Goal: Task Accomplishment & Management: Use online tool/utility

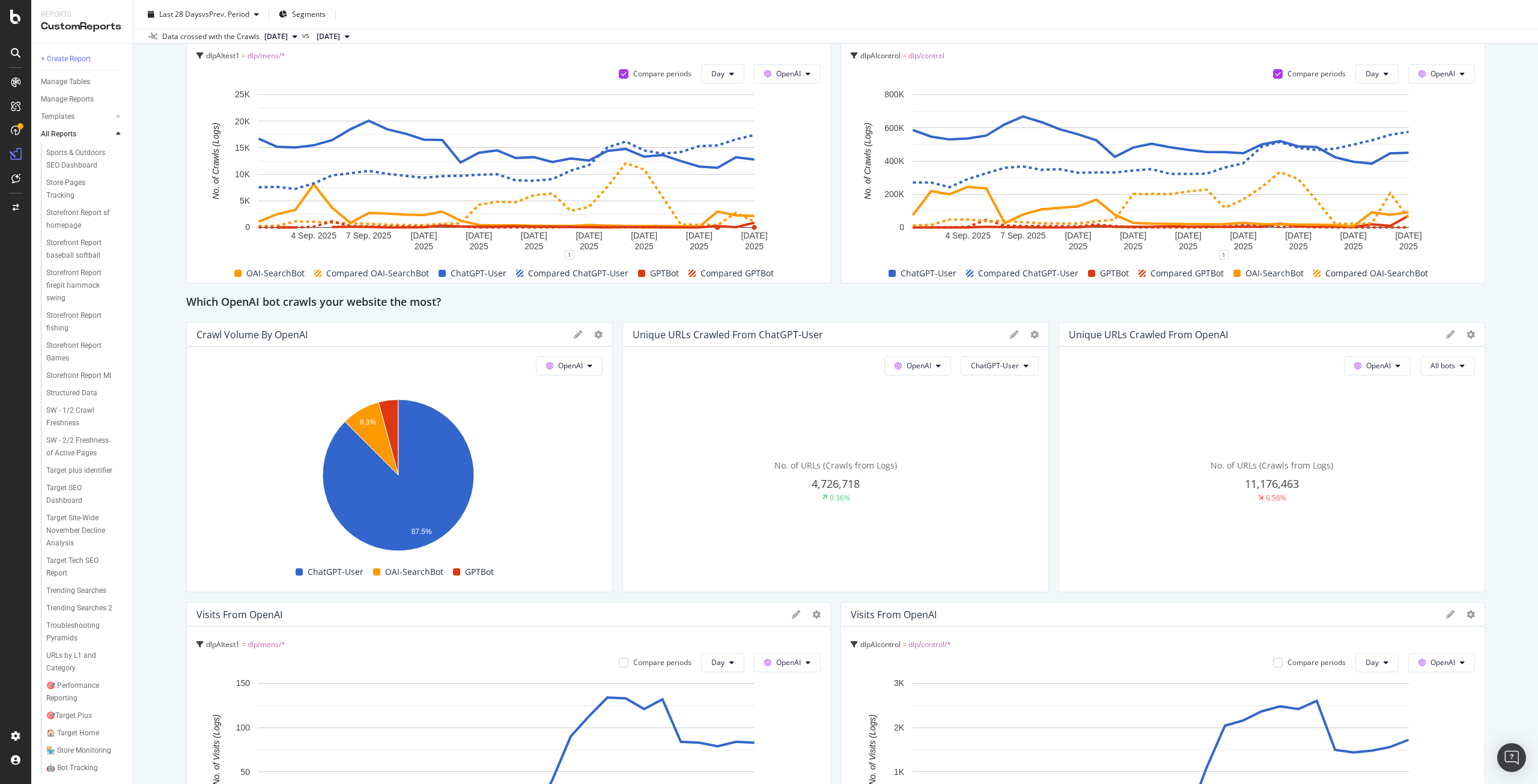
scroll to position [841, 0]
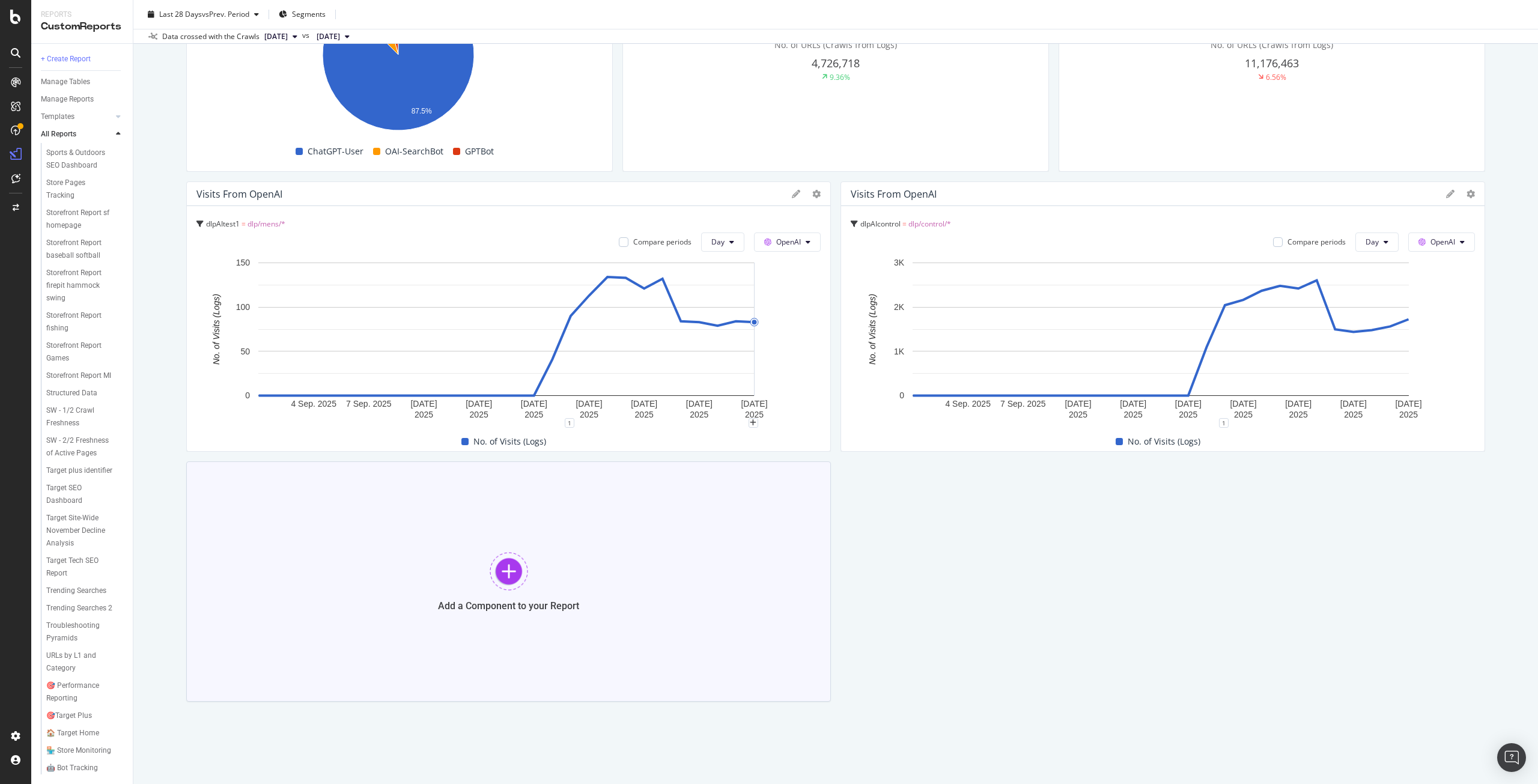
click at [654, 557] on div "Add a Component to your Report" at bounding box center [509, 581] width 645 height 240
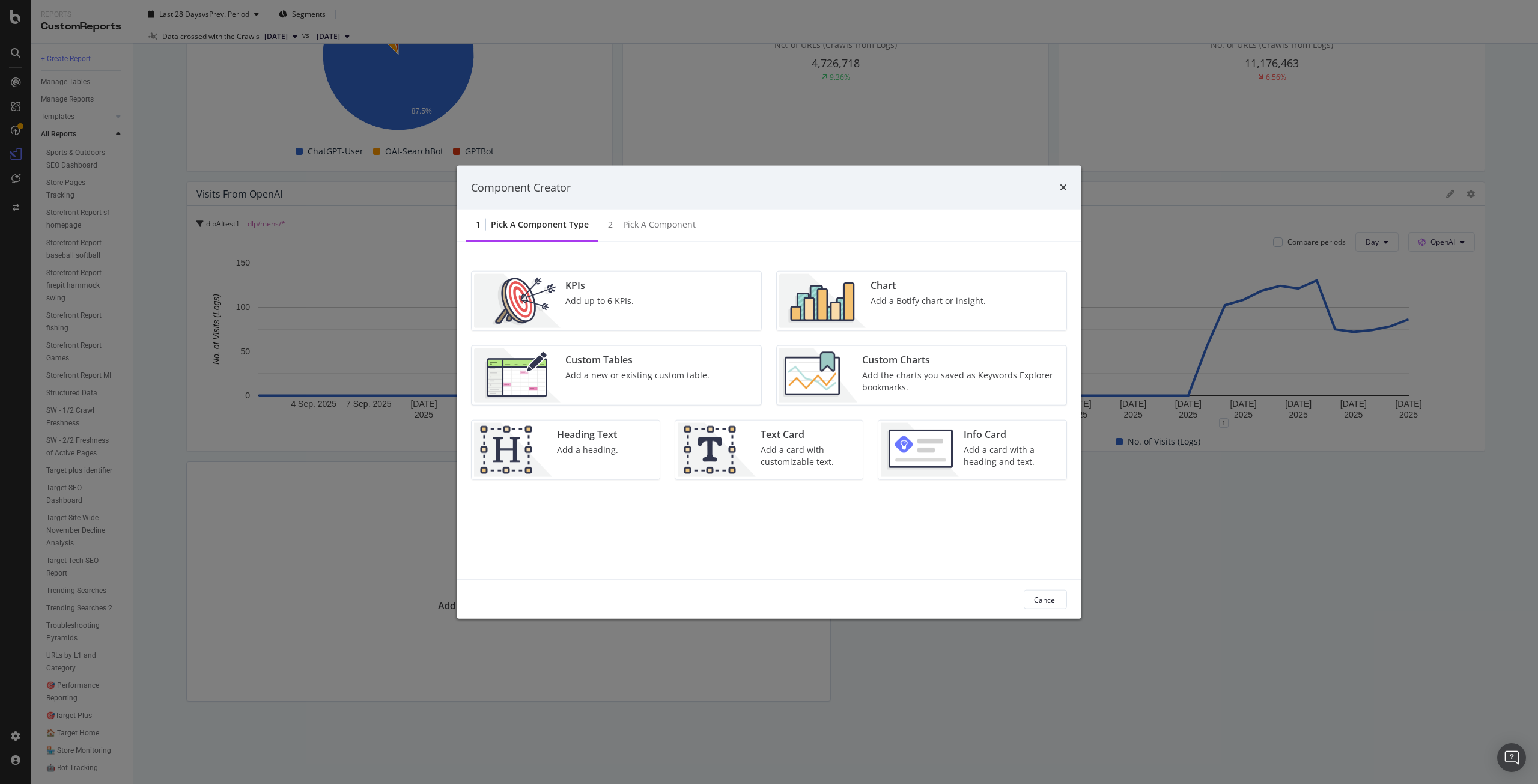
click at [1061, 598] on button "Cancel" at bounding box center [1046, 599] width 43 height 19
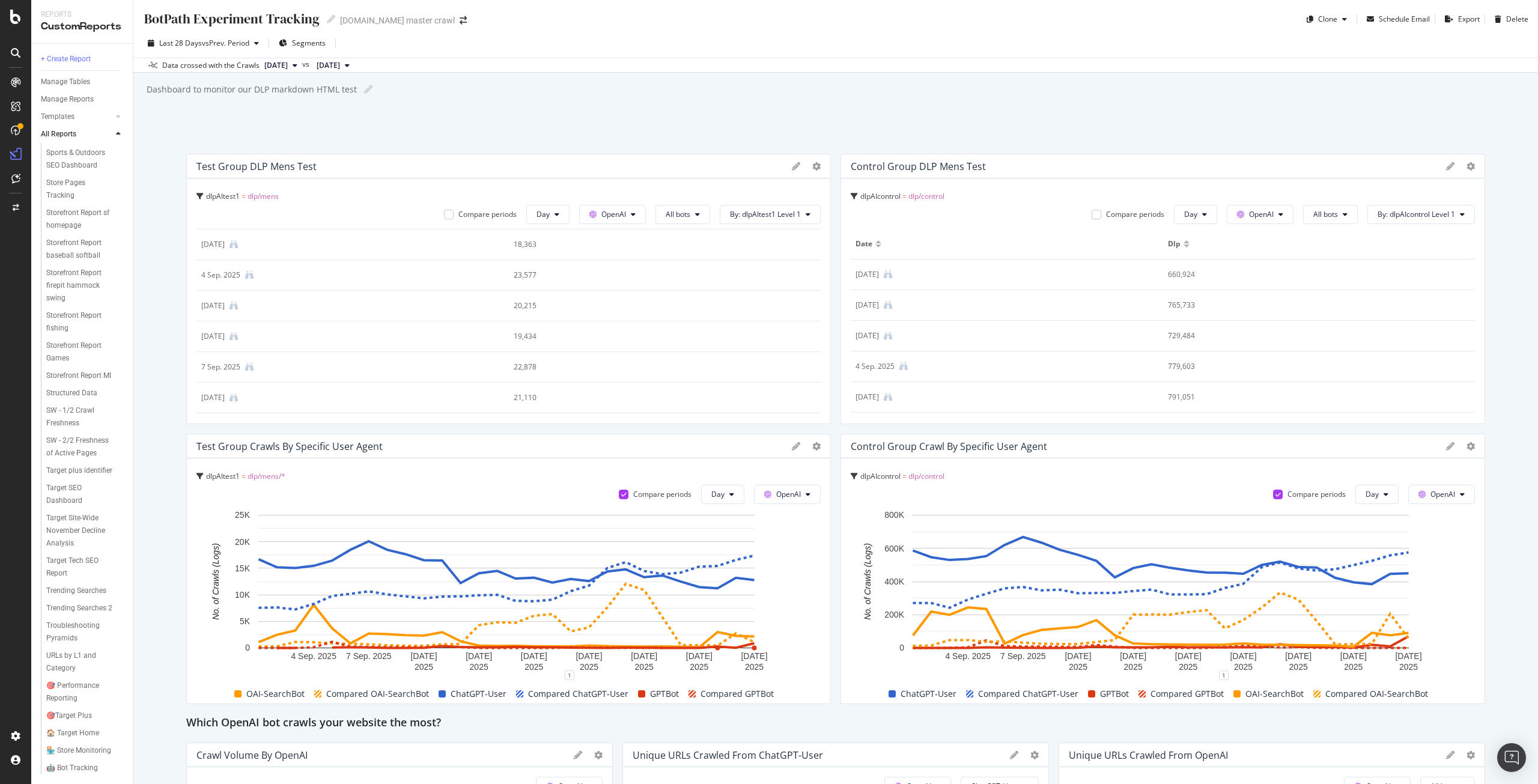
scroll to position [0, 0]
click at [631, 216] on icon at bounding box center [633, 214] width 5 height 7
click at [705, 127] on div "BotPath Experiment Tracking BotPath Experiment Tracking [DOMAIN_NAME] master cr…" at bounding box center [836, 392] width 1405 height 784
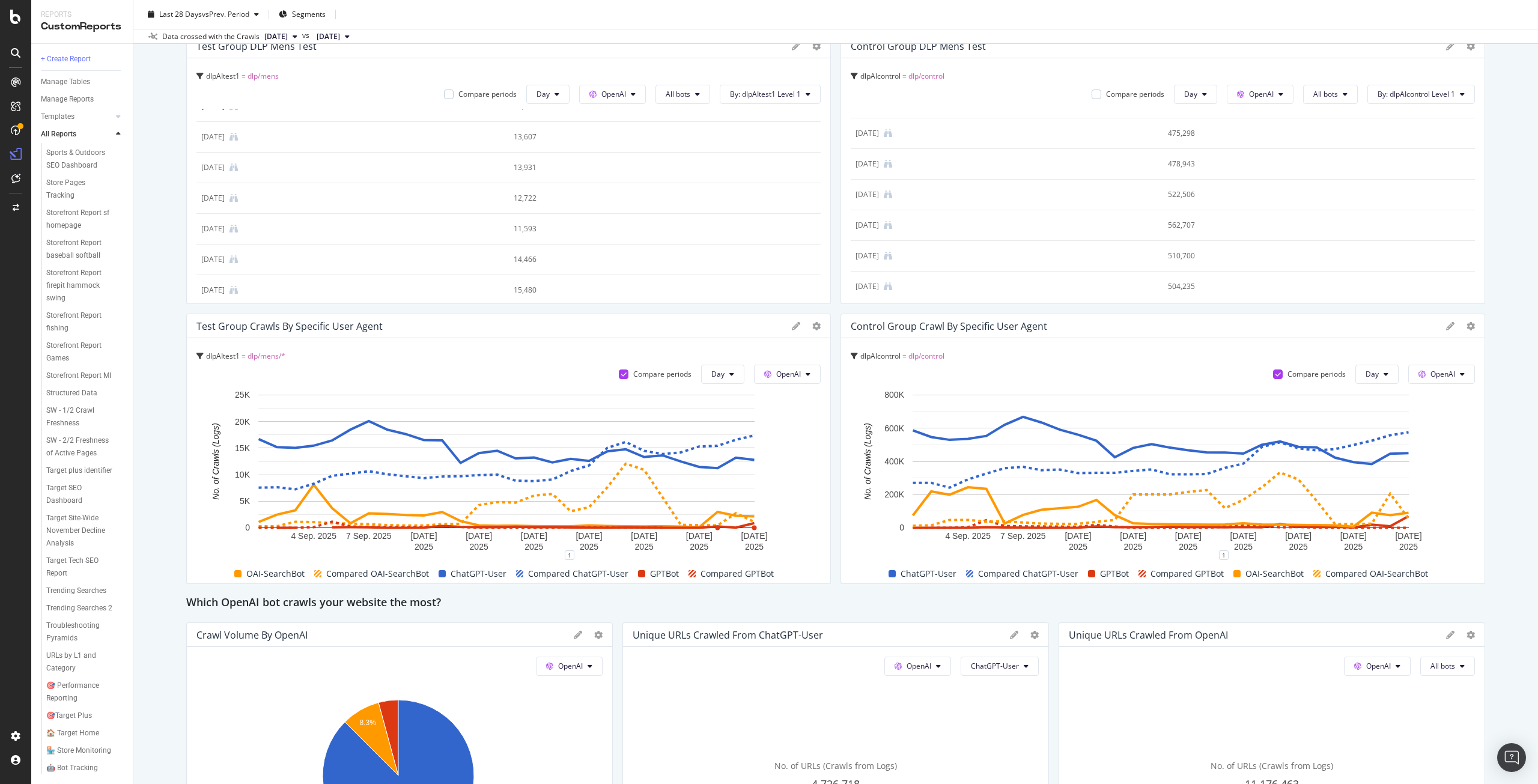
scroll to position [523, 0]
click at [701, 90] on button "All bots" at bounding box center [683, 94] width 55 height 19
click at [668, 36] on div "Data crossed with the Crawls [DATE] vs [DATE]" at bounding box center [836, 36] width 1405 height 15
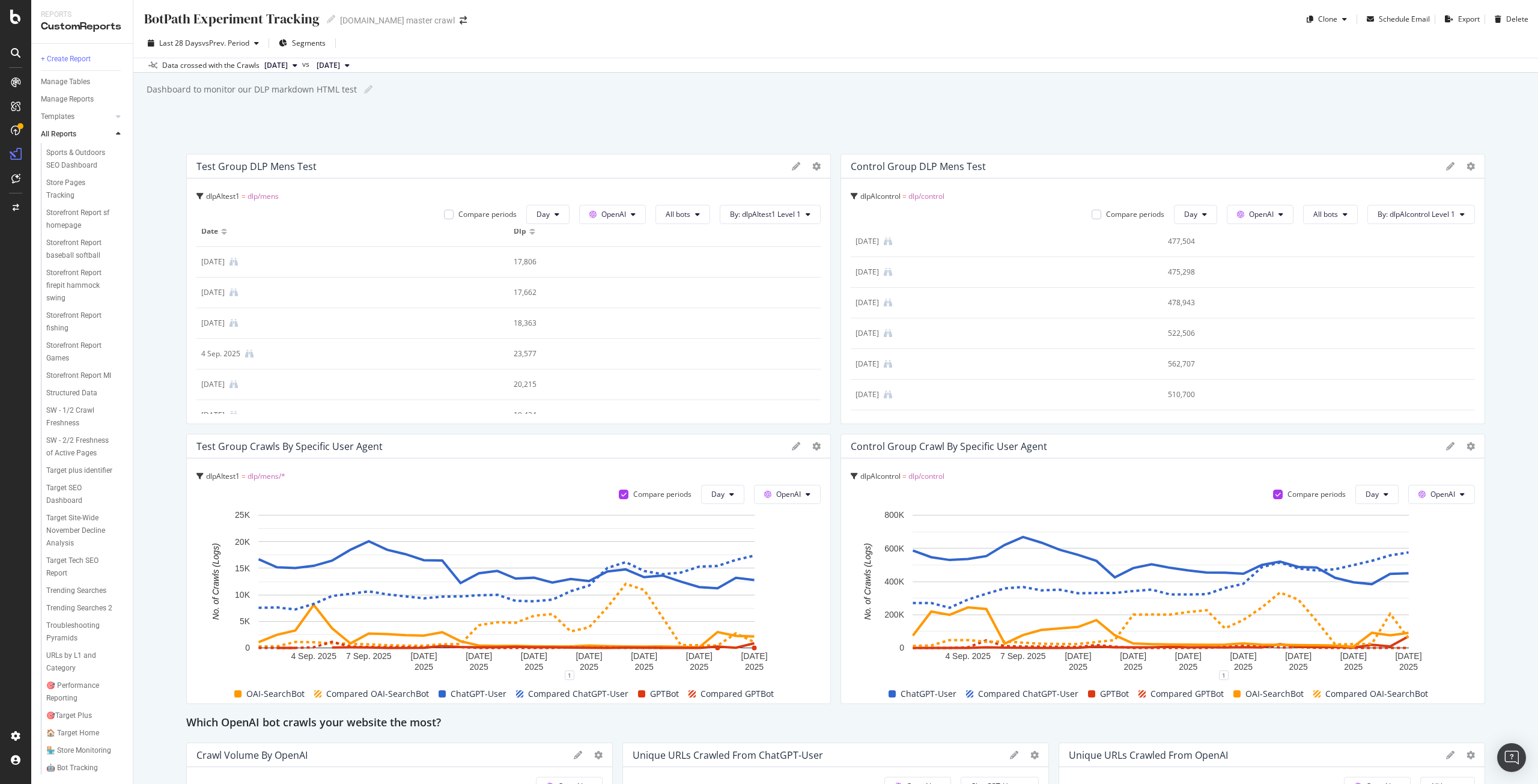
scroll to position [0, 0]
click at [683, 218] on span "All bots" at bounding box center [678, 214] width 25 height 11
click at [683, 344] on span "ChatGPT-User" at bounding box center [692, 349] width 61 height 11
click at [1343, 214] on icon at bounding box center [1345, 214] width 5 height 7
click at [1331, 350] on span "ChatGPT-User" at bounding box center [1334, 349] width 61 height 11
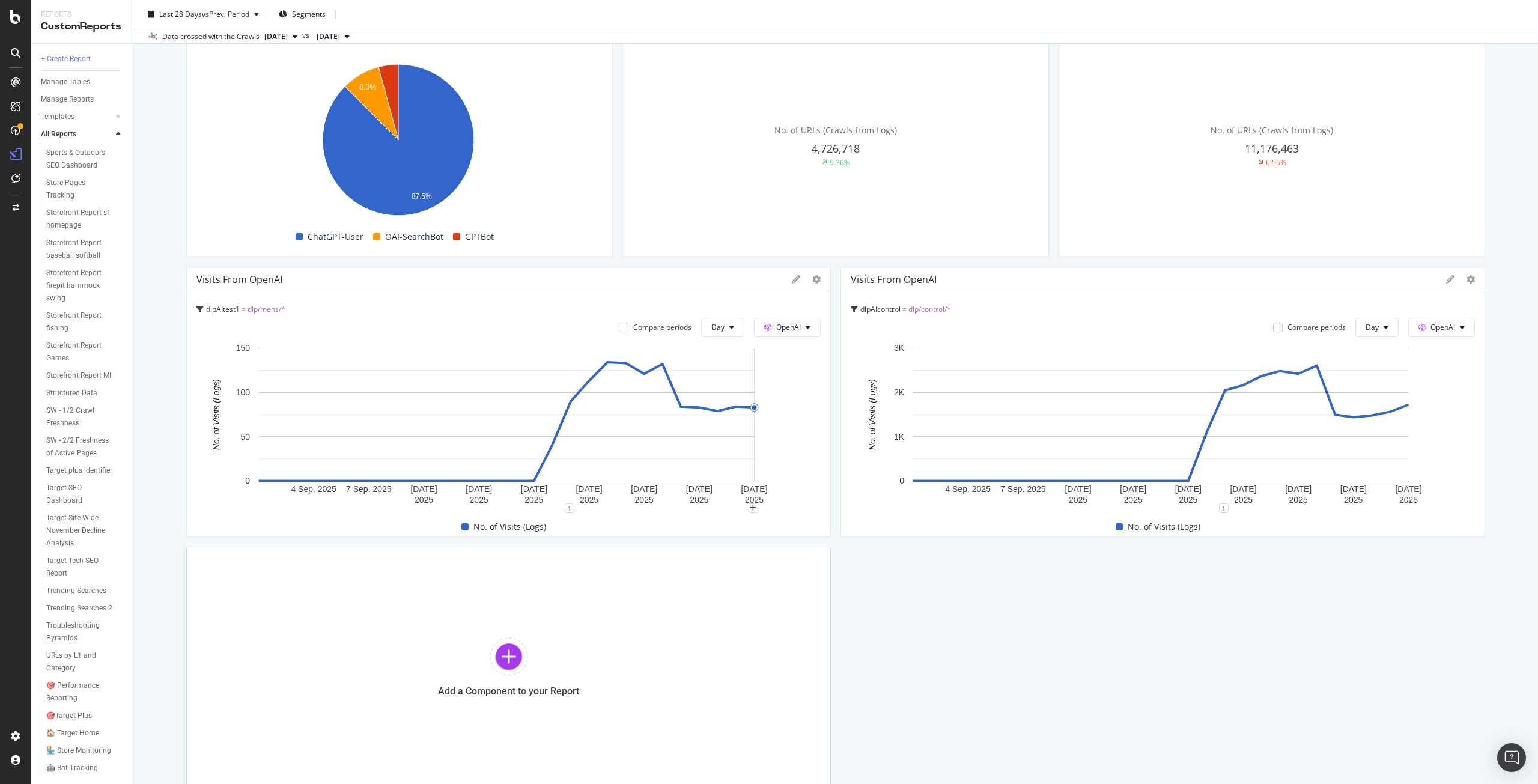
scroll to position [853, 0]
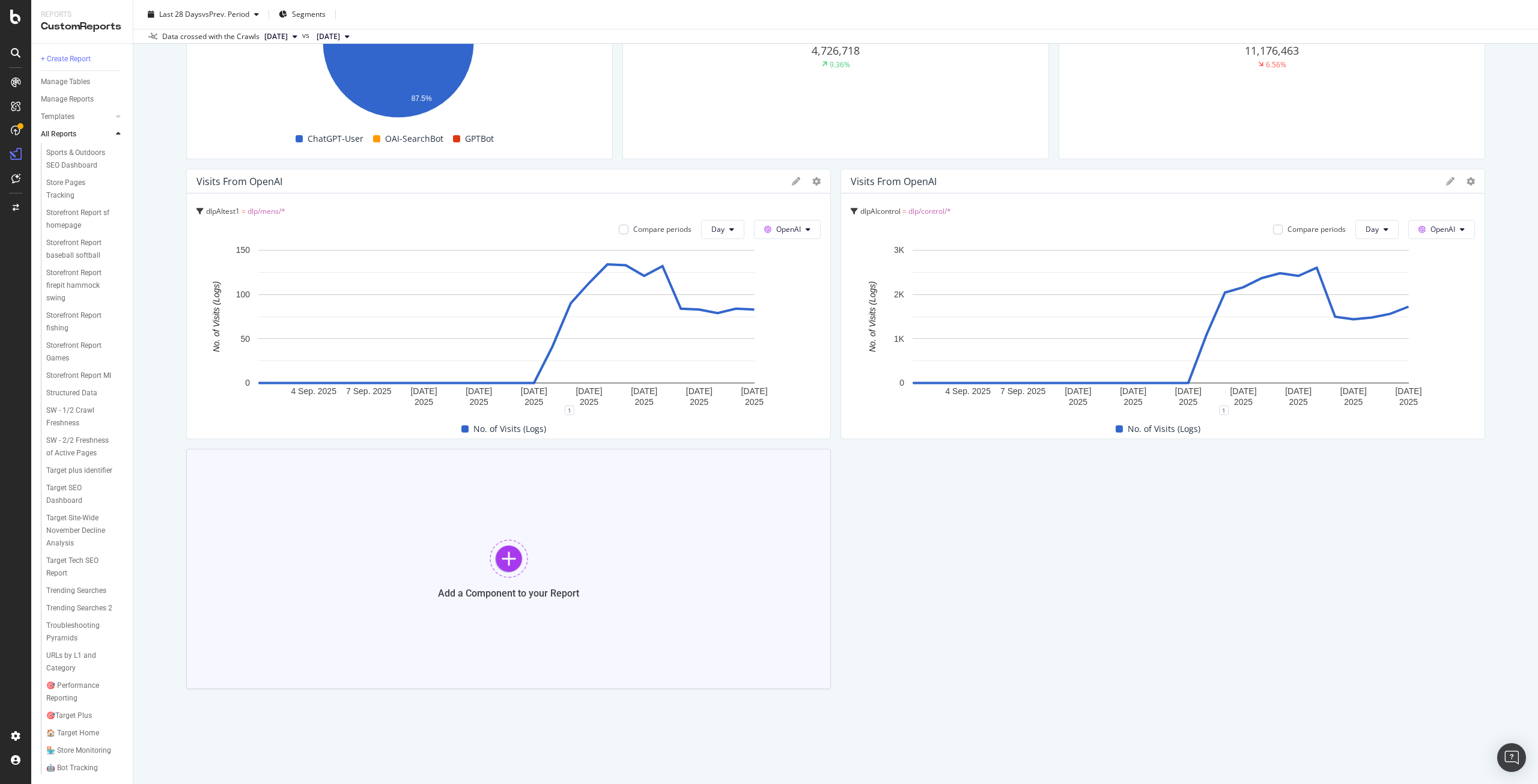
click at [636, 568] on div "Add a Component to your Report" at bounding box center [509, 568] width 645 height 240
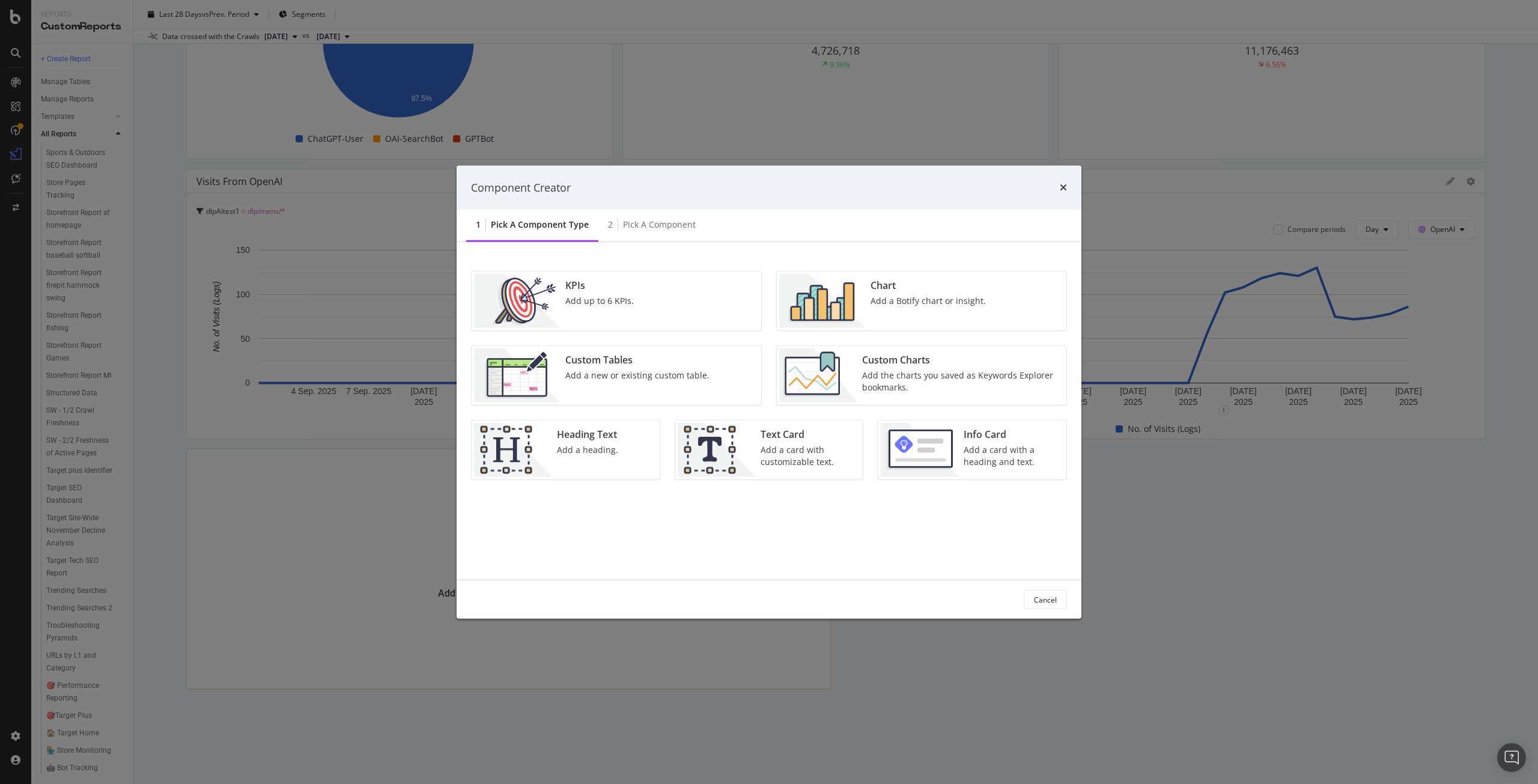
click at [873, 378] on div "Add the charts you saved as Keywords Explorer bookmarks." at bounding box center [960, 381] width 197 height 24
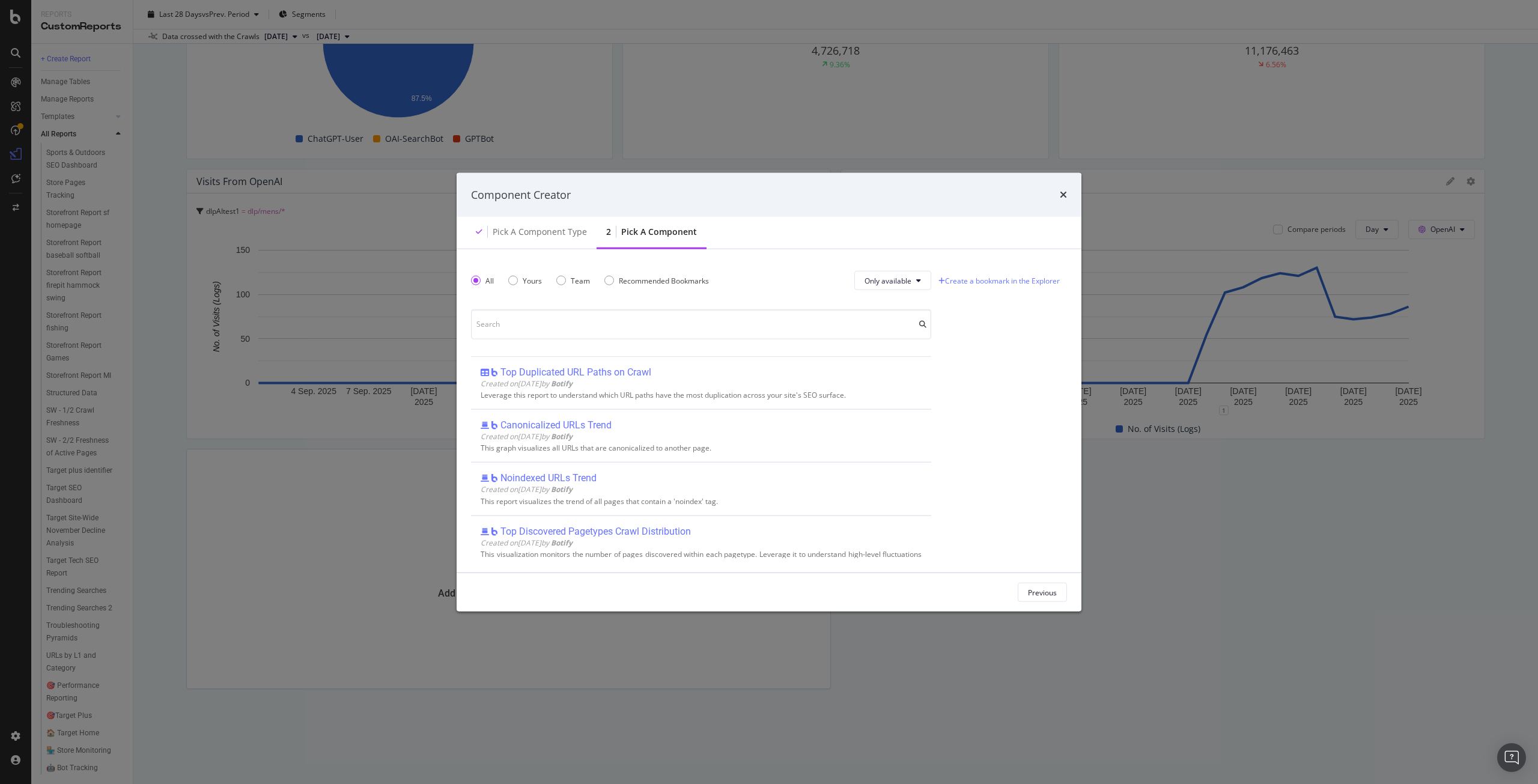
click at [1062, 188] on div "times" at bounding box center [1063, 195] width 7 height 15
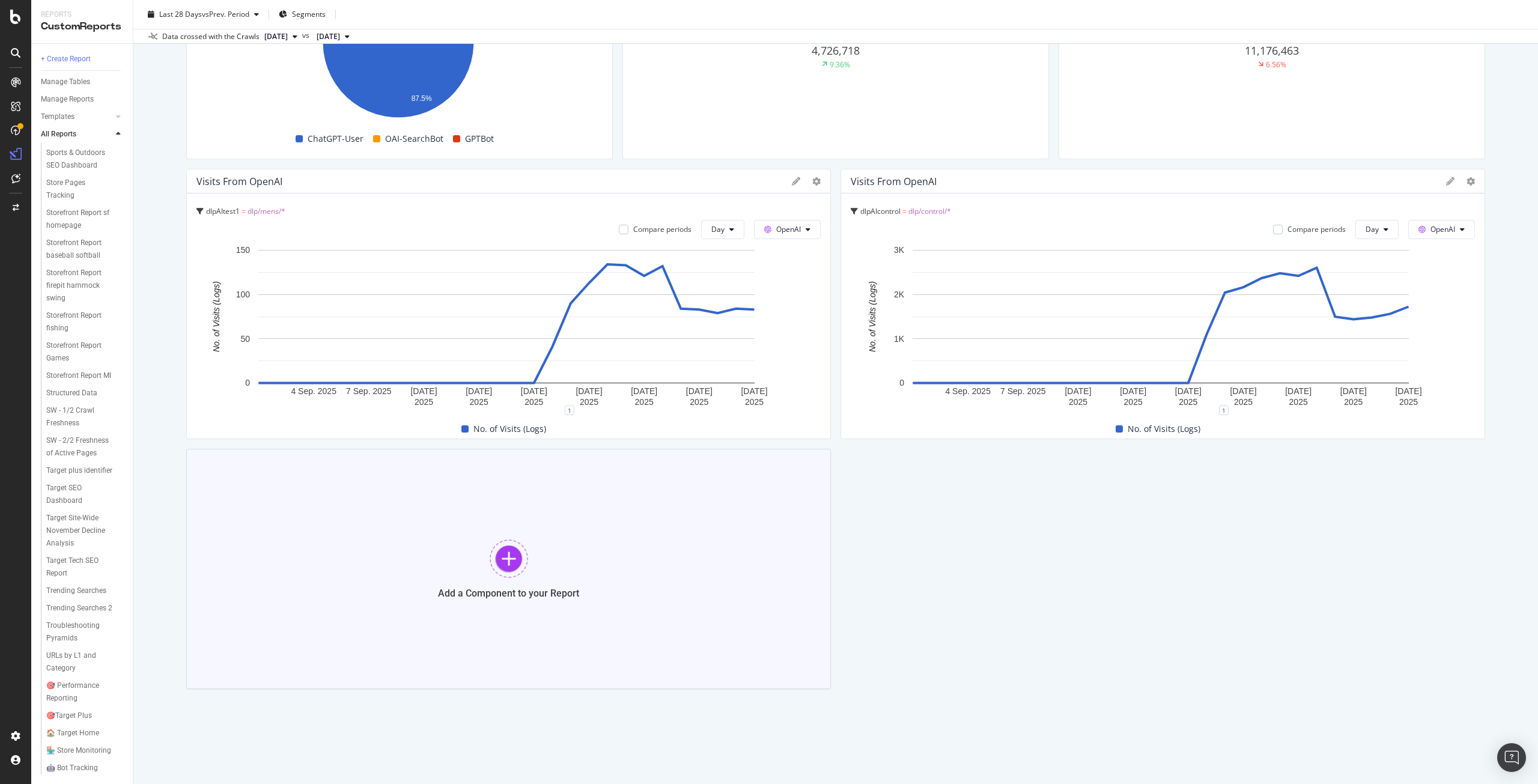
click at [535, 544] on div "Add a Component to your Report" at bounding box center [509, 568] width 645 height 240
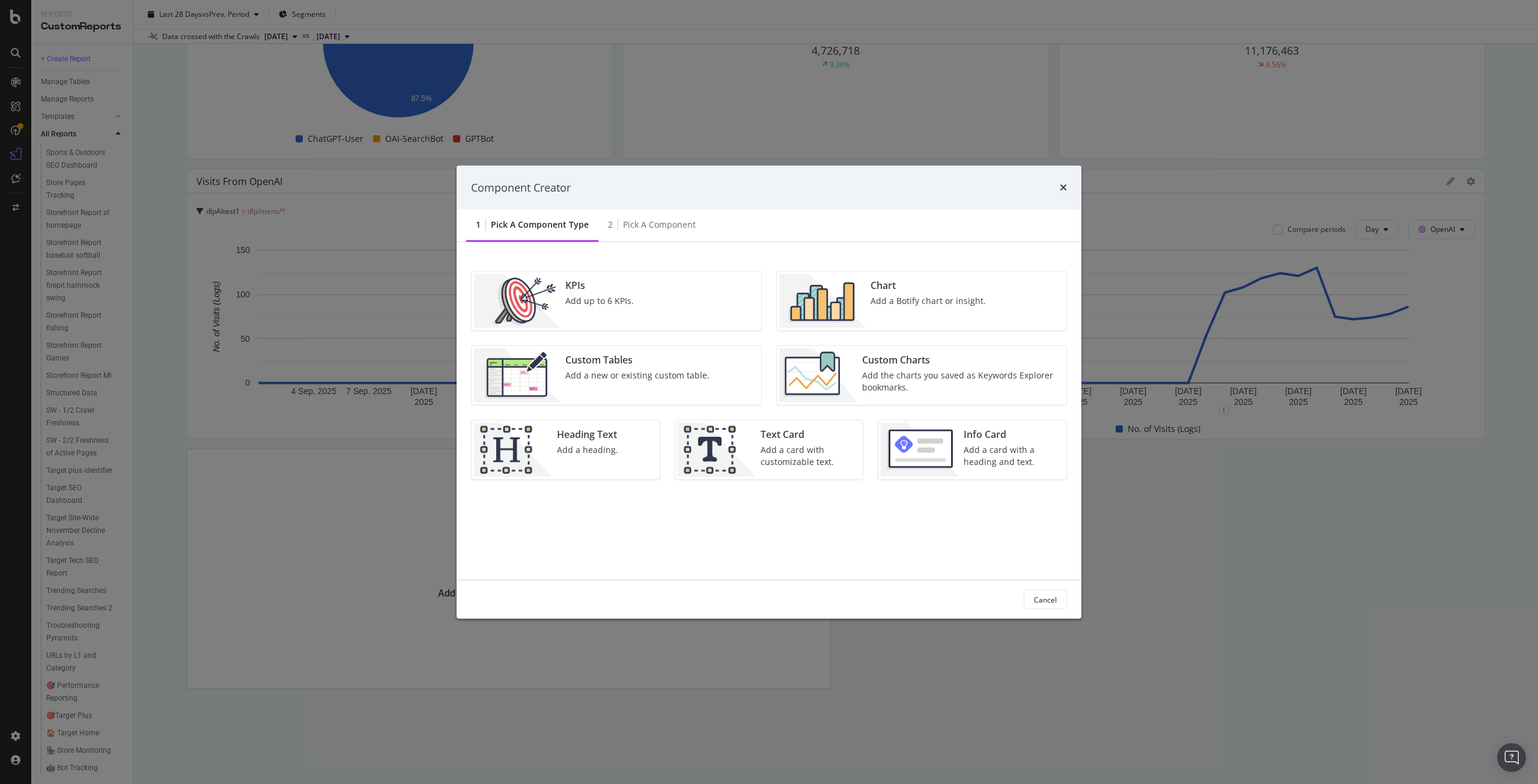
click at [599, 355] on div "Custom Tables" at bounding box center [638, 360] width 144 height 14
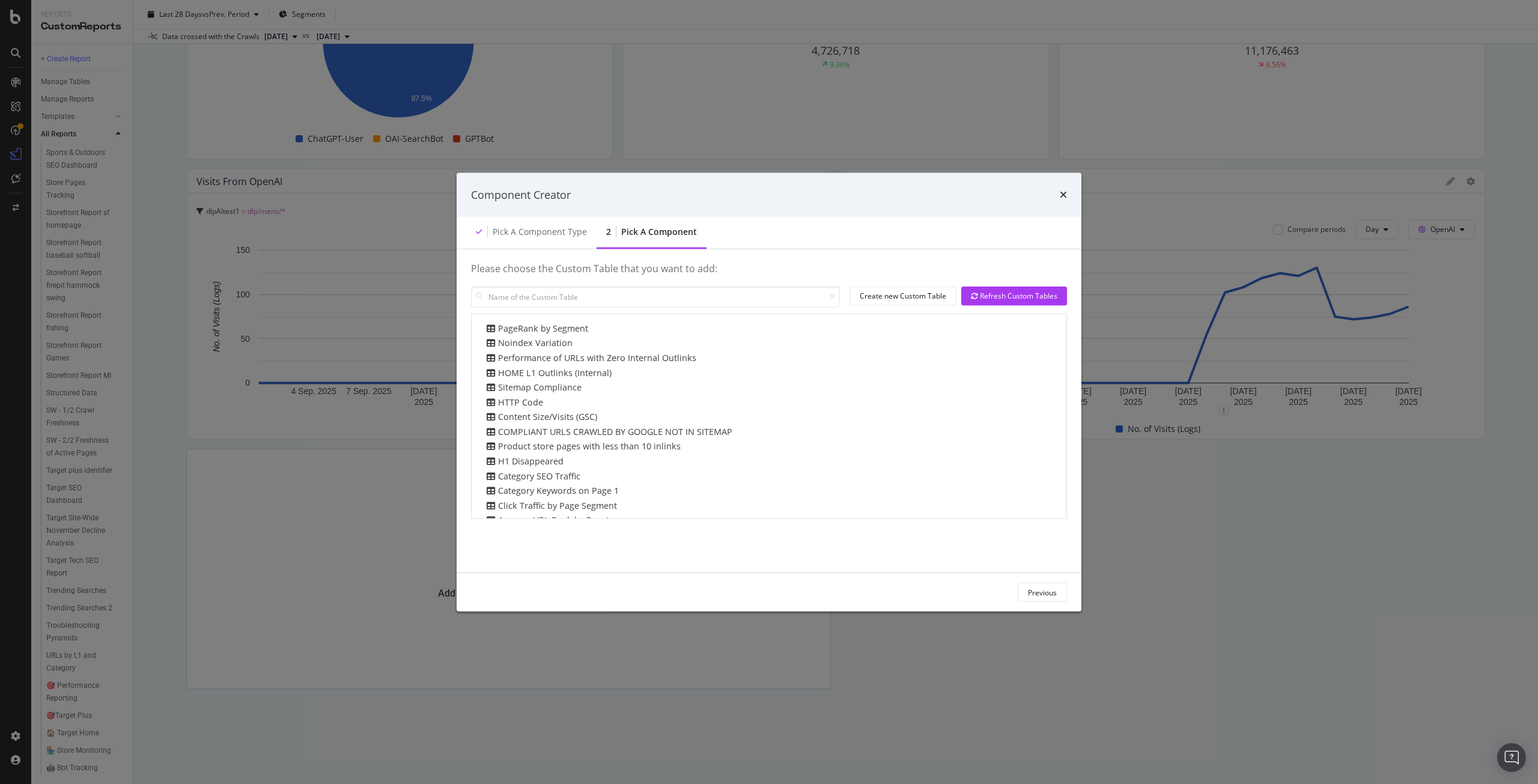
click at [1066, 187] on div "times" at bounding box center [1063, 195] width 7 height 15
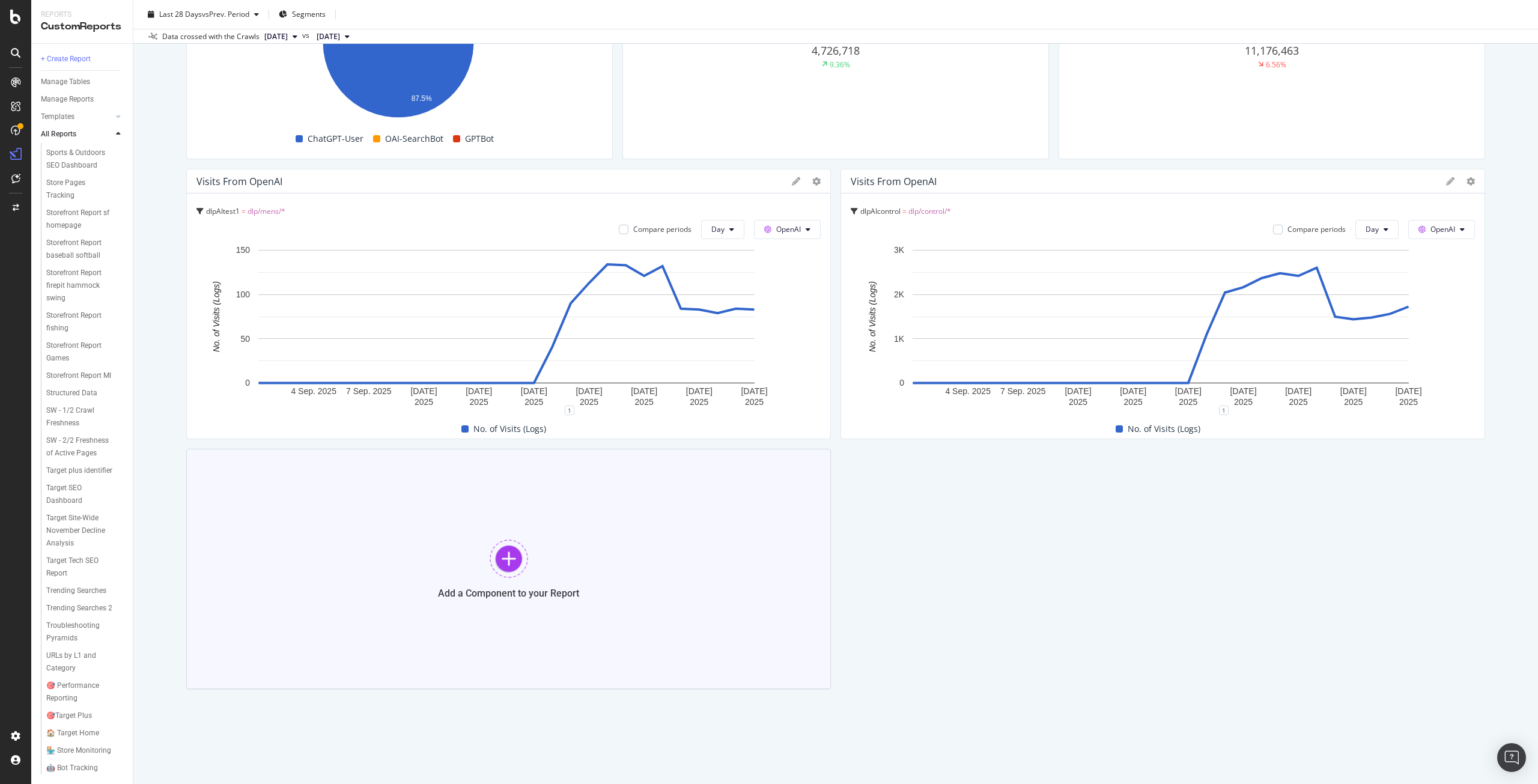
click at [688, 601] on div "Add a Component to your Report" at bounding box center [509, 568] width 645 height 240
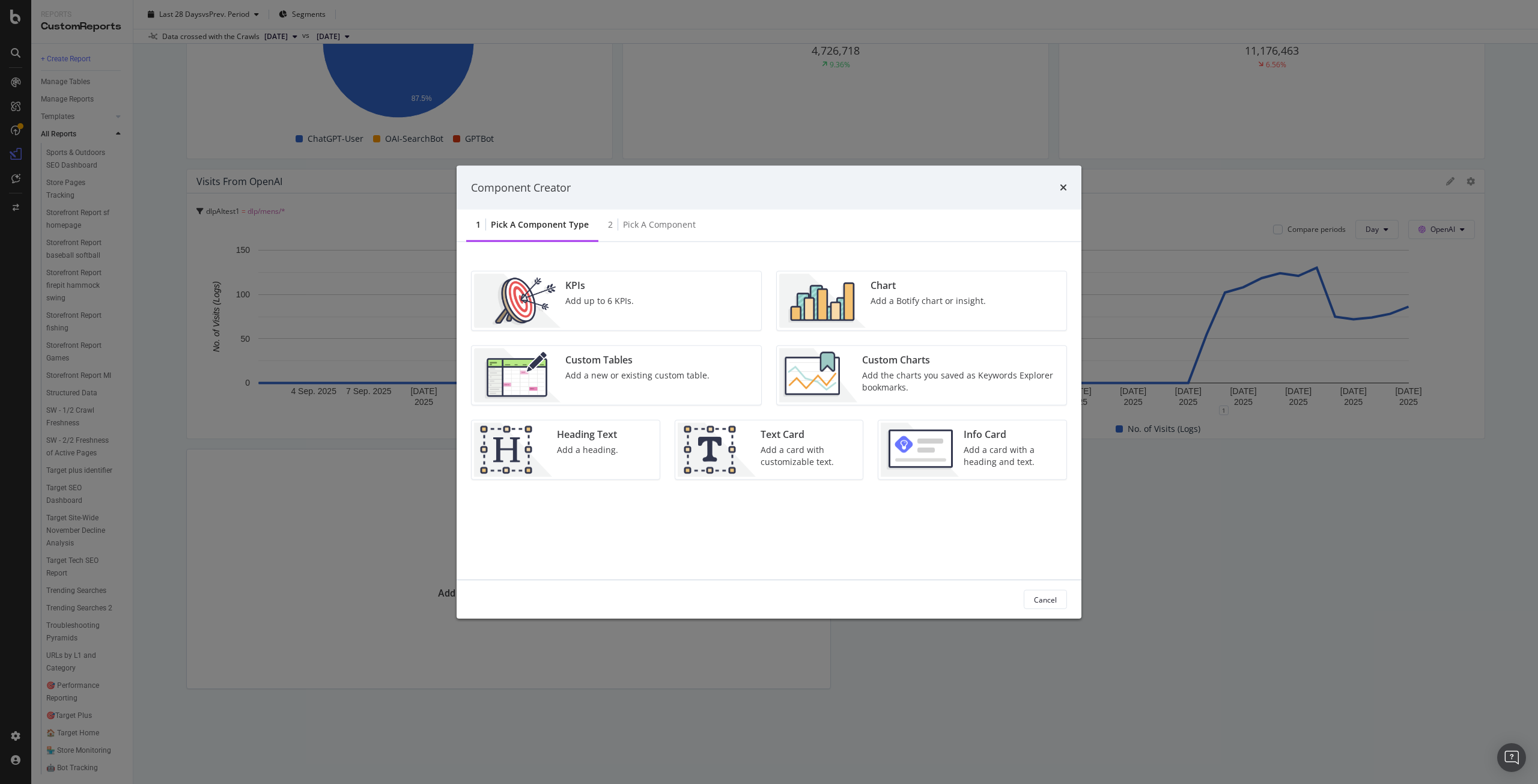
click at [893, 306] on div "Add a Botify chart or insight." at bounding box center [928, 301] width 116 height 12
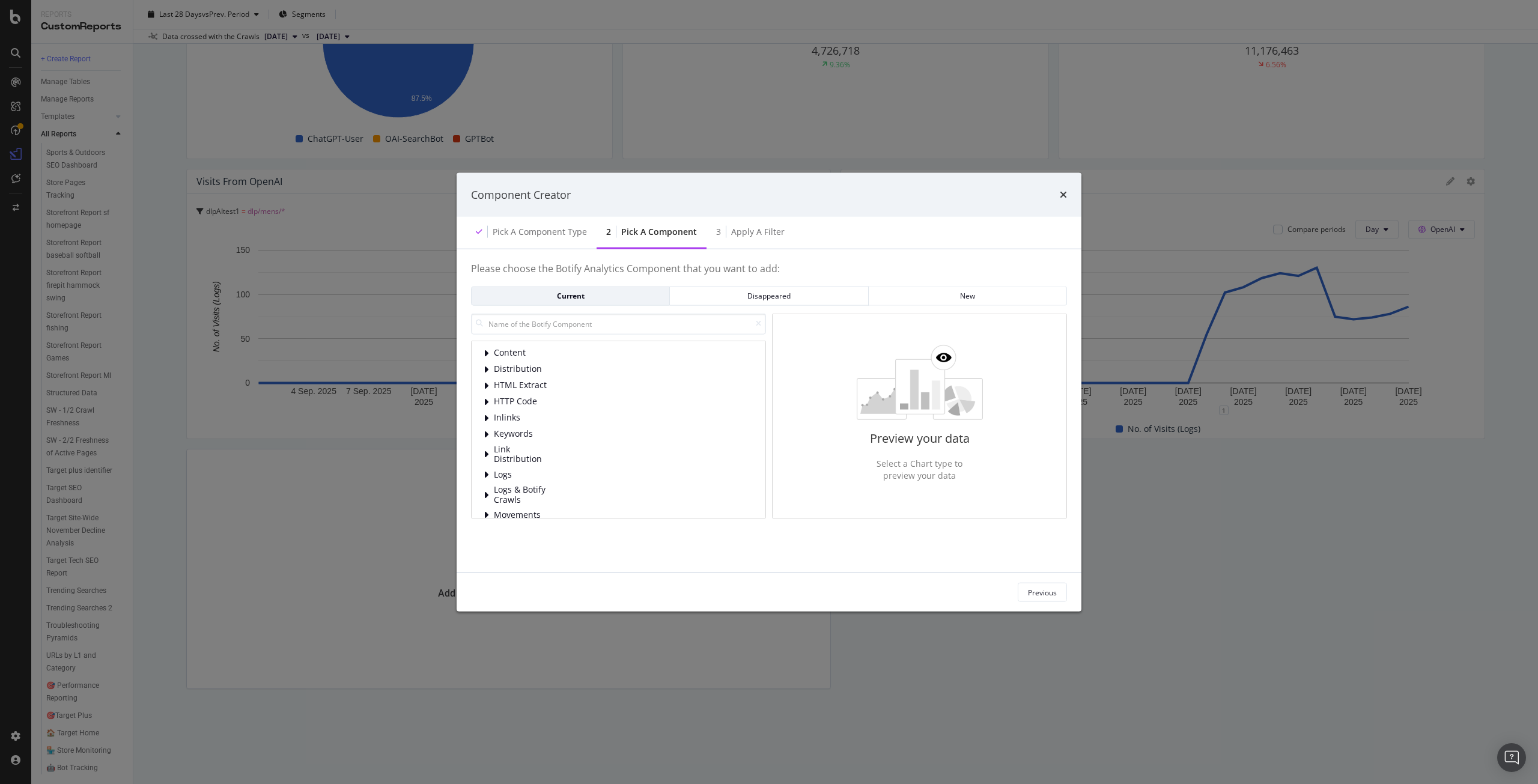
scroll to position [60, 0]
click at [506, 418] on span "Logs" at bounding box center [521, 414] width 53 height 11
click at [545, 425] on span "Bot Behavior" at bounding box center [547, 430] width 53 height 11
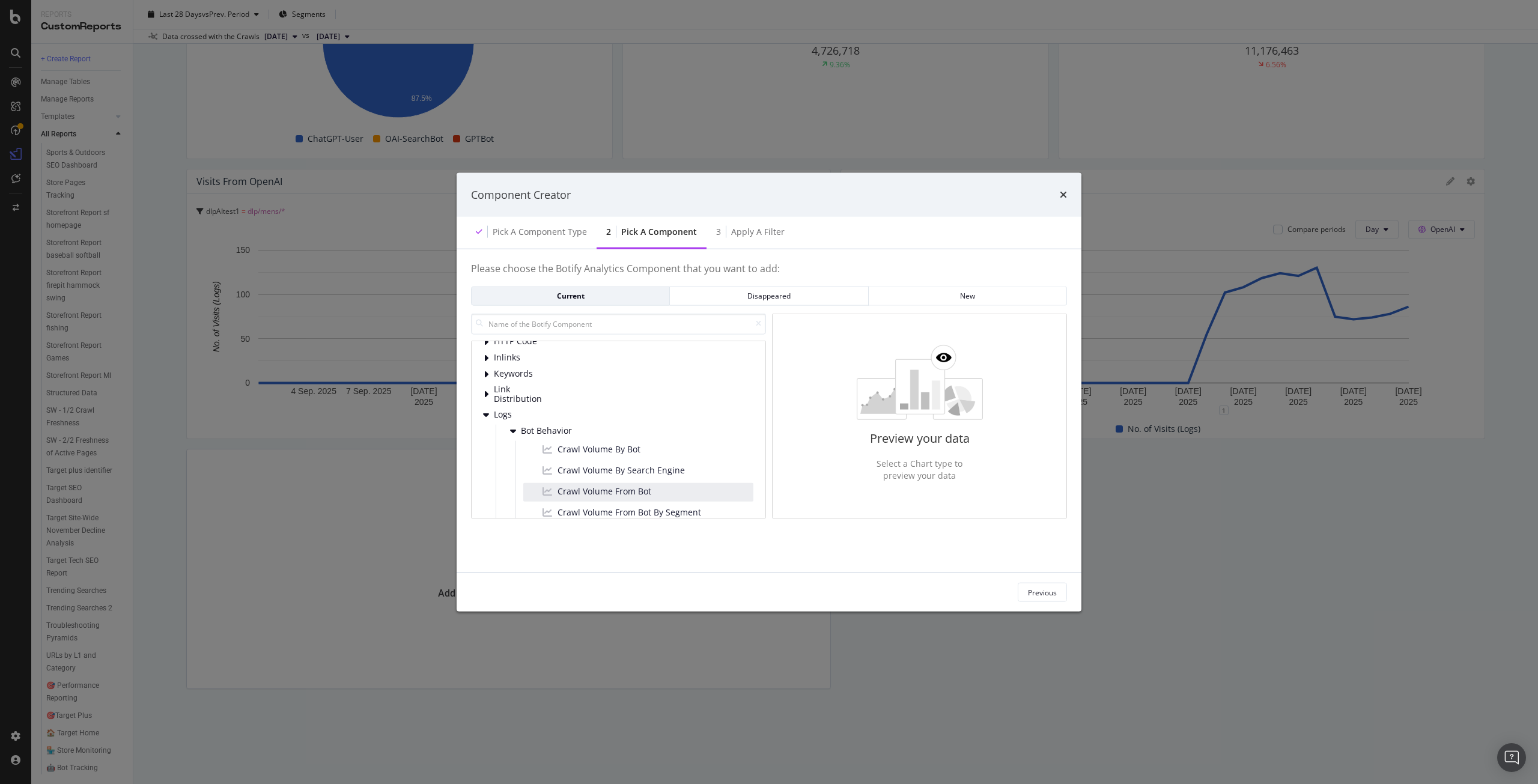
scroll to position [120, 0]
click at [688, 454] on span "Crawl Volume From Bot By Segment" at bounding box center [629, 452] width 144 height 12
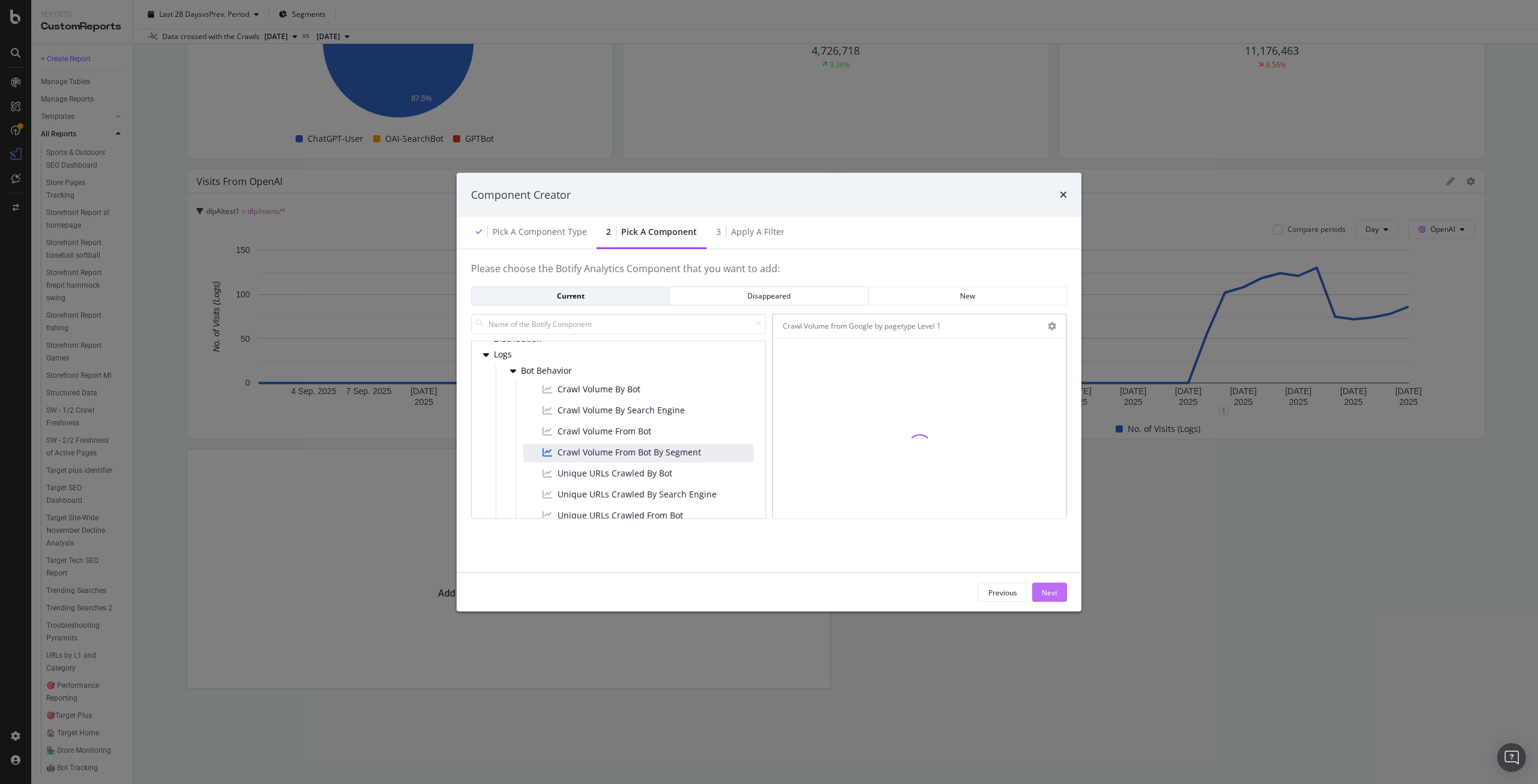
click at [1054, 591] on div "Next" at bounding box center [1049, 591] width 15 height 11
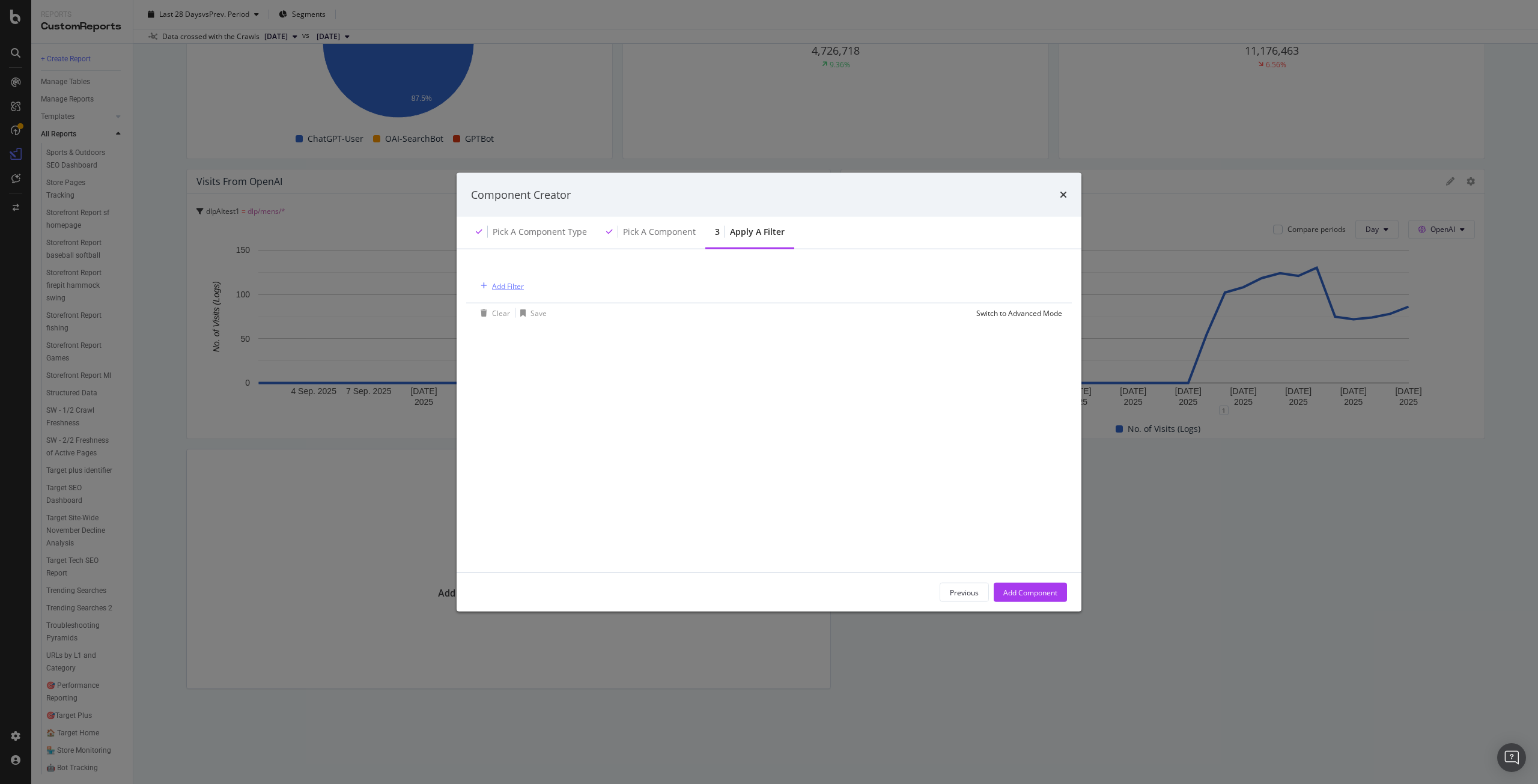
click at [503, 287] on div "Add Filter" at bounding box center [508, 285] width 32 height 11
click at [581, 322] on div "Saved Filters" at bounding box center [565, 317] width 80 height 33
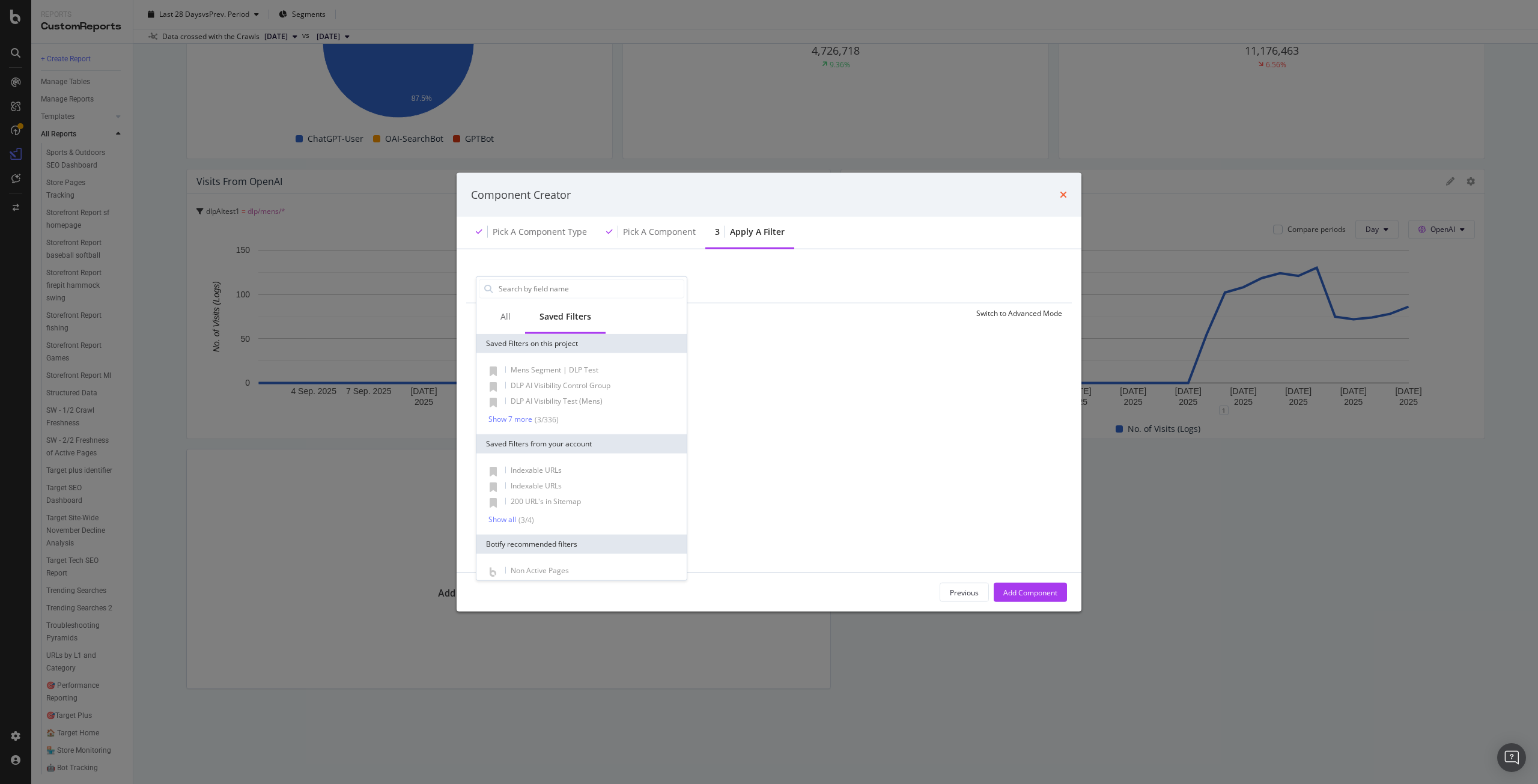
click at [1066, 197] on icon "times" at bounding box center [1063, 195] width 7 height 10
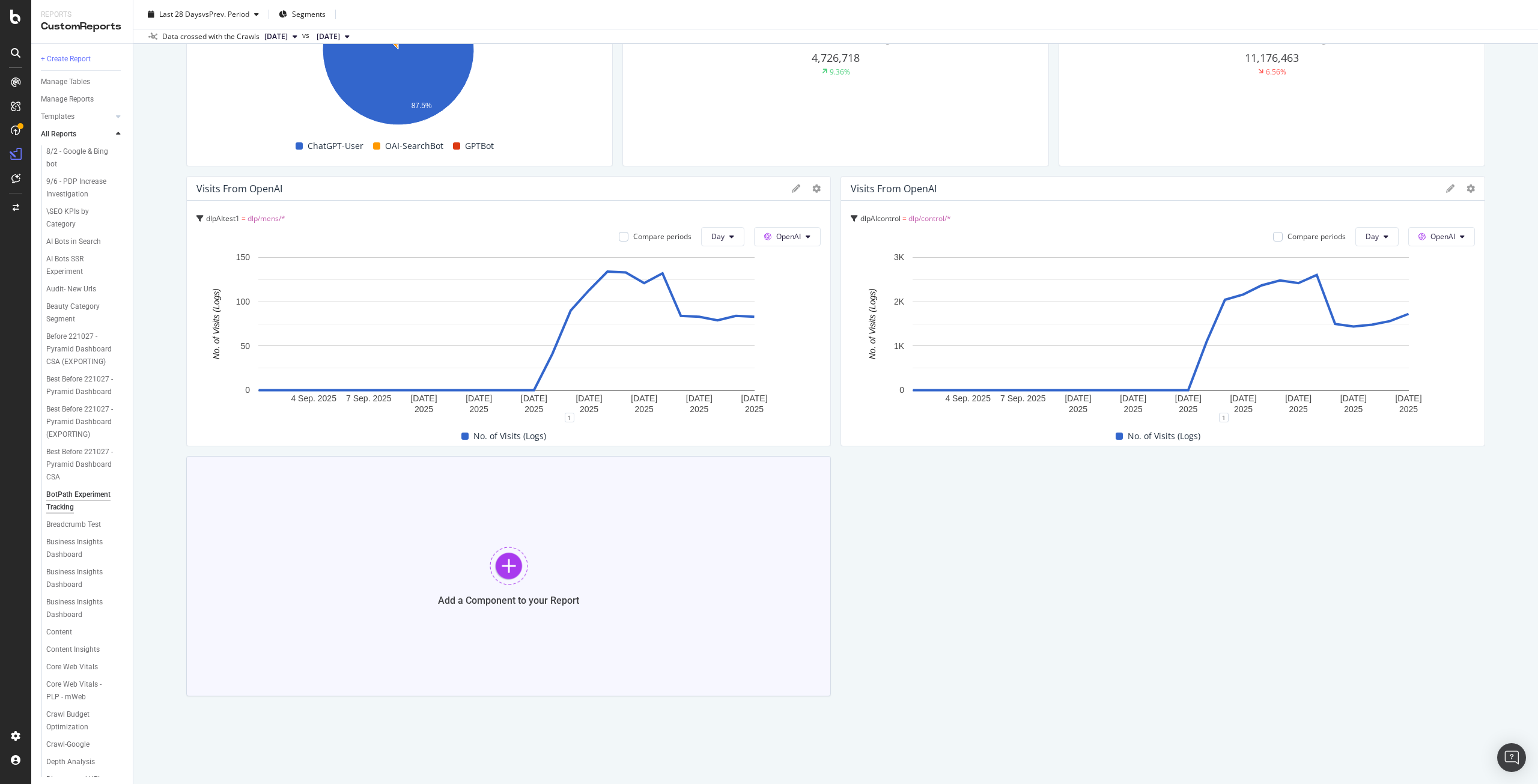
scroll to position [853, 0]
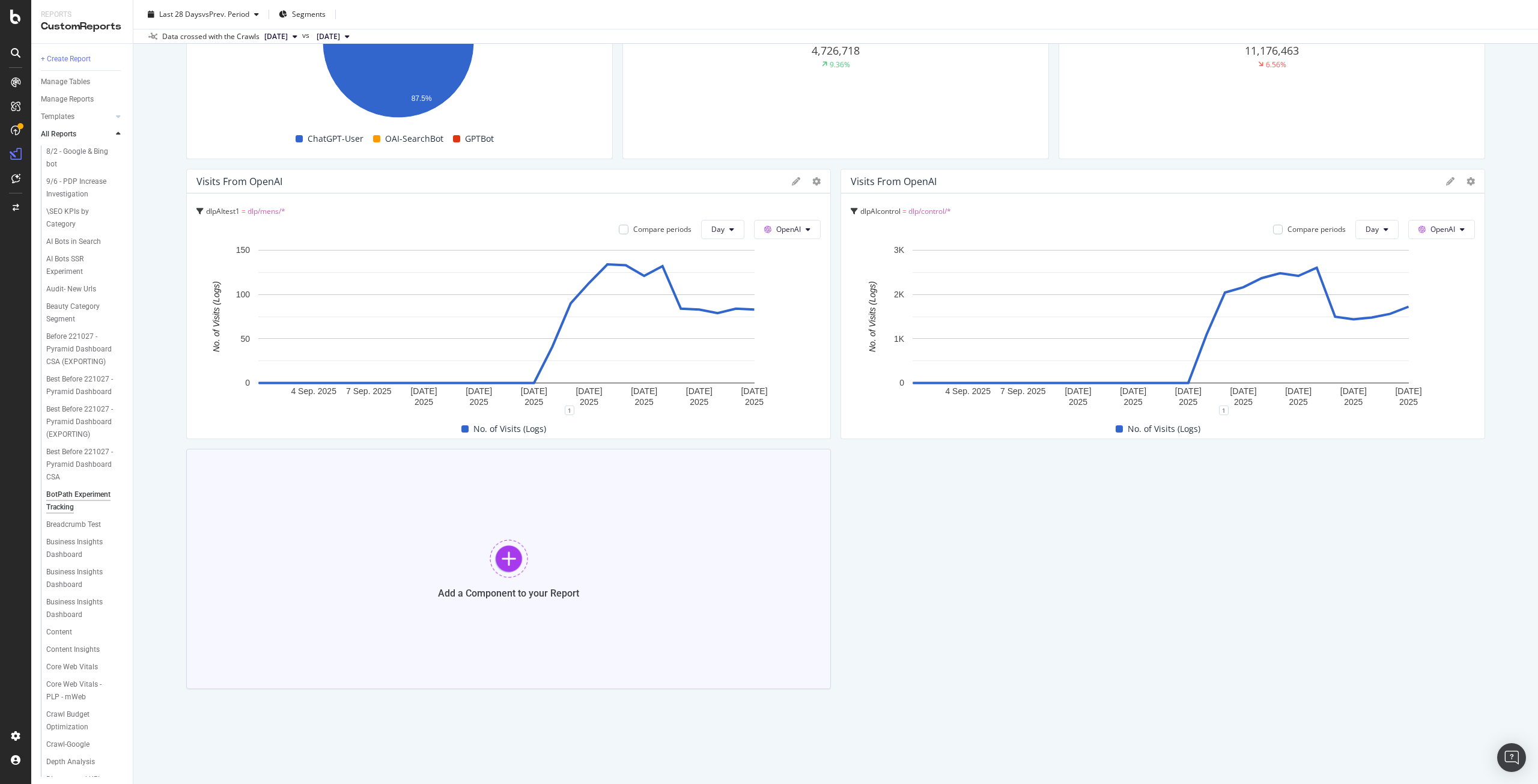
click at [375, 564] on div "Add a Component to your Report" at bounding box center [509, 568] width 645 height 240
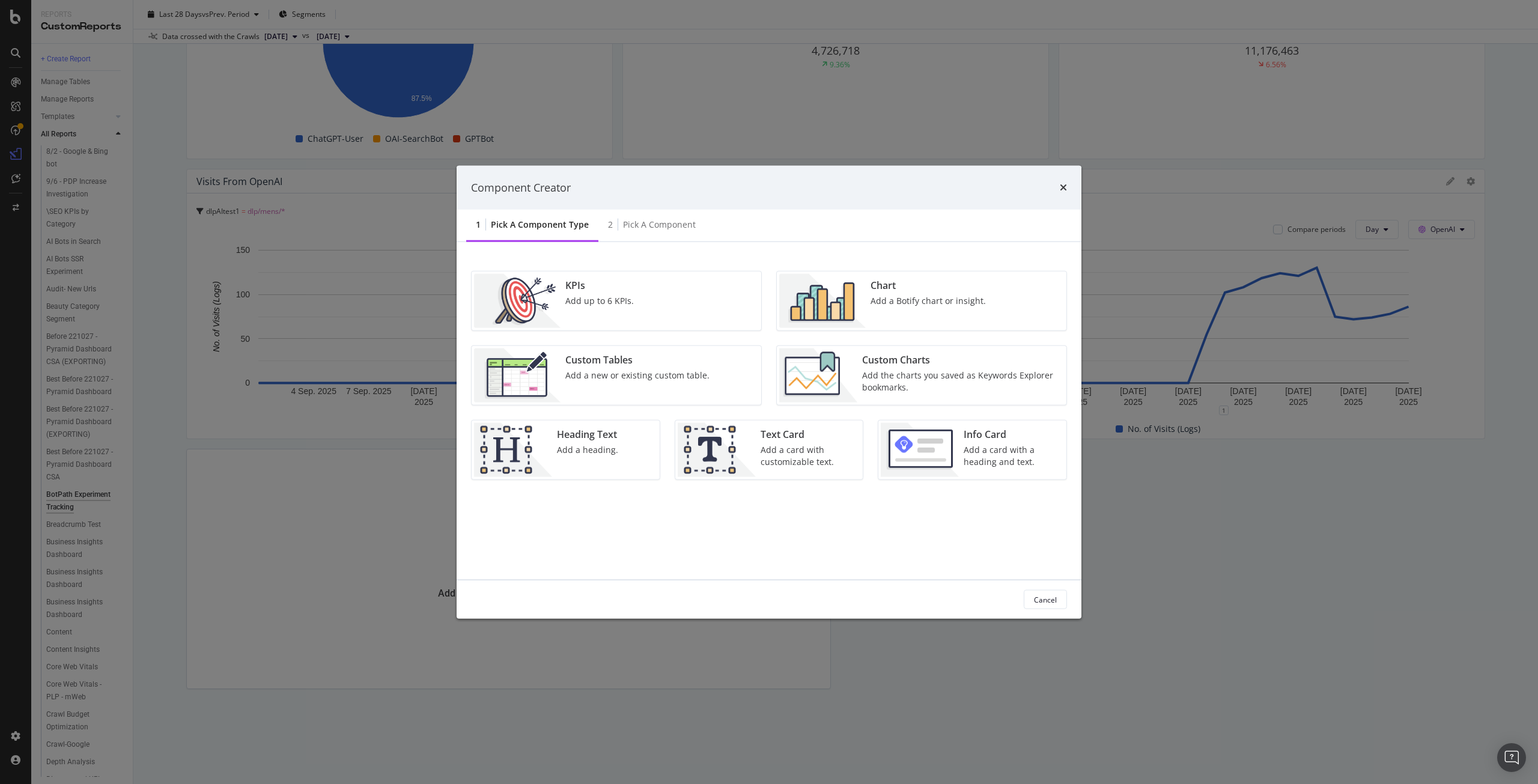
click at [921, 314] on div "Chart Add a Botify chart or insight." at bounding box center [928, 301] width 125 height 54
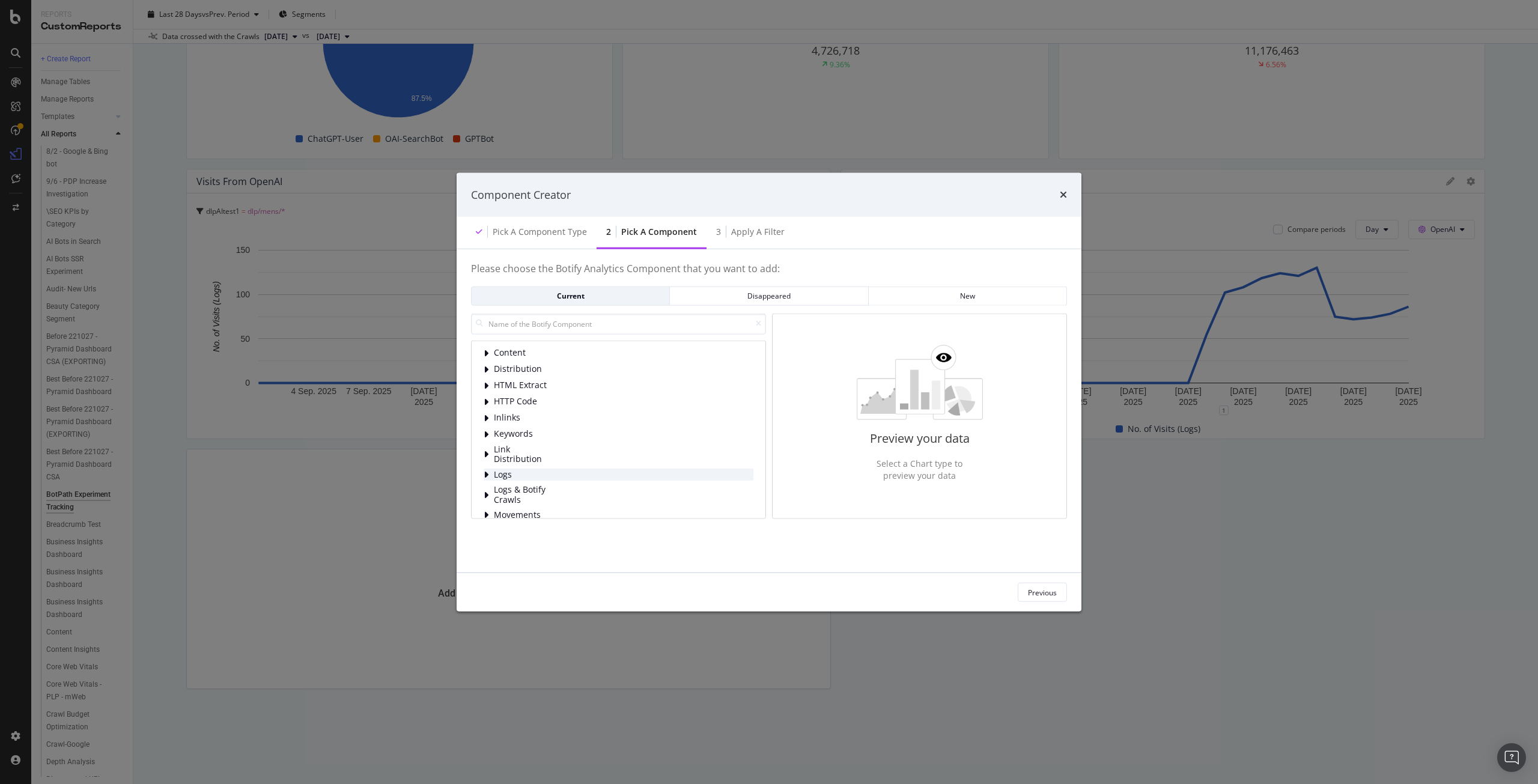
click at [508, 474] on span "Logs" at bounding box center [521, 474] width 53 height 11
click at [529, 368] on span "Bot Behavior" at bounding box center [547, 370] width 53 height 11
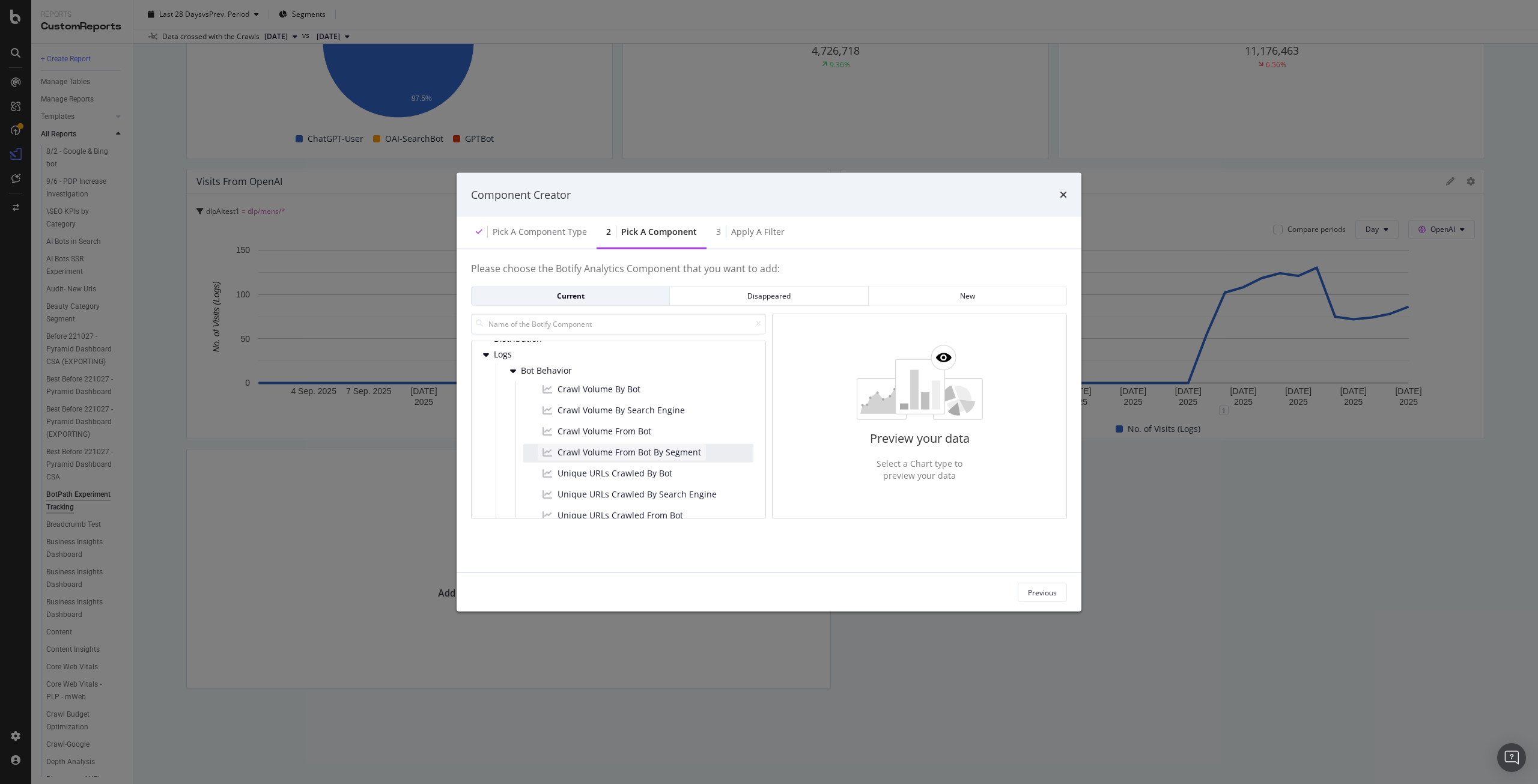
click at [604, 455] on span "Crawl Volume From Bot By Segment" at bounding box center [629, 452] width 144 height 12
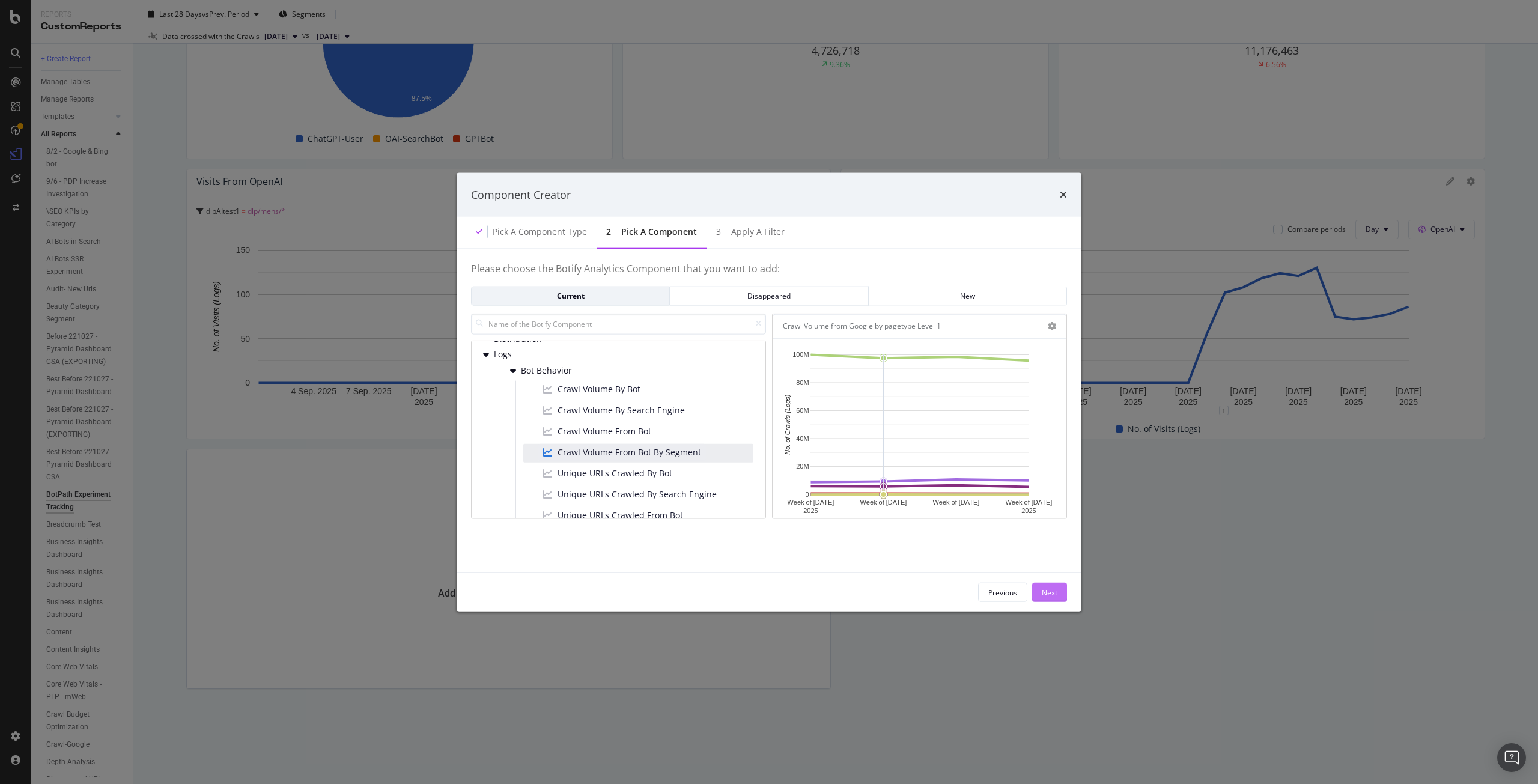
click at [1053, 586] on div "Next" at bounding box center [1049, 592] width 15 height 18
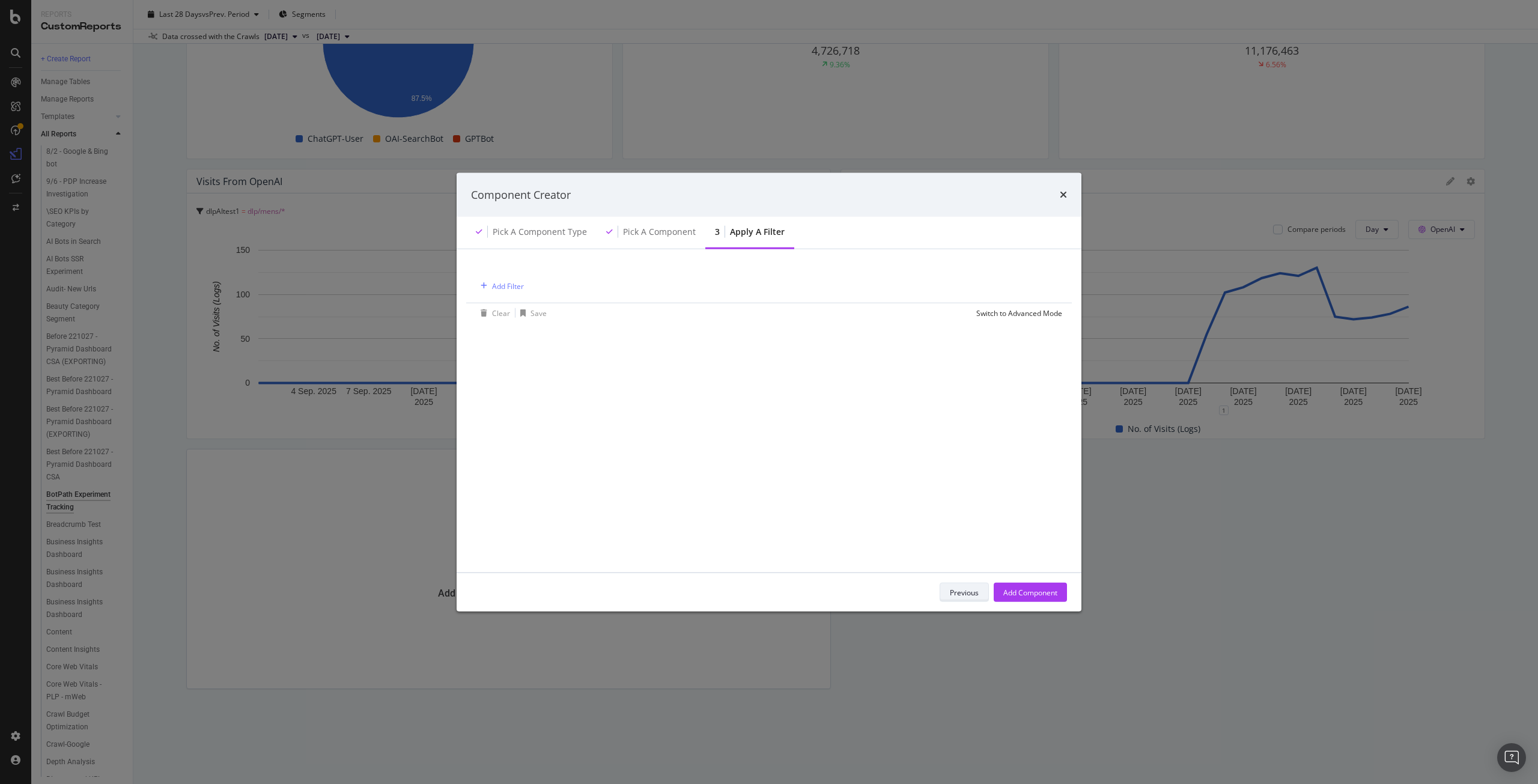
click at [957, 596] on div "Previous" at bounding box center [964, 591] width 29 height 11
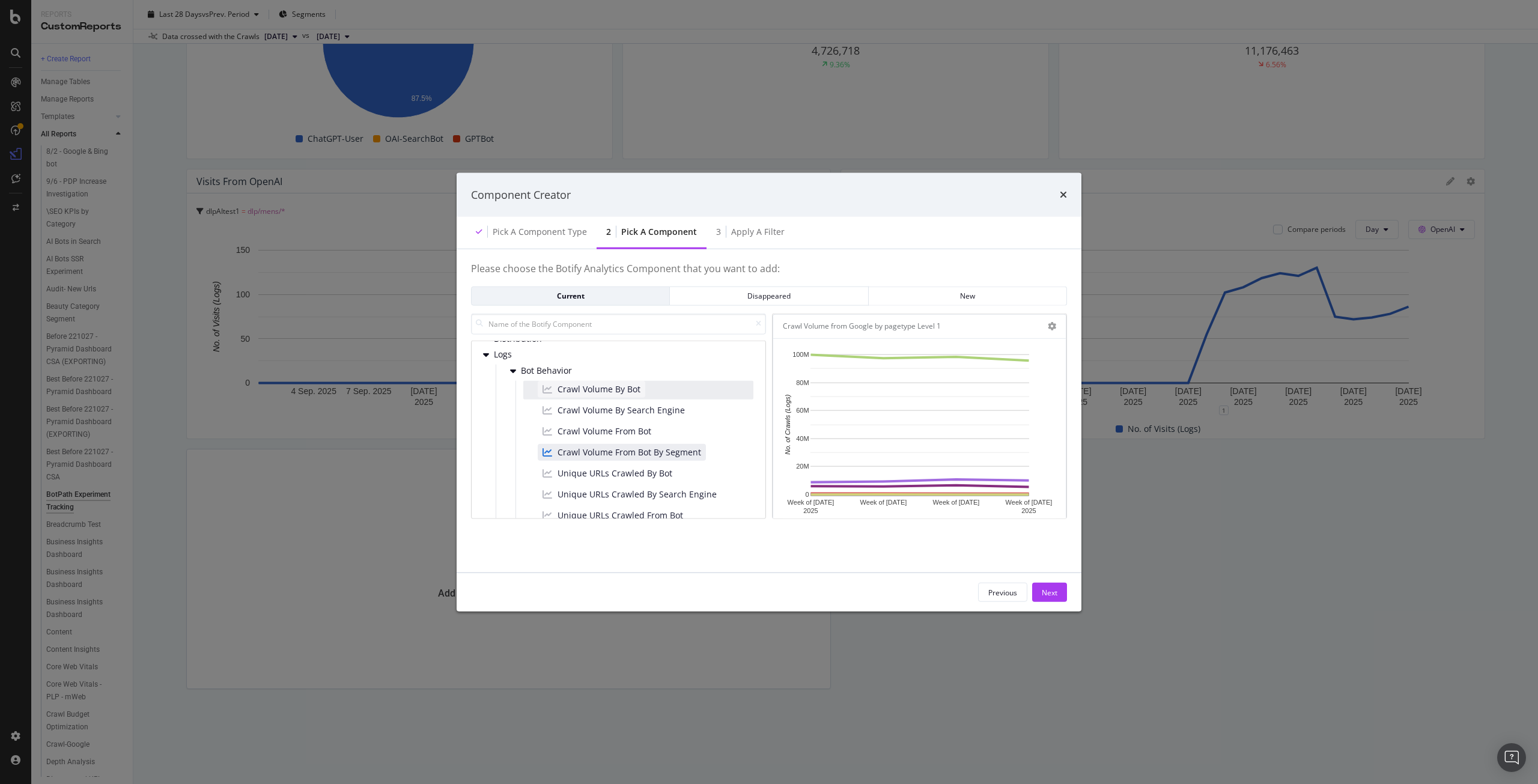
click at [613, 390] on span "Crawl Volume By Bot" at bounding box center [599, 389] width 83 height 12
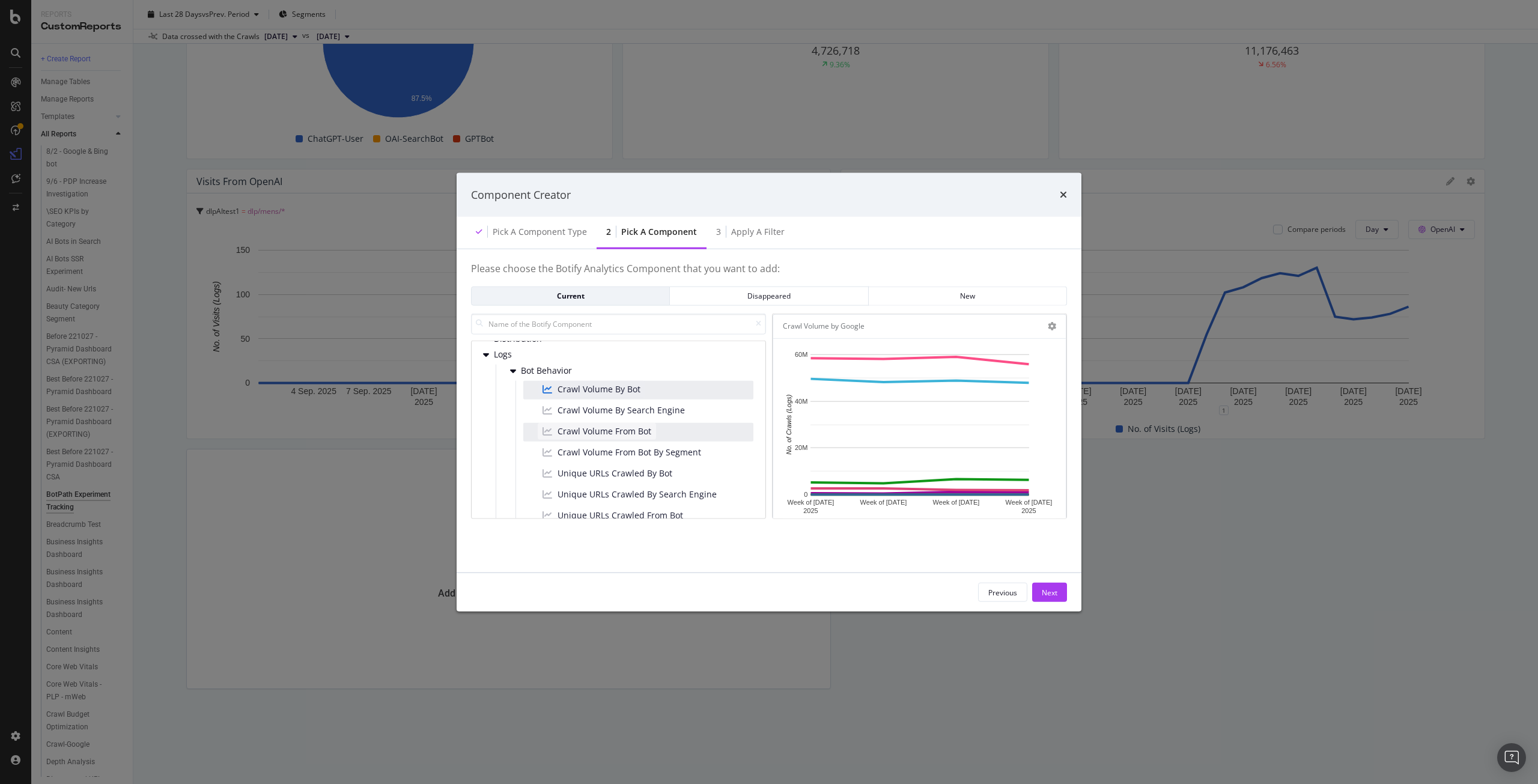
click at [626, 431] on span "Crawl Volume From Bot" at bounding box center [604, 431] width 94 height 12
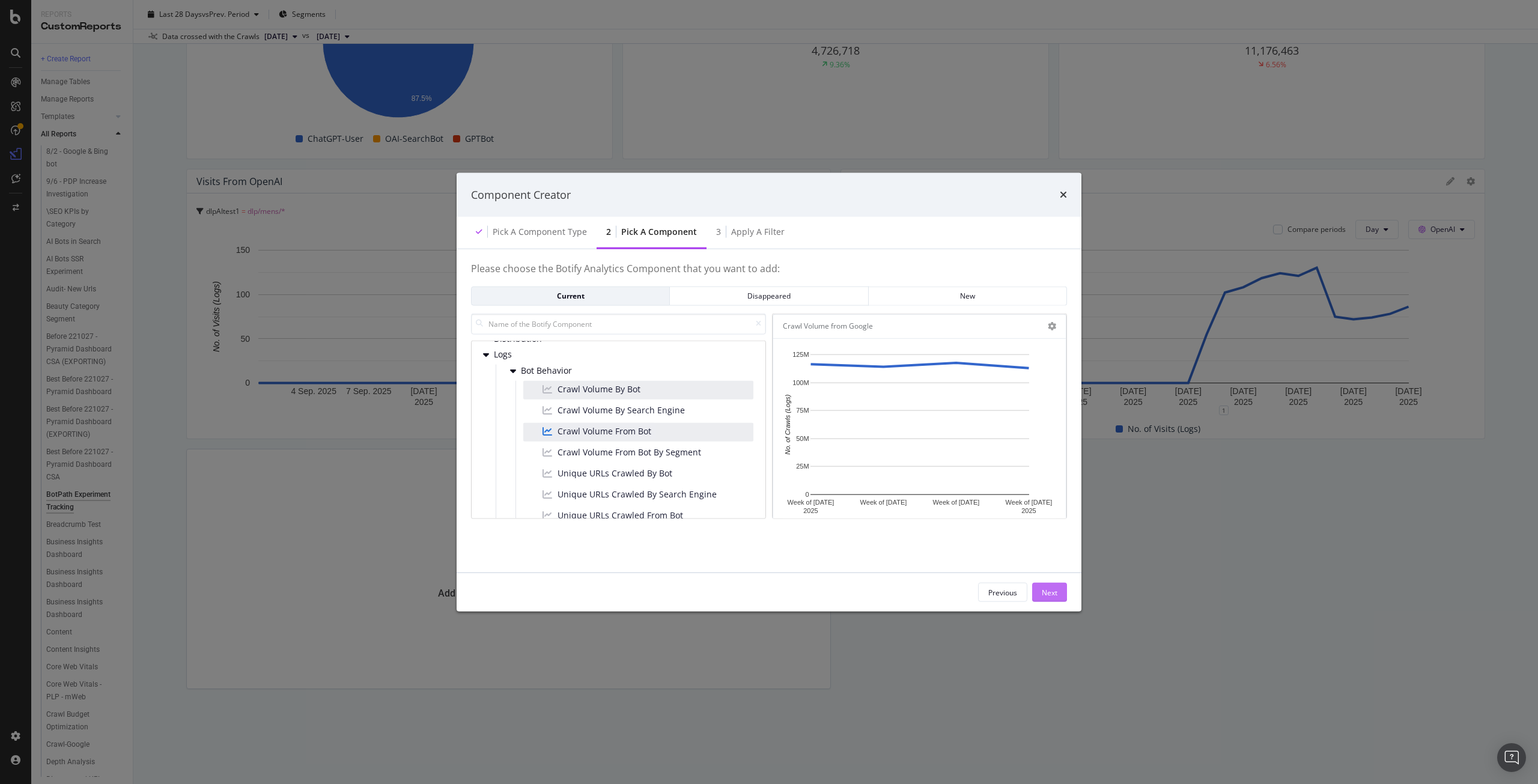
click at [1043, 599] on div "Next" at bounding box center [1049, 592] width 15 height 18
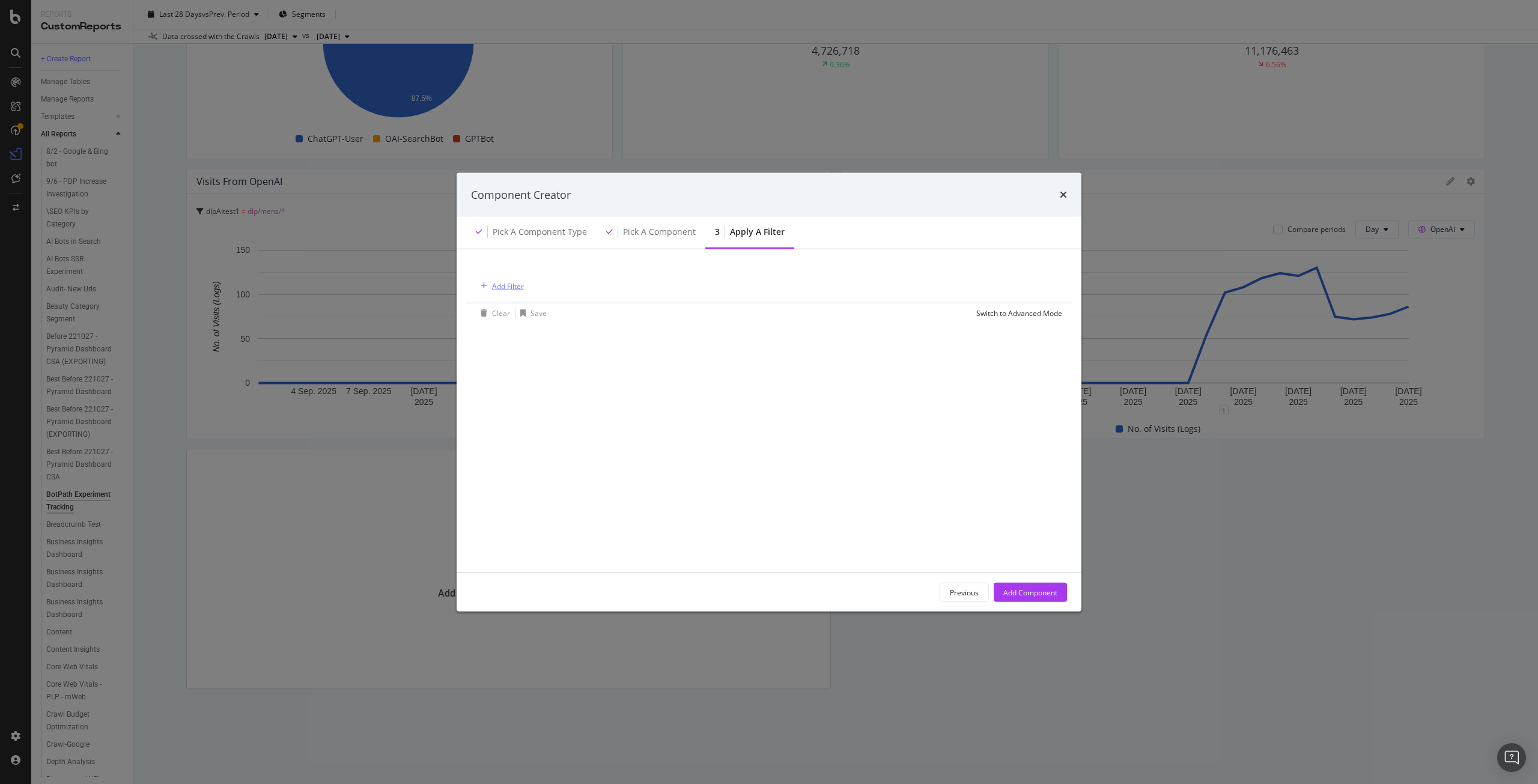
click at [511, 289] on div "Add Filter" at bounding box center [508, 285] width 32 height 11
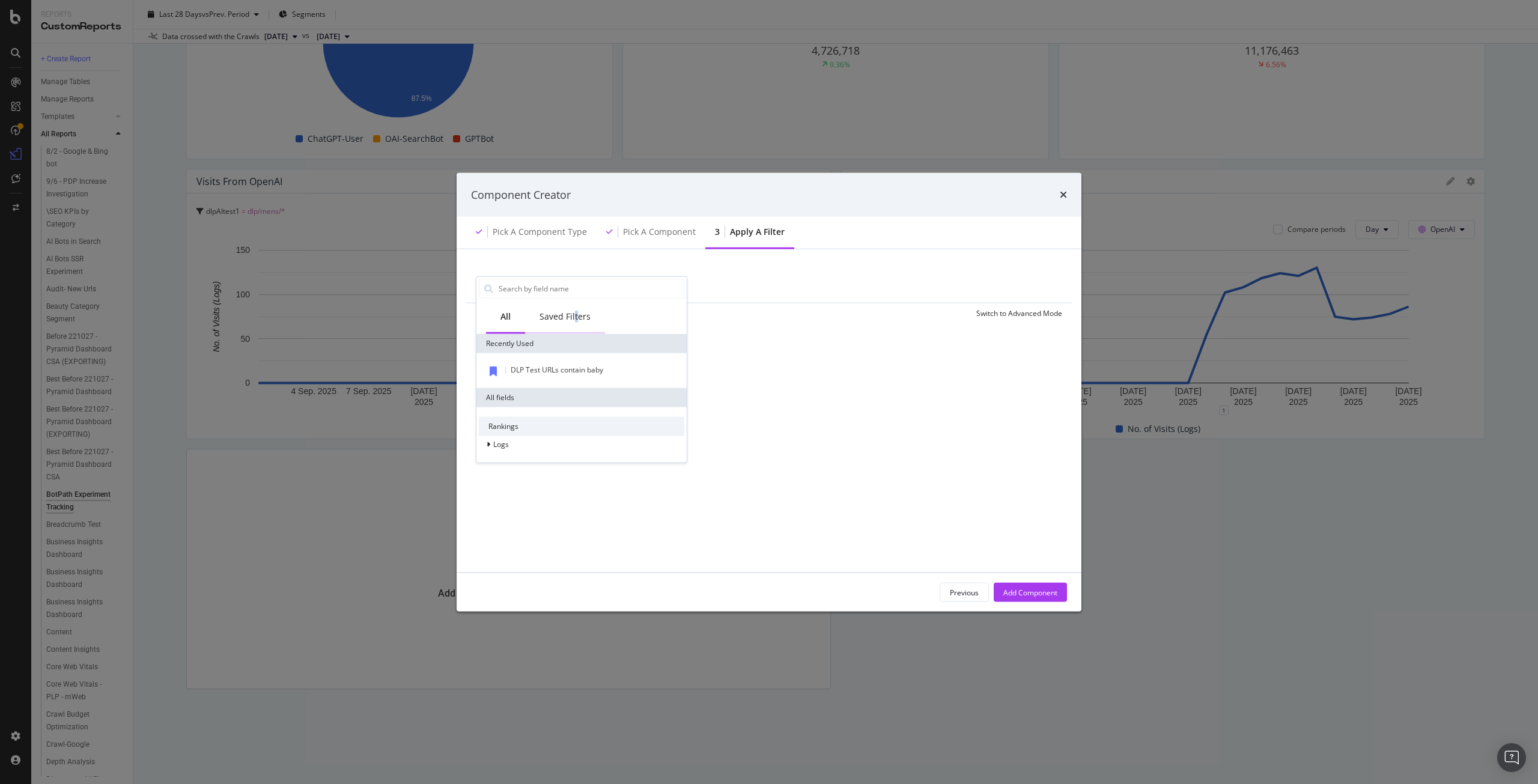
click at [576, 316] on div "Saved Filters" at bounding box center [565, 315] width 51 height 12
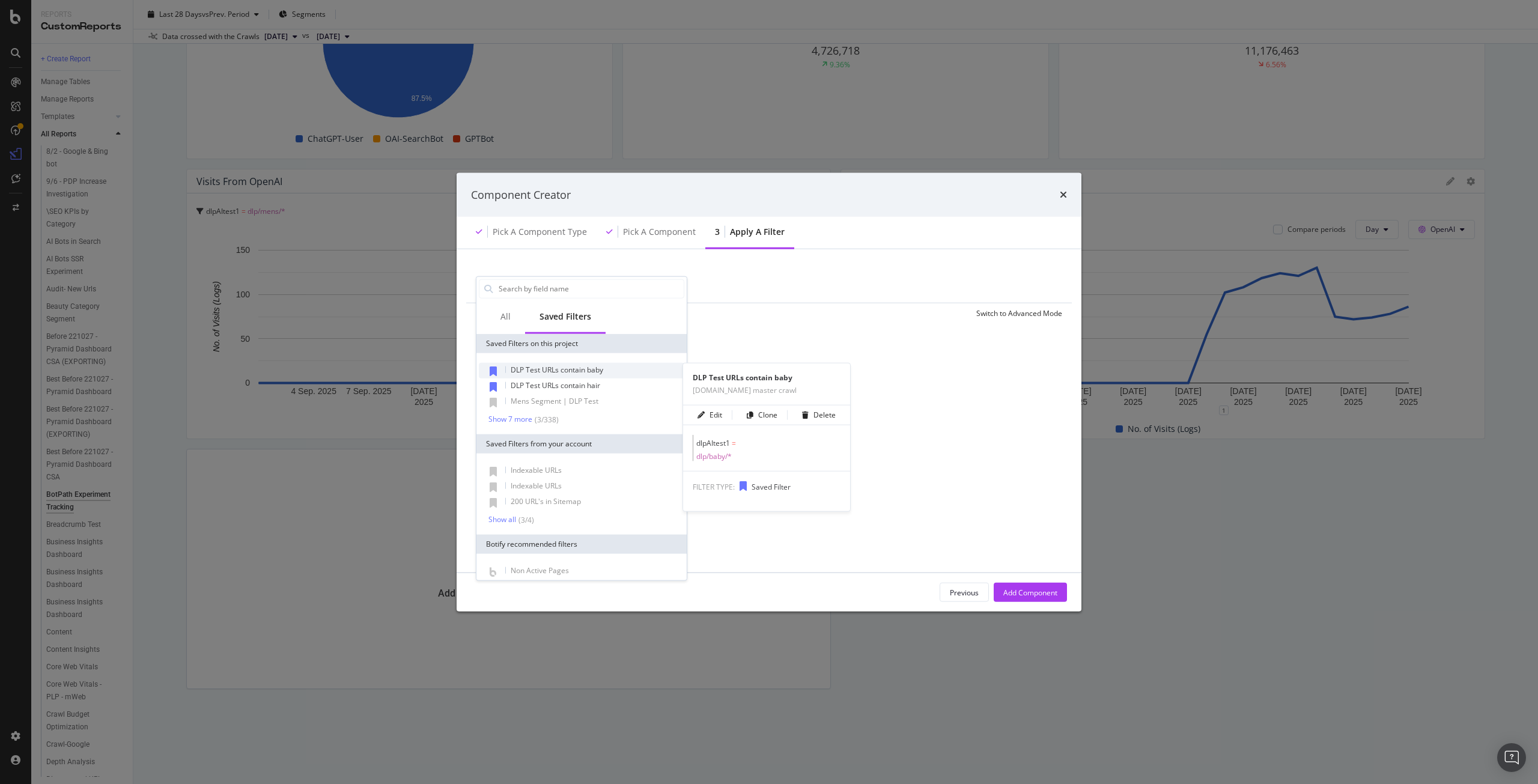
click at [585, 371] on span "DLP Test URLs contain baby" at bounding box center [557, 369] width 93 height 11
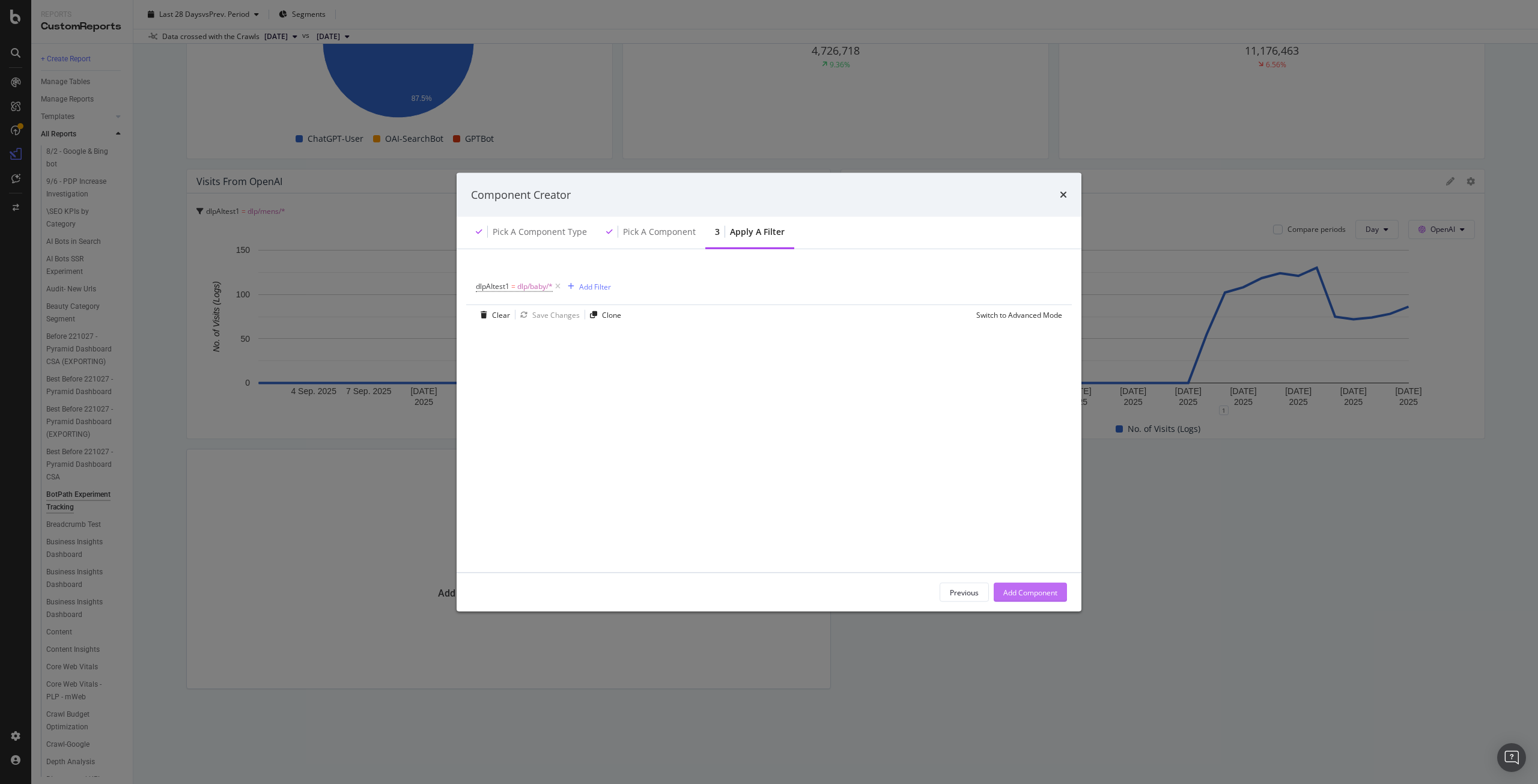
click at [1048, 591] on div "Add Component" at bounding box center [1030, 591] width 54 height 11
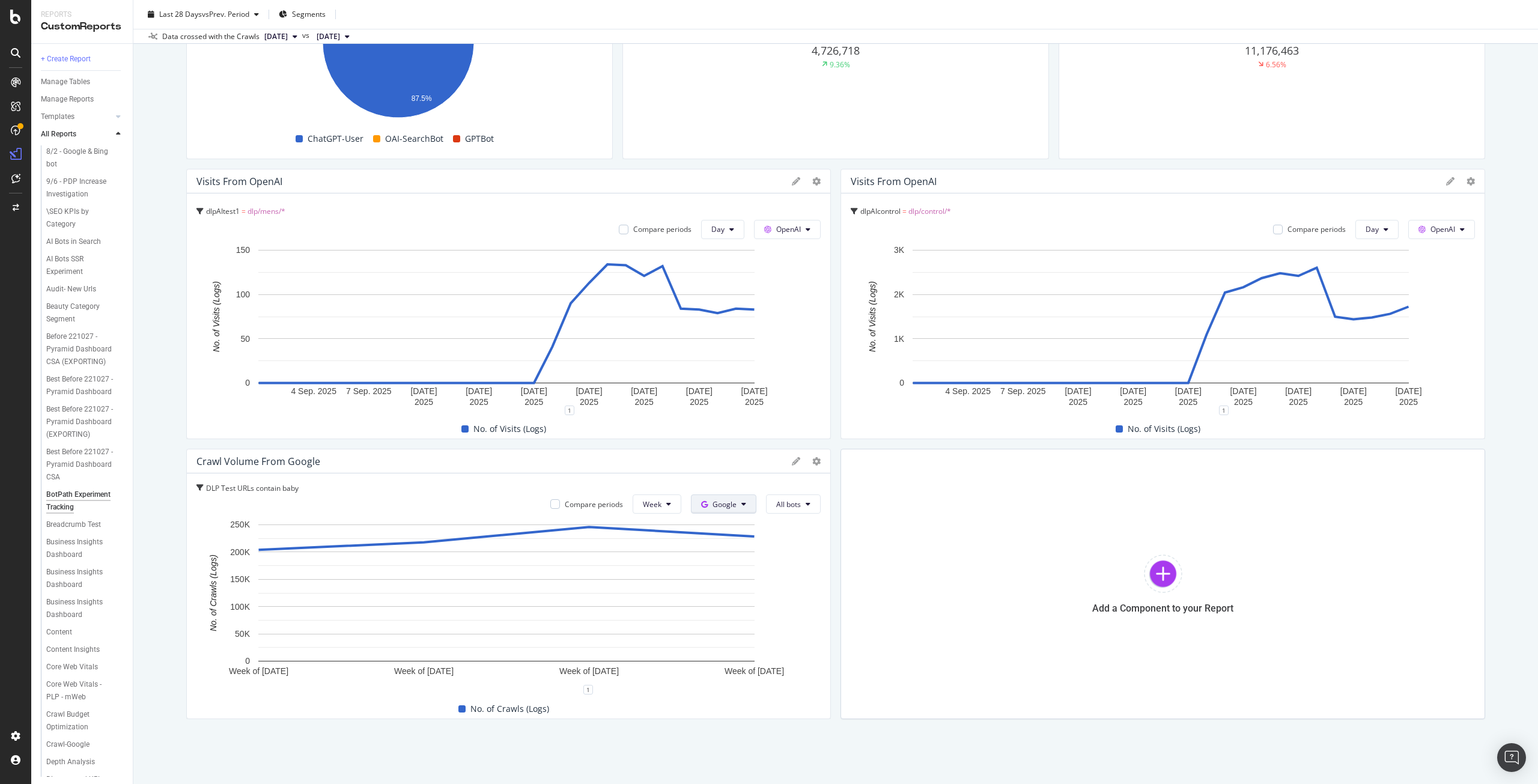
click at [733, 509] on button "Google" at bounding box center [723, 503] width 65 height 19
click at [740, 578] on div "OpenAI" at bounding box center [729, 572] width 83 height 18
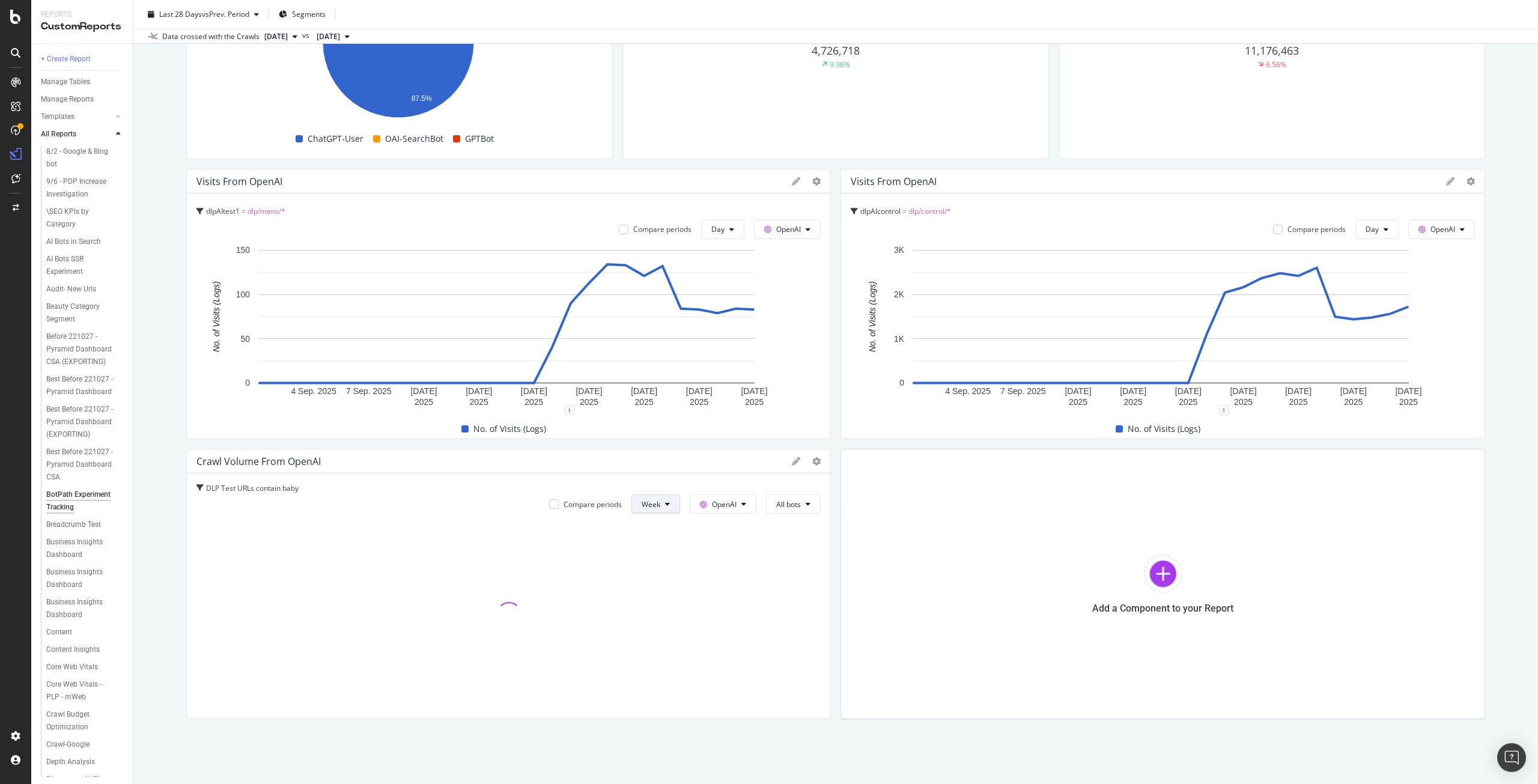
click at [659, 502] on button "Week" at bounding box center [655, 503] width 48 height 19
click at [665, 530] on div "Day" at bounding box center [648, 528] width 41 height 18
click at [776, 508] on span "All bots" at bounding box center [788, 504] width 25 height 11
click at [814, 641] on span "ChatGPT-User" at bounding box center [802, 638] width 61 height 11
click at [1064, 584] on div "Add a Component to your Report" at bounding box center [1163, 584] width 645 height 270
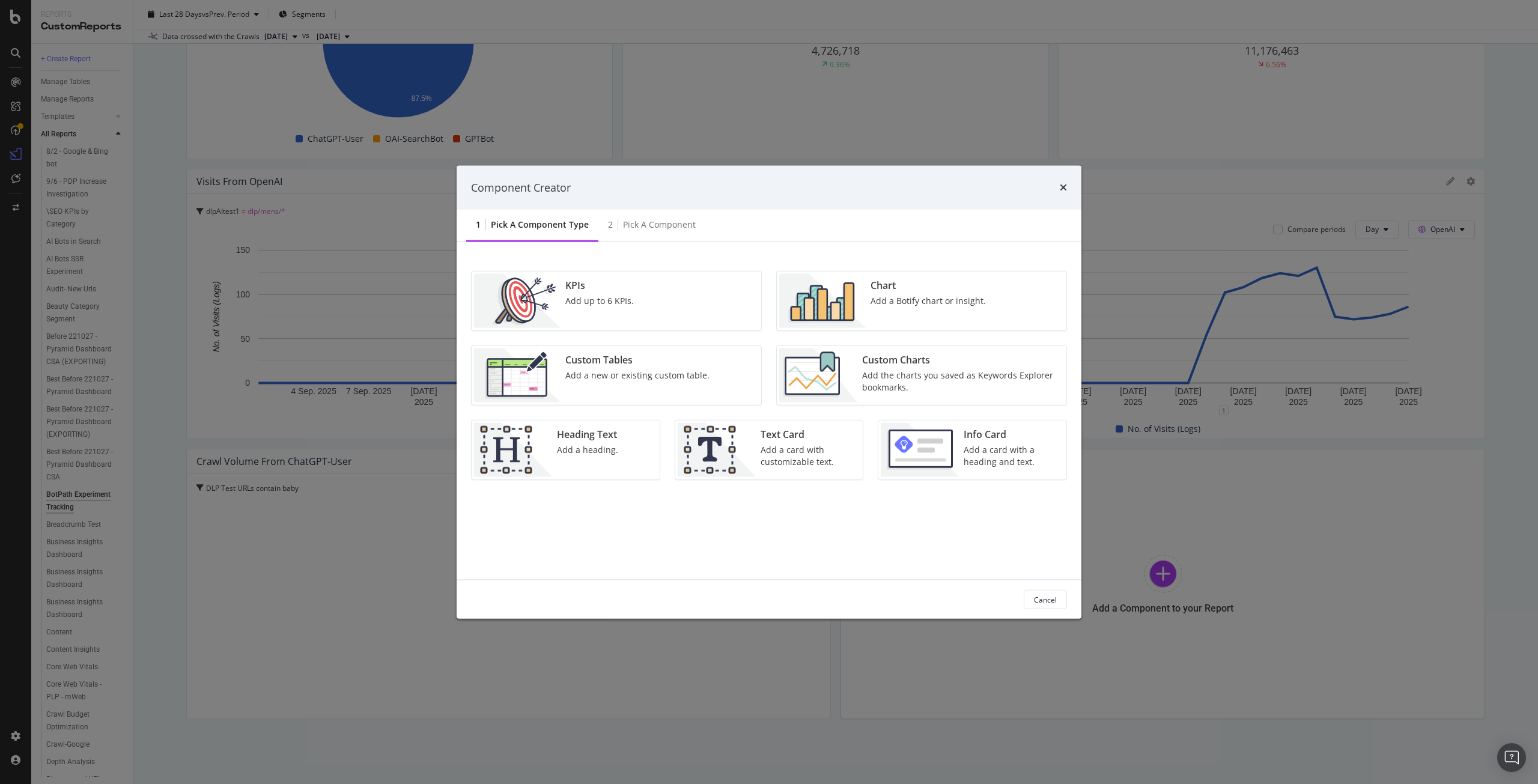
click at [888, 277] on div "Chart Add a Botify chart or insight." at bounding box center [928, 301] width 125 height 54
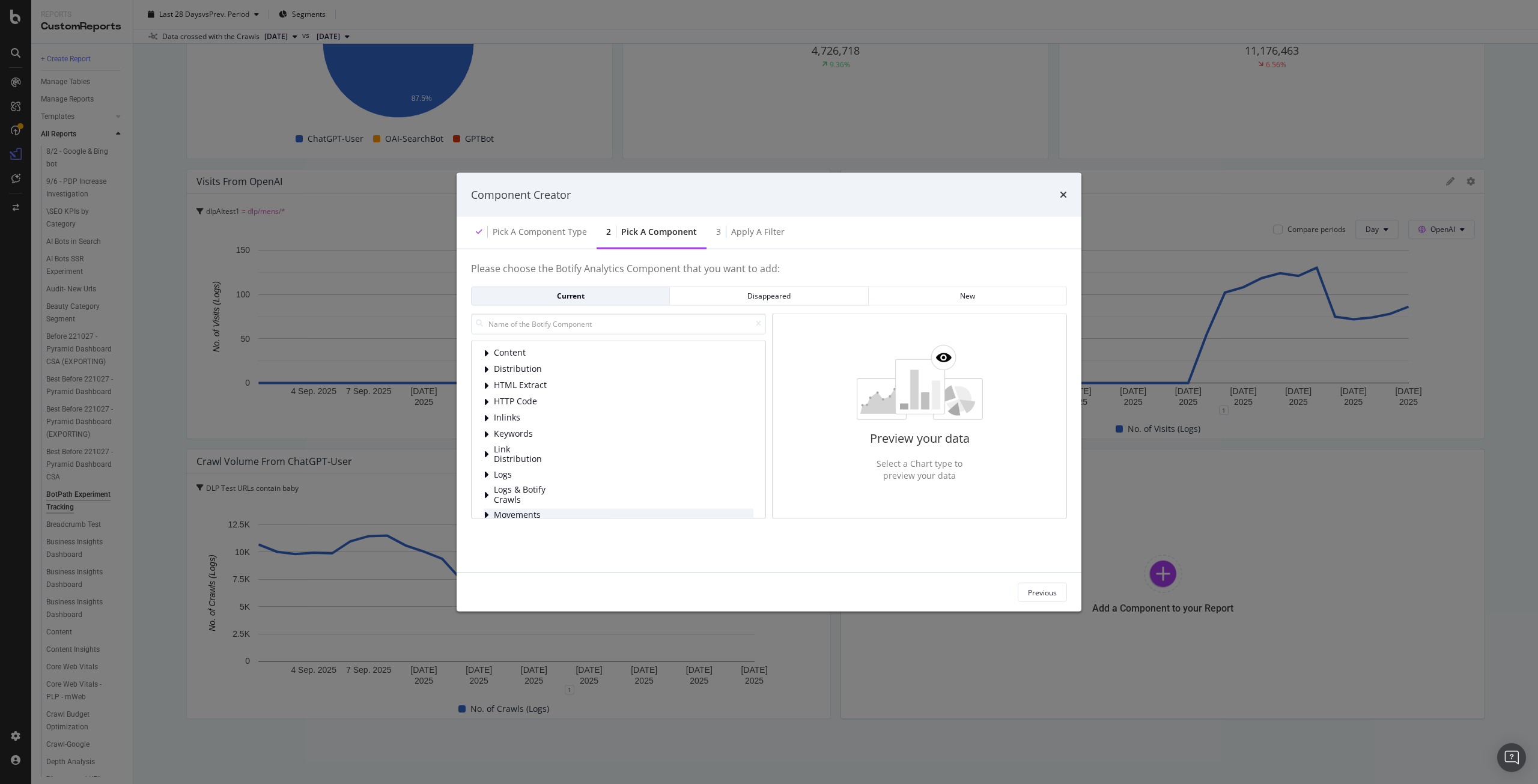
scroll to position [60, 0]
click at [511, 411] on span "Logs" at bounding box center [521, 414] width 53 height 11
click at [534, 436] on div "Bot Behavior" at bounding box center [628, 430] width 250 height 12
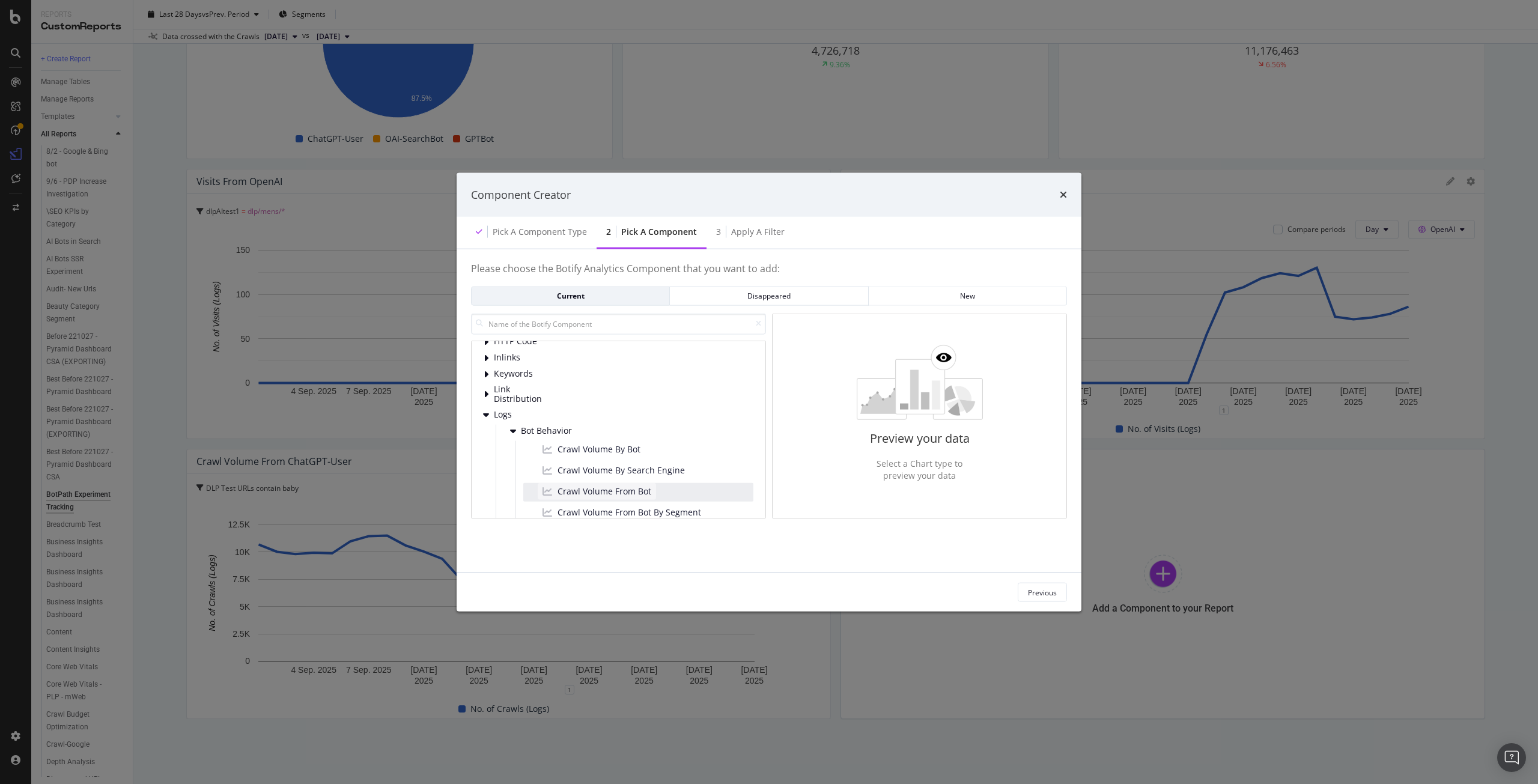
click at [622, 492] on span "Crawl Volume From Bot" at bounding box center [604, 491] width 94 height 12
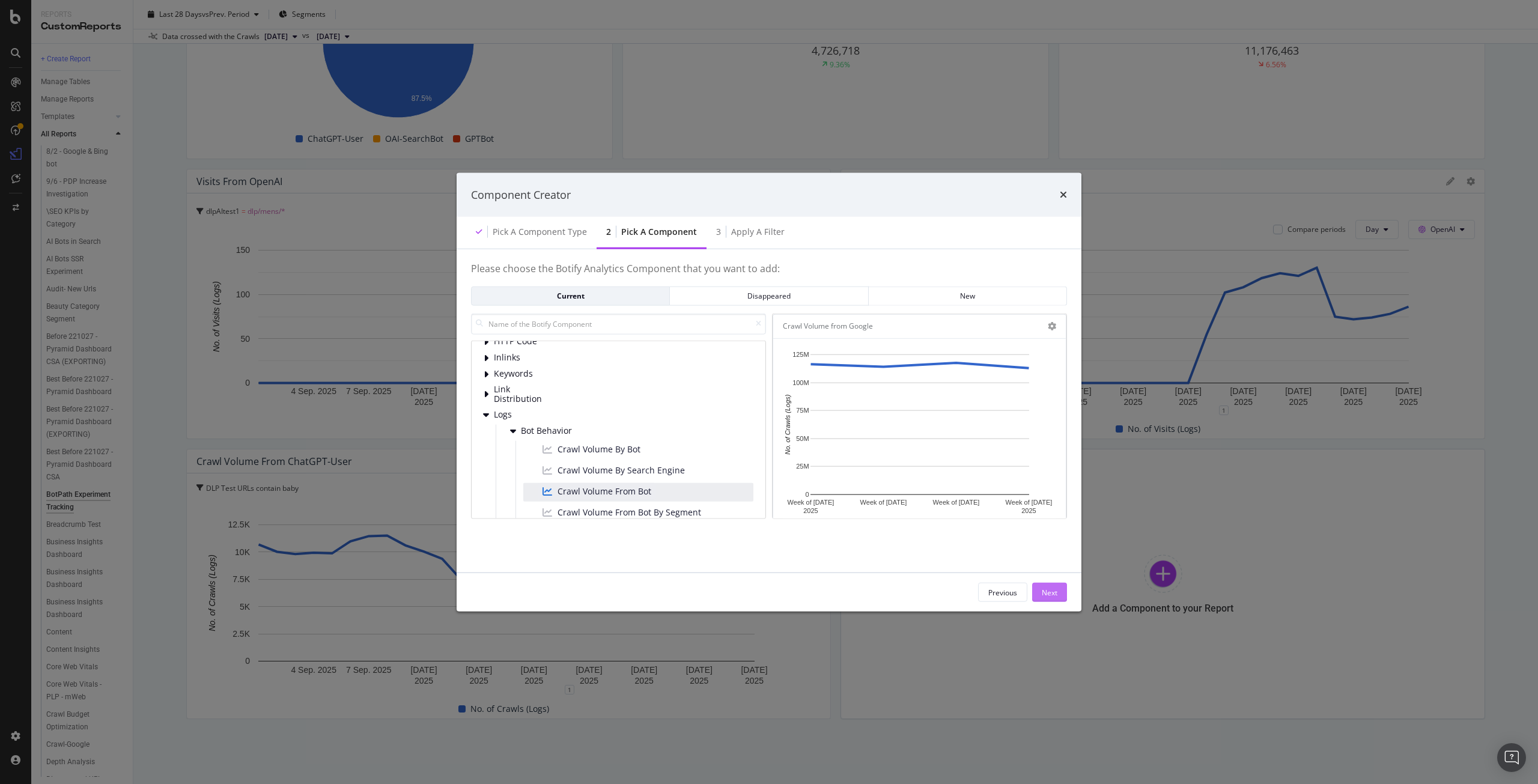
click at [1060, 595] on button "Next" at bounding box center [1050, 591] width 35 height 19
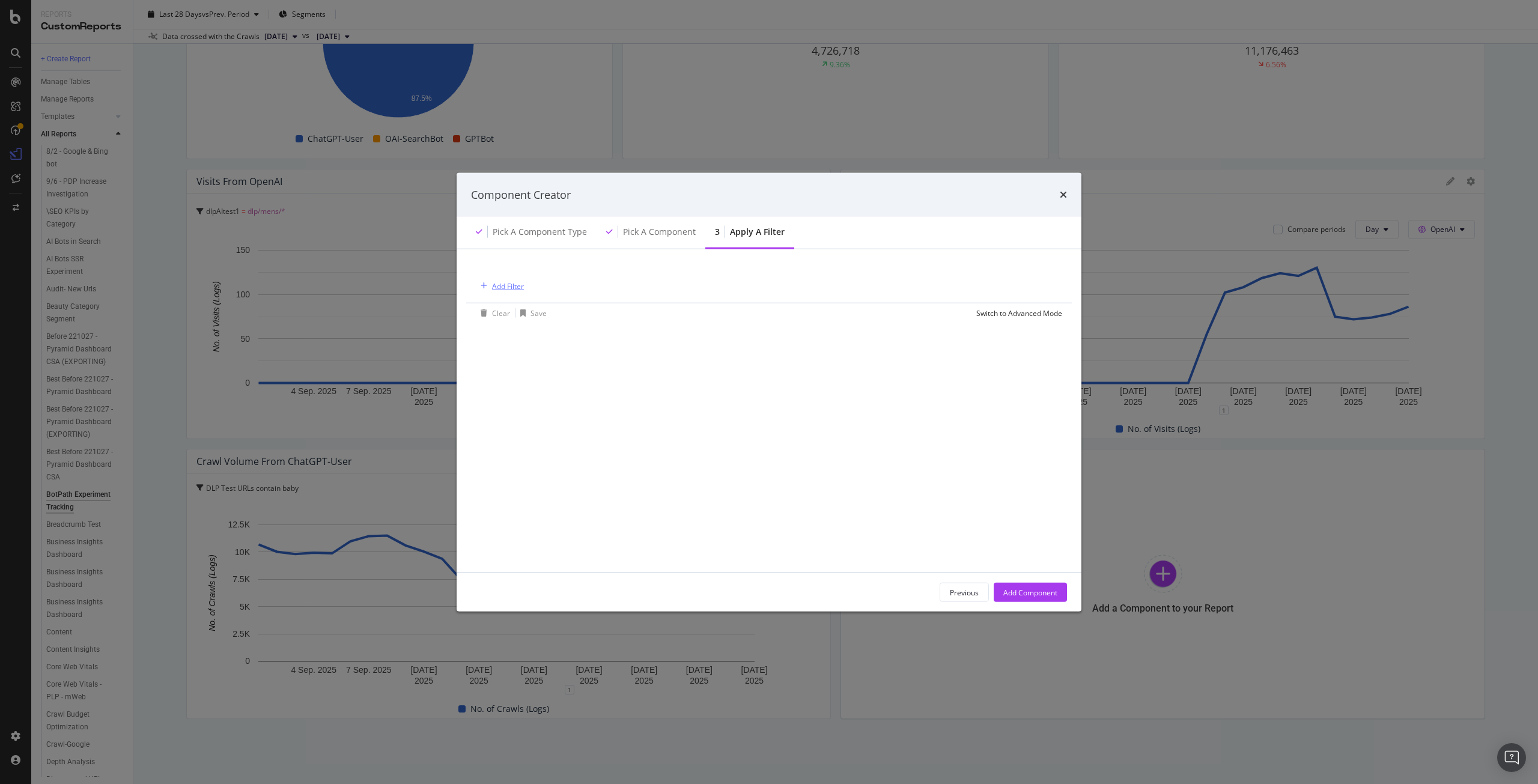
click at [505, 288] on div "Add Filter" at bounding box center [508, 285] width 32 height 11
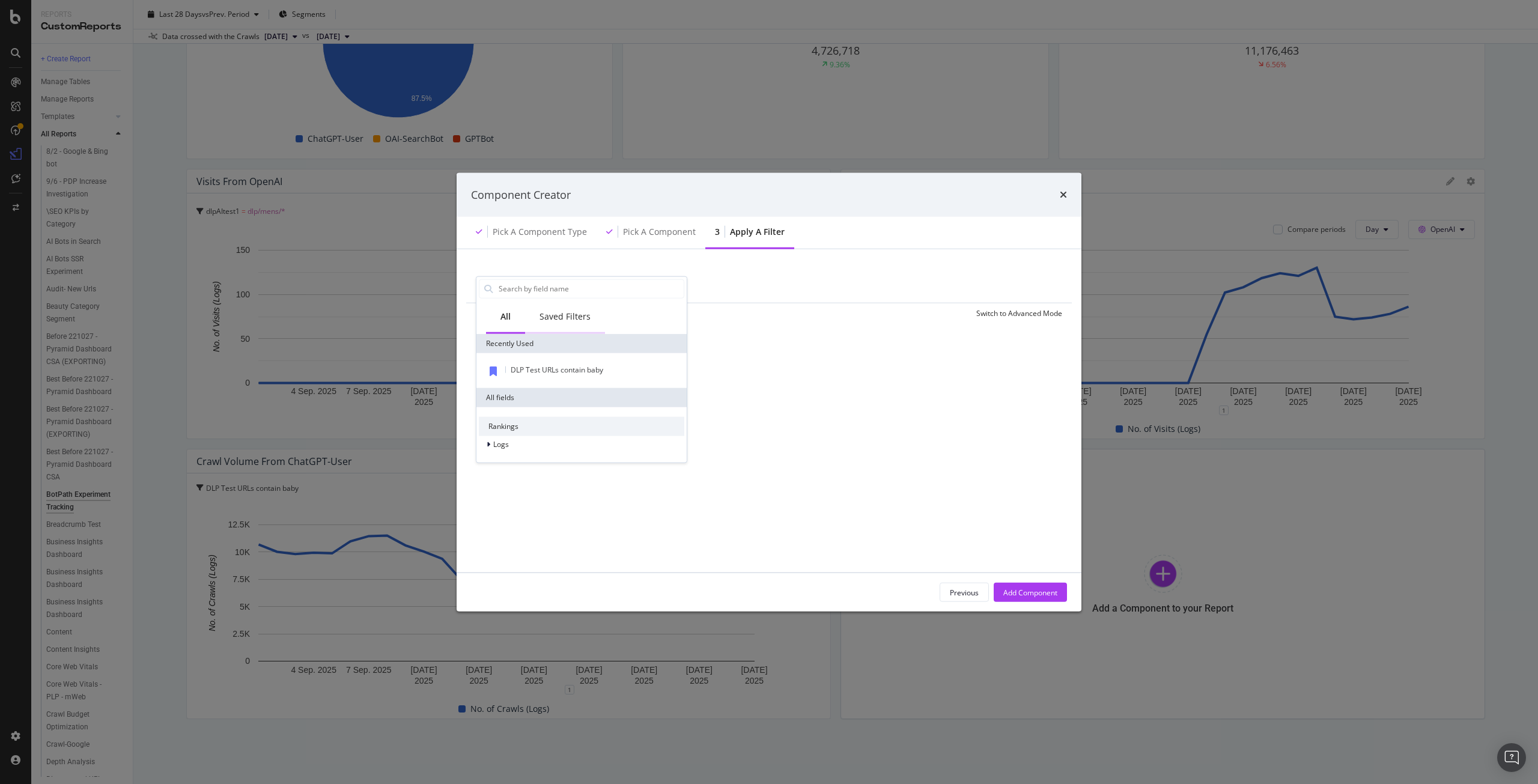
click at [578, 317] on div "Saved Filters" at bounding box center [565, 315] width 51 height 12
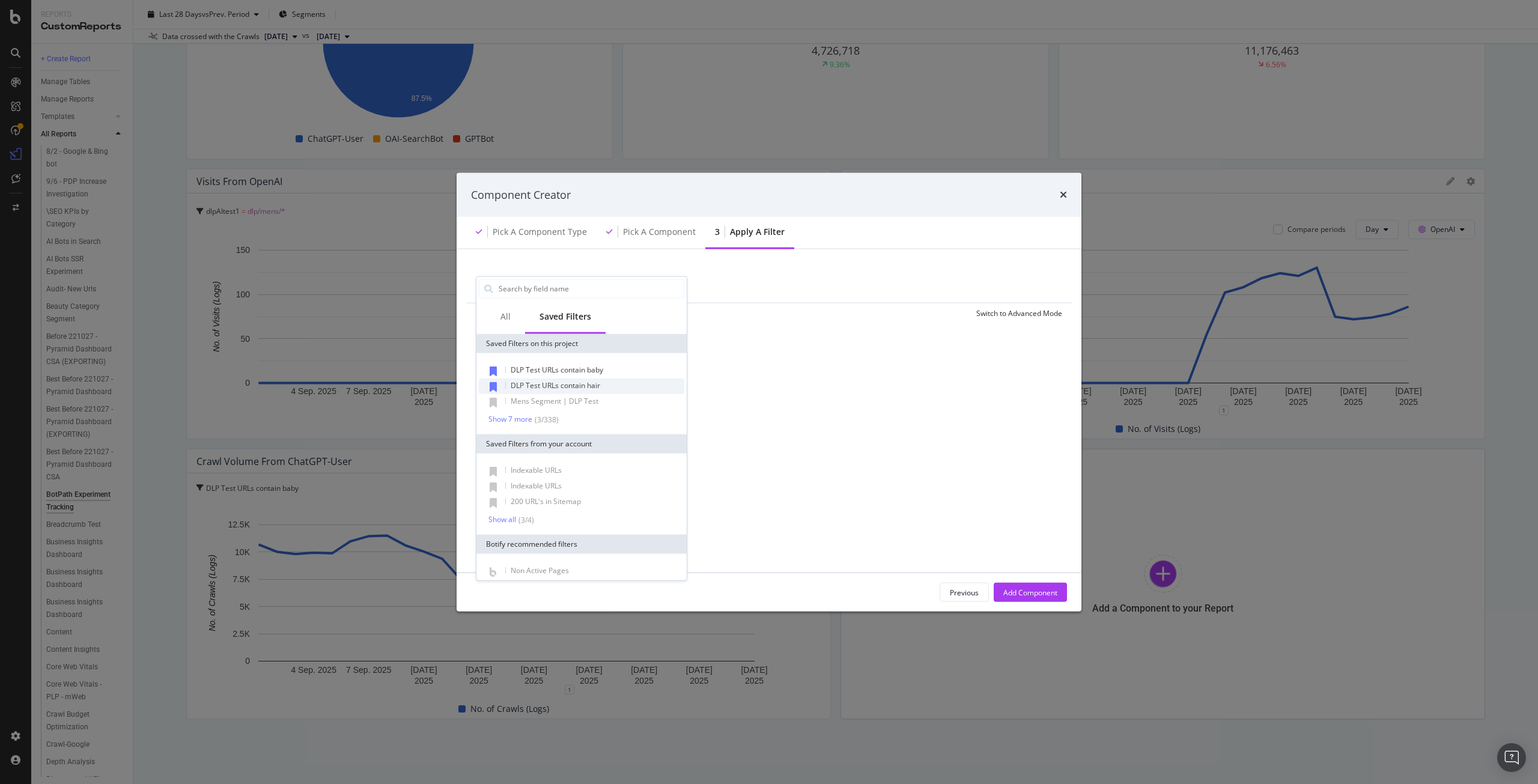
click at [591, 386] on span "DLP Test URLs contain hair" at bounding box center [556, 385] width 90 height 11
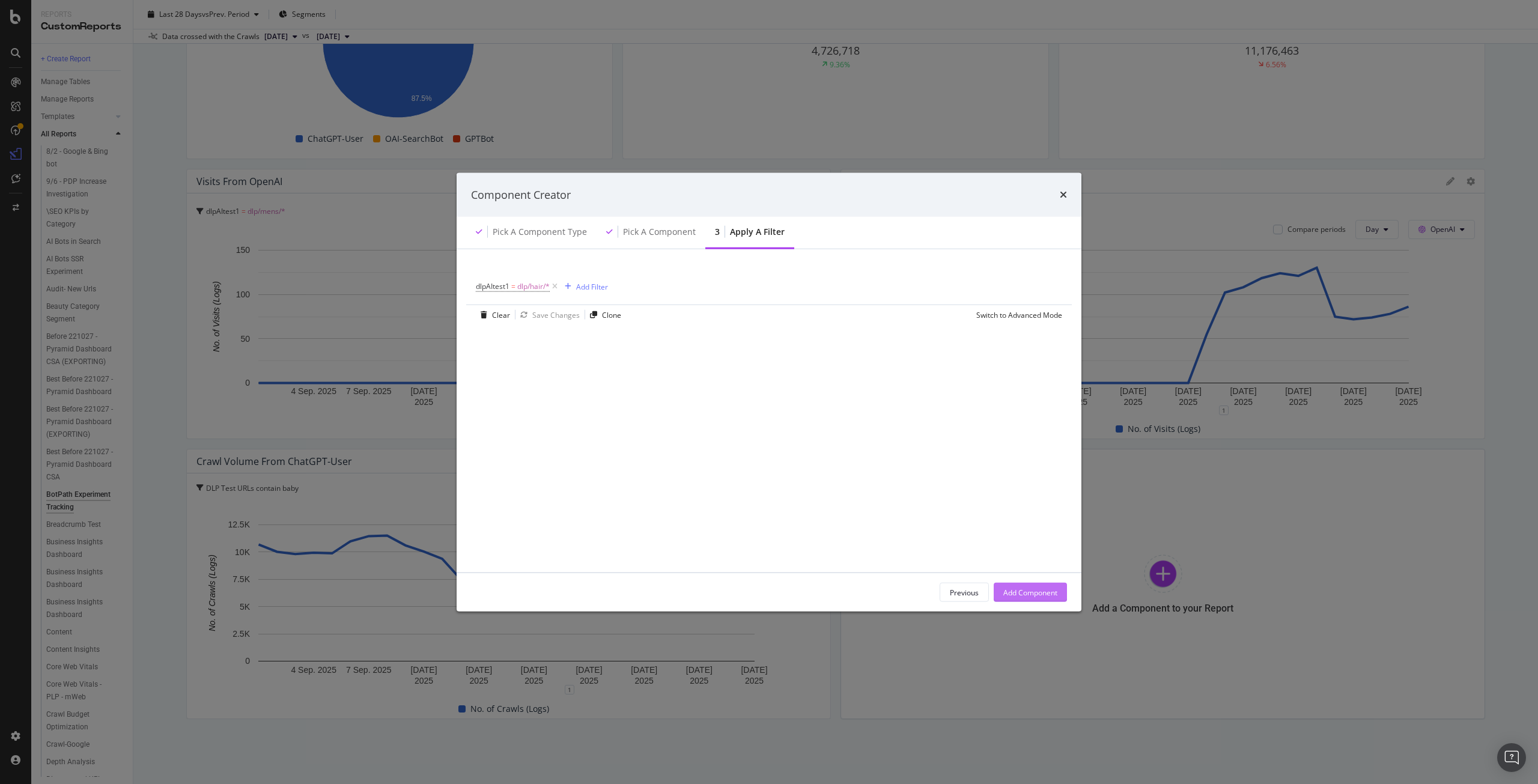
click at [1028, 591] on div "Add Component" at bounding box center [1030, 591] width 54 height 11
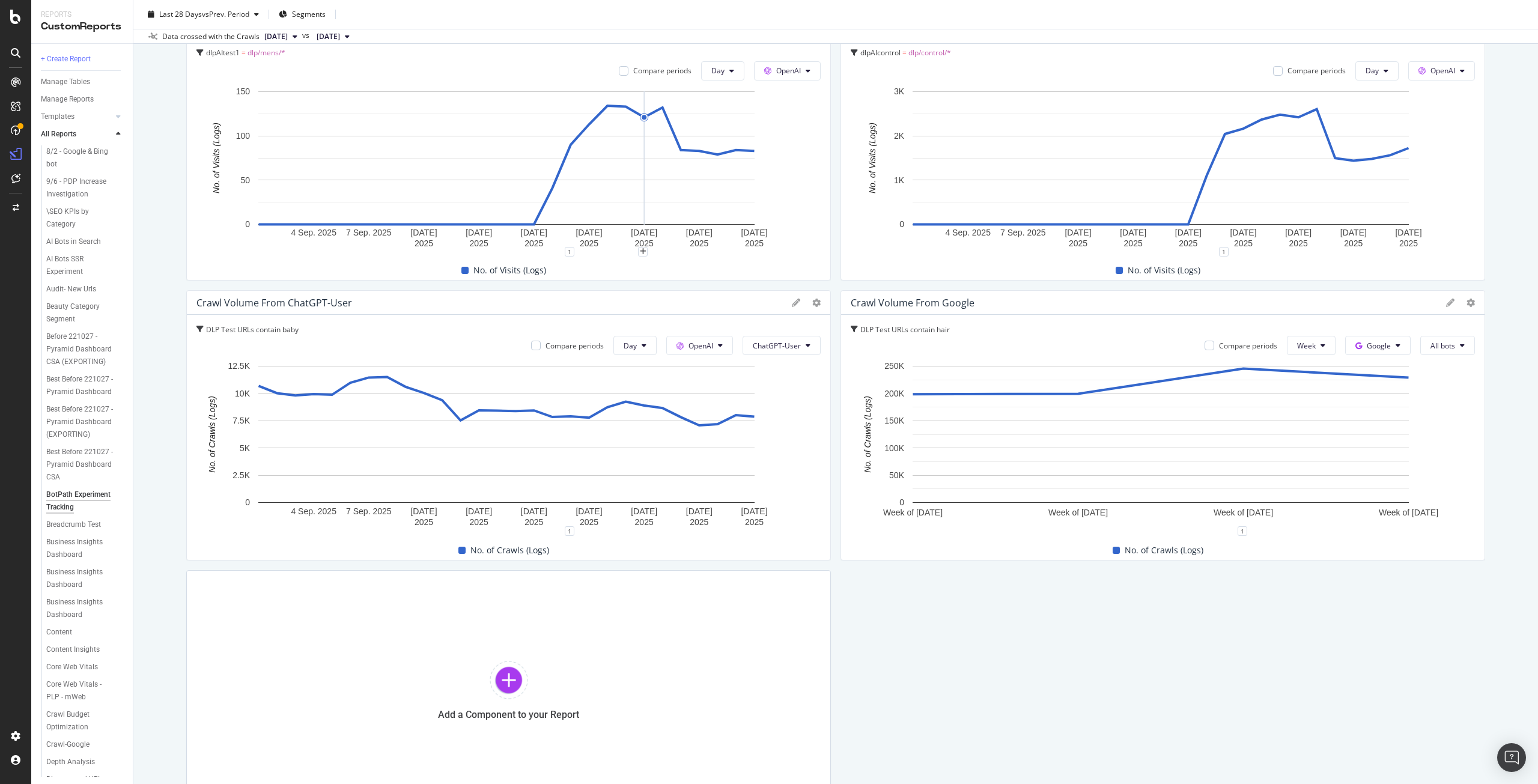
scroll to position [1133, 0]
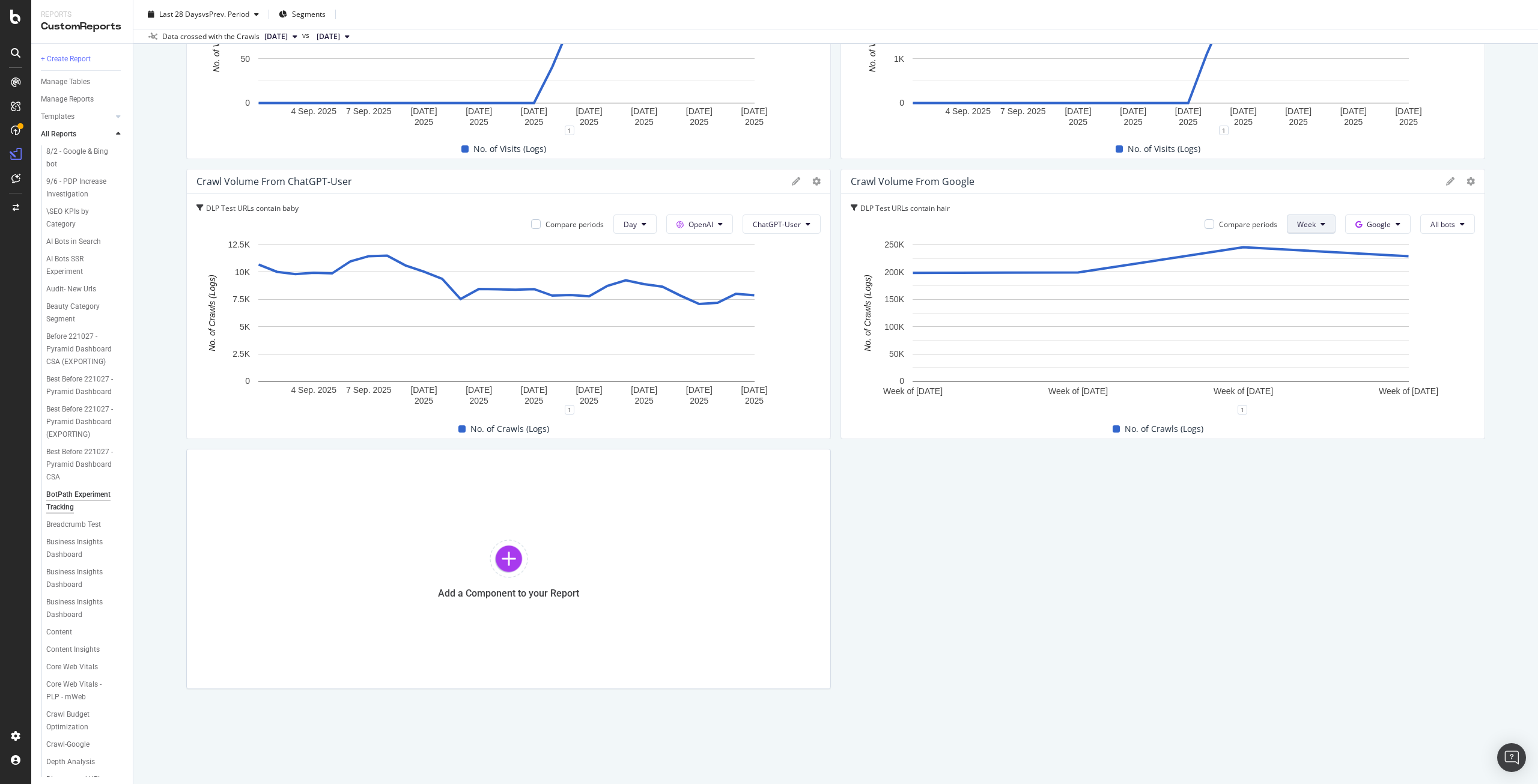
click at [1305, 227] on span "Week" at bounding box center [1306, 224] width 19 height 11
click at [1293, 248] on span "Day" at bounding box center [1299, 247] width 22 height 11
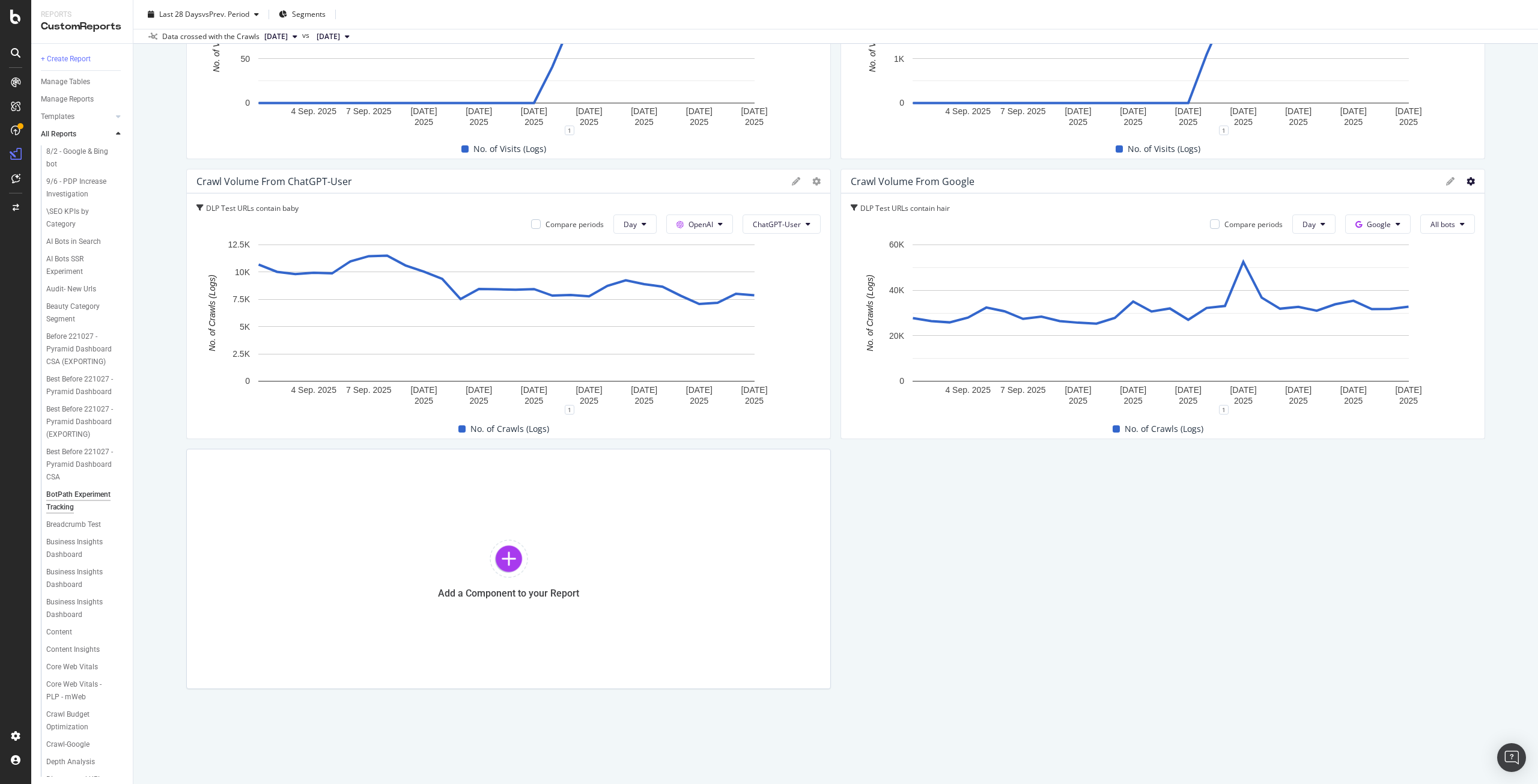
click at [1466, 182] on icon at bounding box center [1471, 181] width 8 height 8
click at [1380, 143] on span "Table" at bounding box center [1402, 147] width 90 height 11
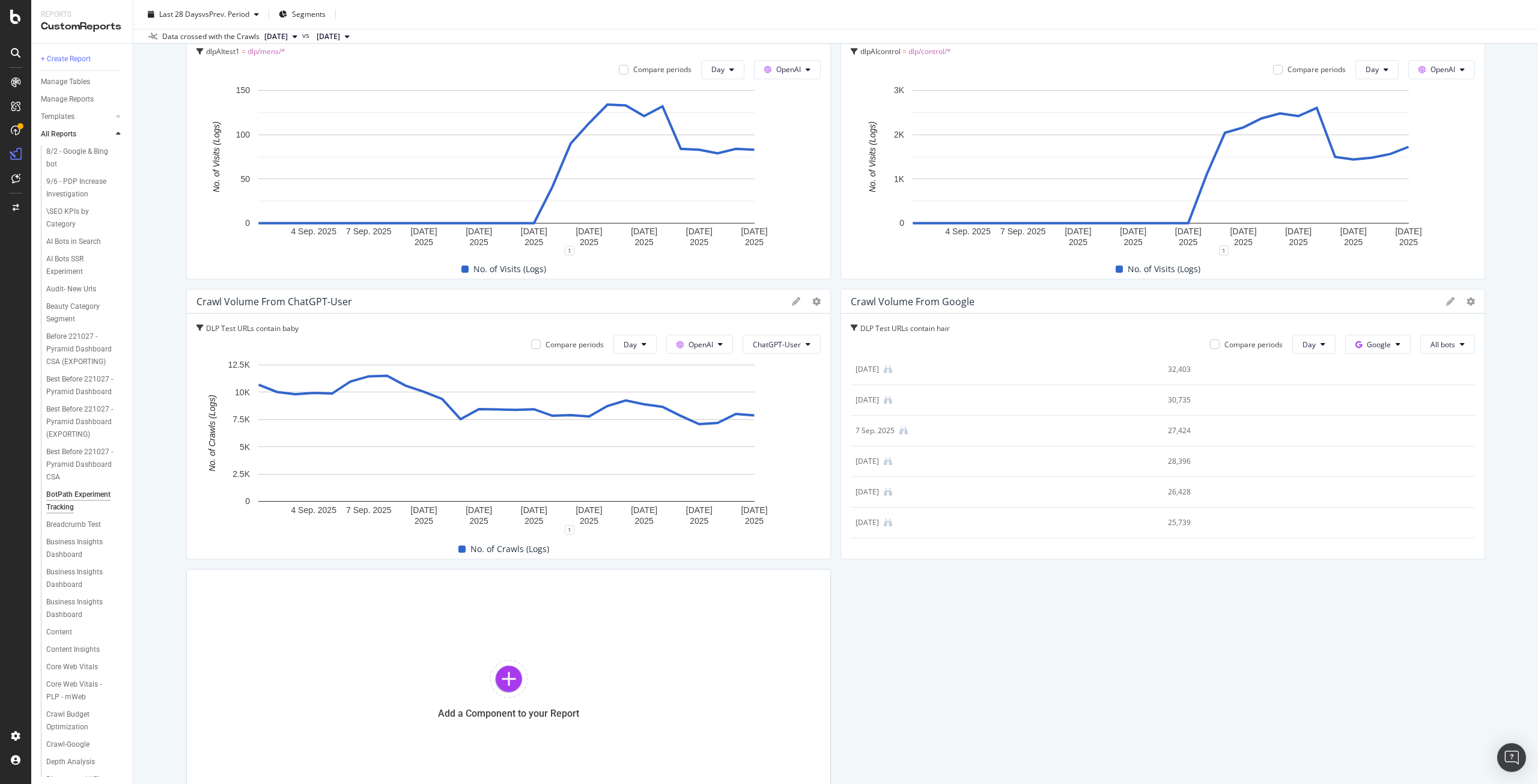
scroll to position [0, 0]
click at [1377, 347] on span "Google" at bounding box center [1379, 344] width 24 height 11
click at [1379, 412] on span "OpenAI" at bounding box center [1388, 412] width 44 height 11
click at [1431, 347] on span "All bots" at bounding box center [1443, 344] width 25 height 11
click at [1465, 482] on span "ChatGPT-User" at bounding box center [1452, 479] width 61 height 11
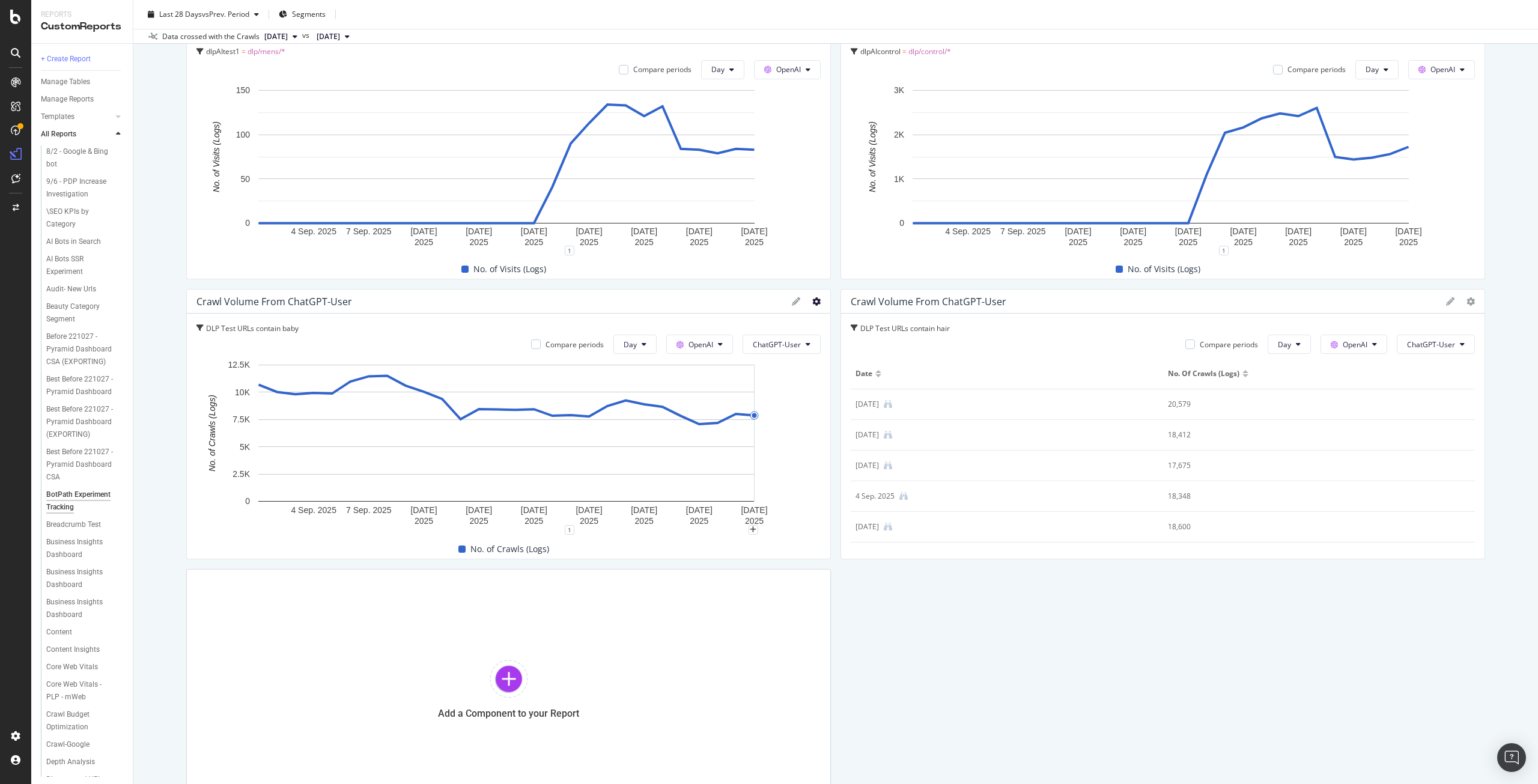
click at [814, 303] on icon at bounding box center [817, 301] width 8 height 8
click at [864, 363] on span "Table" at bounding box center [883, 364] width 90 height 11
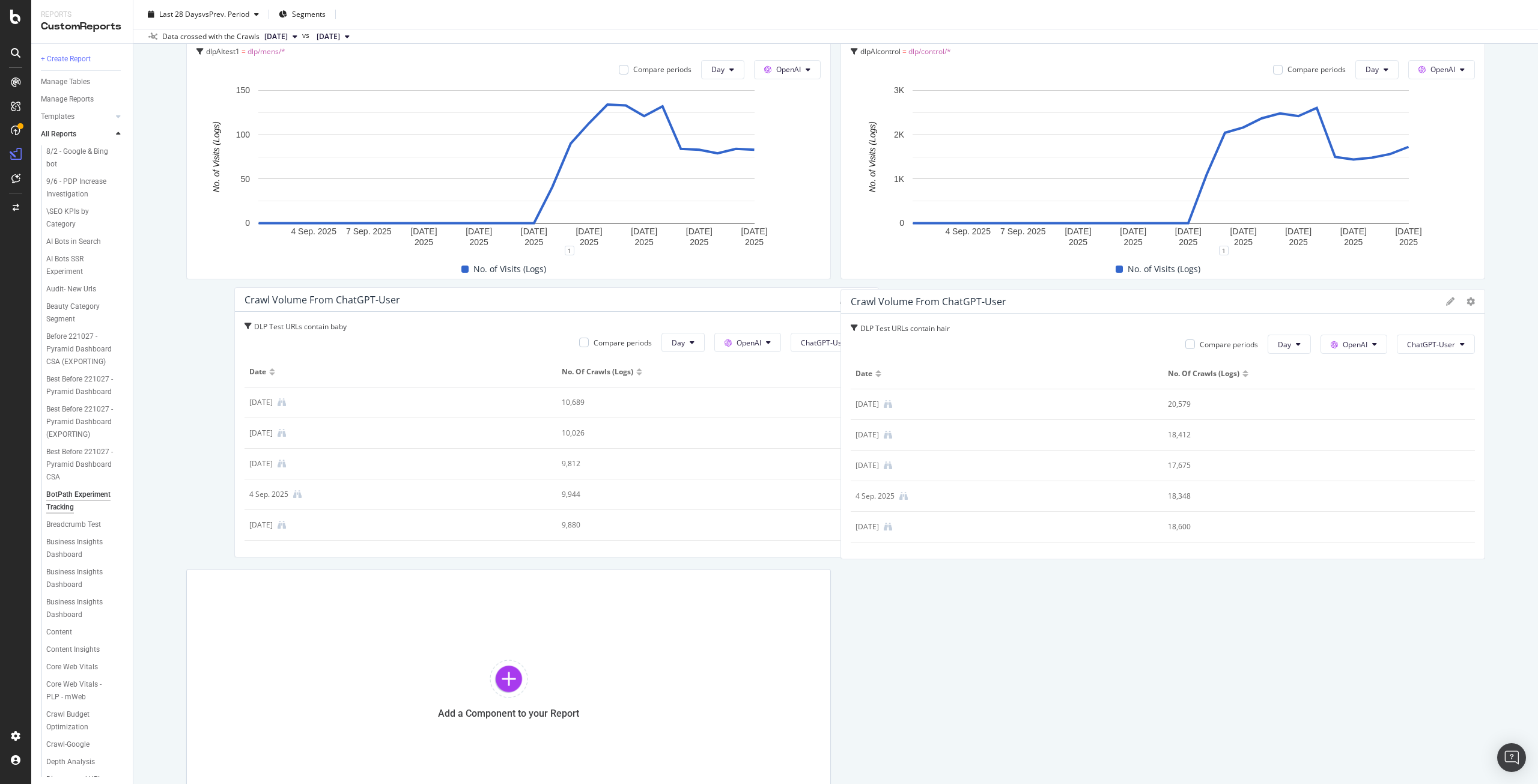
drag, startPoint x: 189, startPoint y: 395, endPoint x: 224, endPoint y: 386, distance: 36.1
click at [235, 388] on div "DLP Test URLs contain baby Compare periods Day OpenAI ChatGPT-User Date No. of …" at bounding box center [557, 434] width 644 height 245
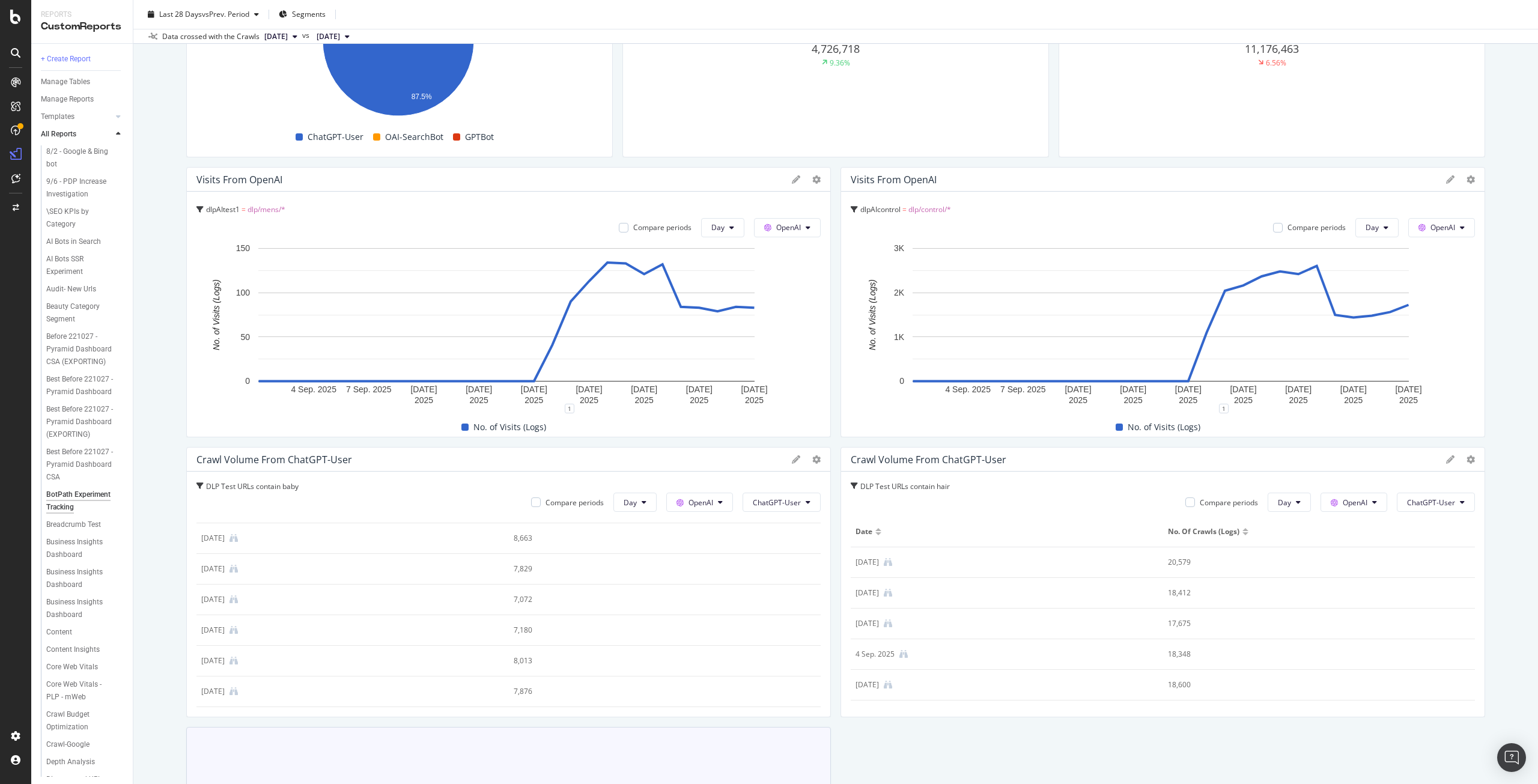
scroll to position [833, 0]
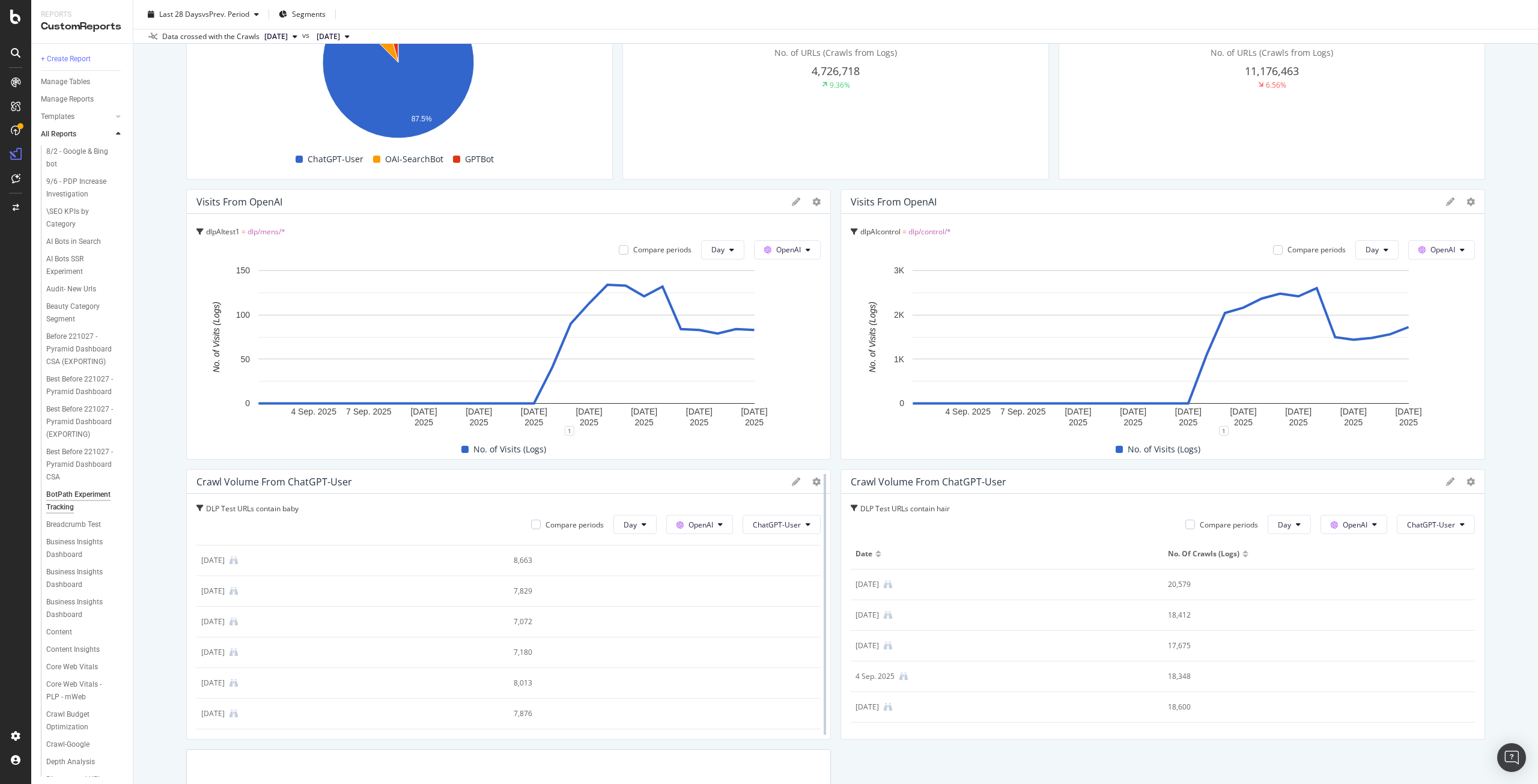
click at [819, 481] on div at bounding box center [824, 604] width 12 height 270
click at [812, 481] on icon at bounding box center [817, 481] width 8 height 8
click at [877, 591] on span "Export as CSV" at bounding box center [883, 589] width 90 height 11
click at [1466, 486] on icon at bounding box center [1471, 481] width 8 height 8
click at [1391, 497] on span "Export as CSV" at bounding box center [1402, 493] width 90 height 11
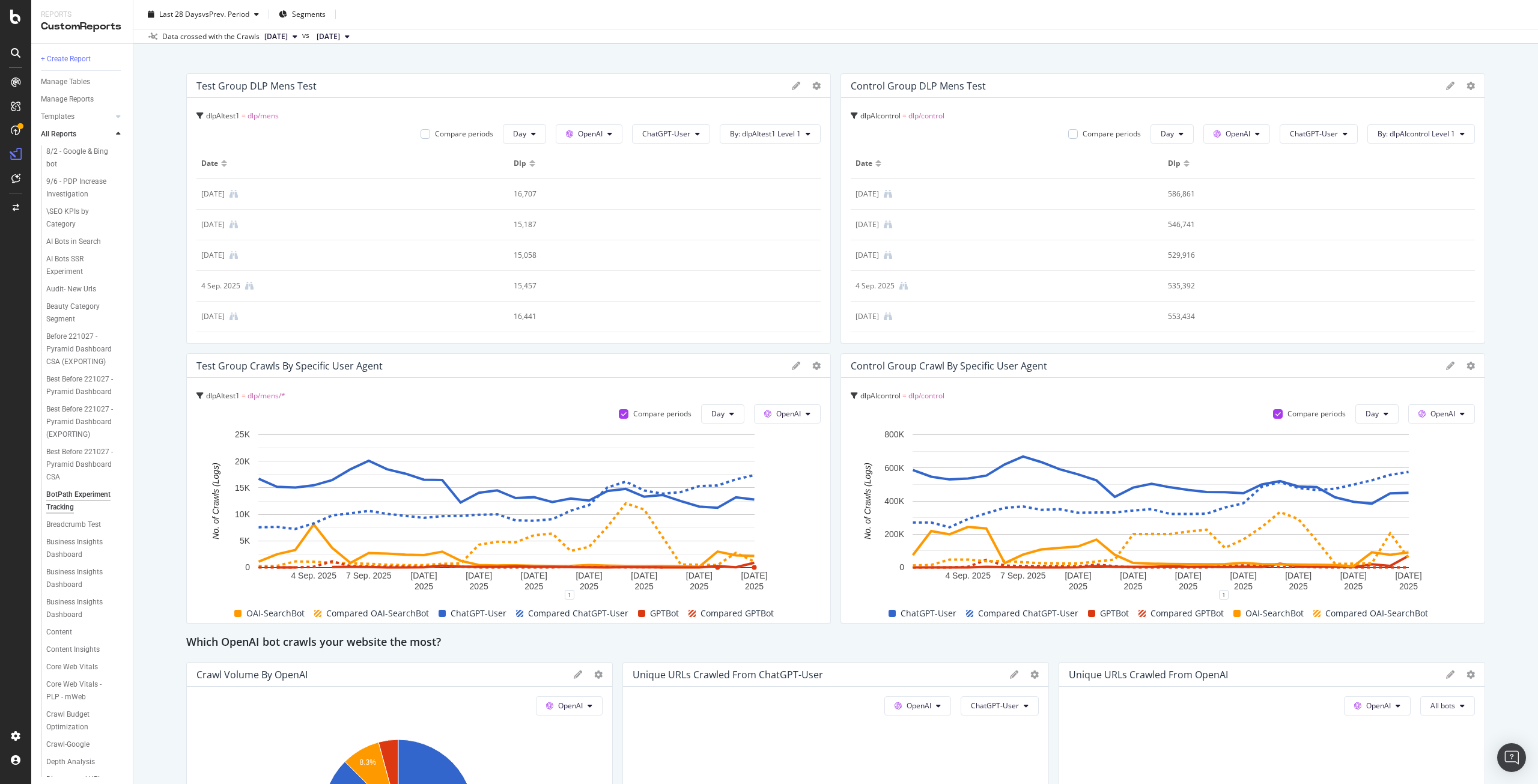
scroll to position [0, 0]
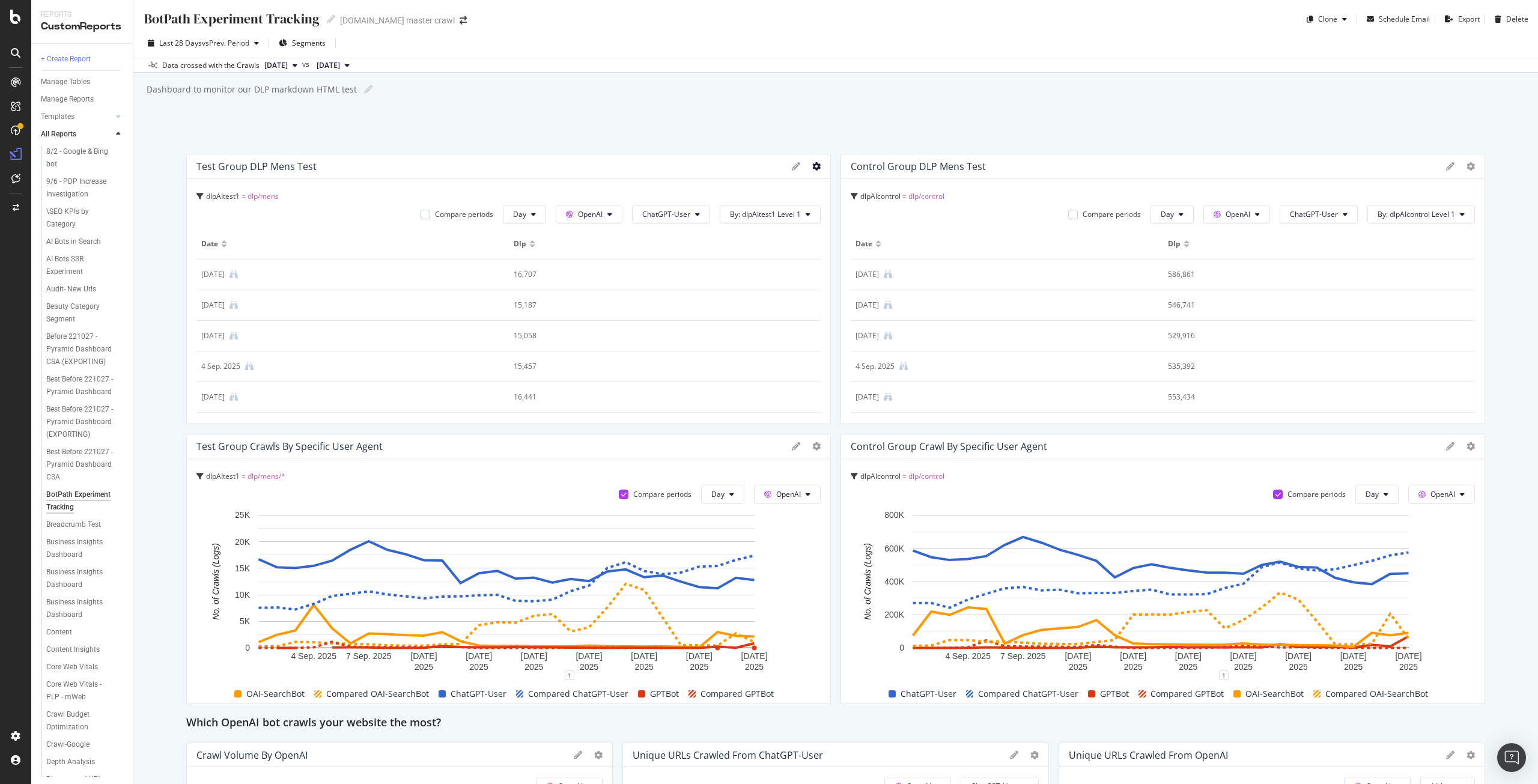
click at [812, 168] on icon at bounding box center [817, 166] width 8 height 8
click at [860, 293] on span "Export as CSV" at bounding box center [883, 296] width 90 height 11
click at [1466, 165] on icon at bounding box center [1471, 166] width 8 height 8
click at [1396, 188] on span "Export as CSV" at bounding box center [1402, 188] width 90 height 11
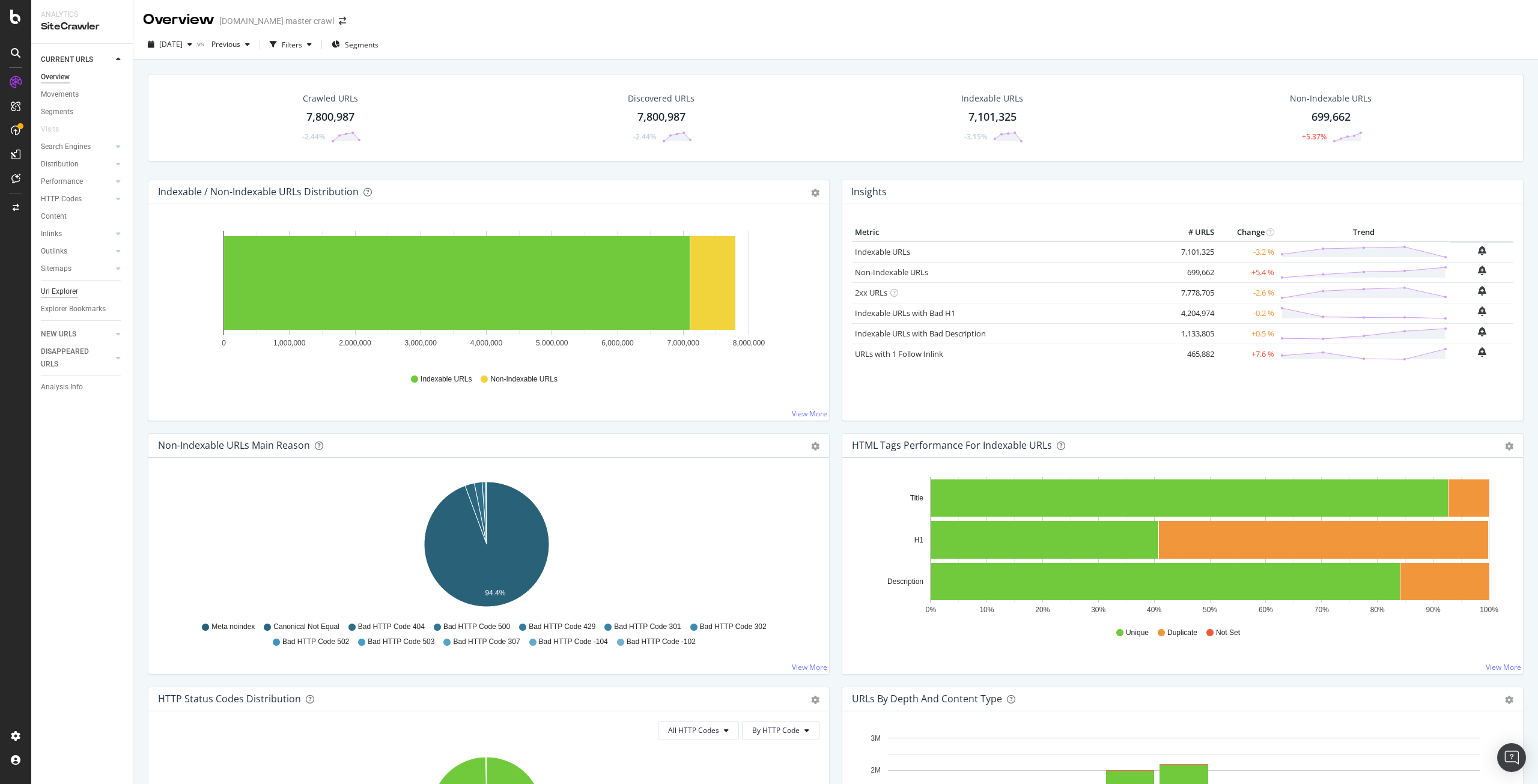
click at [48, 289] on div "Url Explorer" at bounding box center [59, 291] width 37 height 13
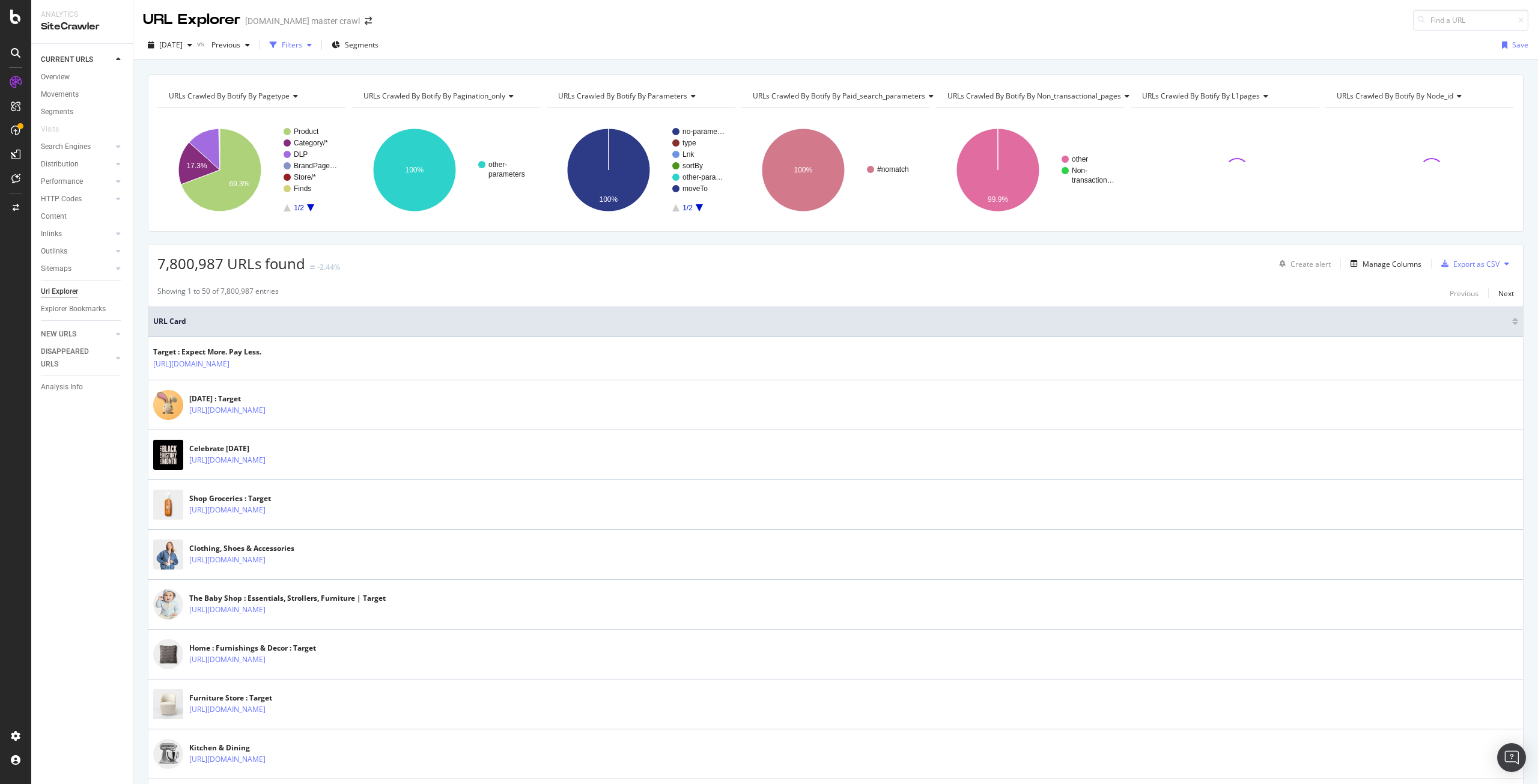
click at [312, 41] on icon "button" at bounding box center [309, 45] width 5 height 7
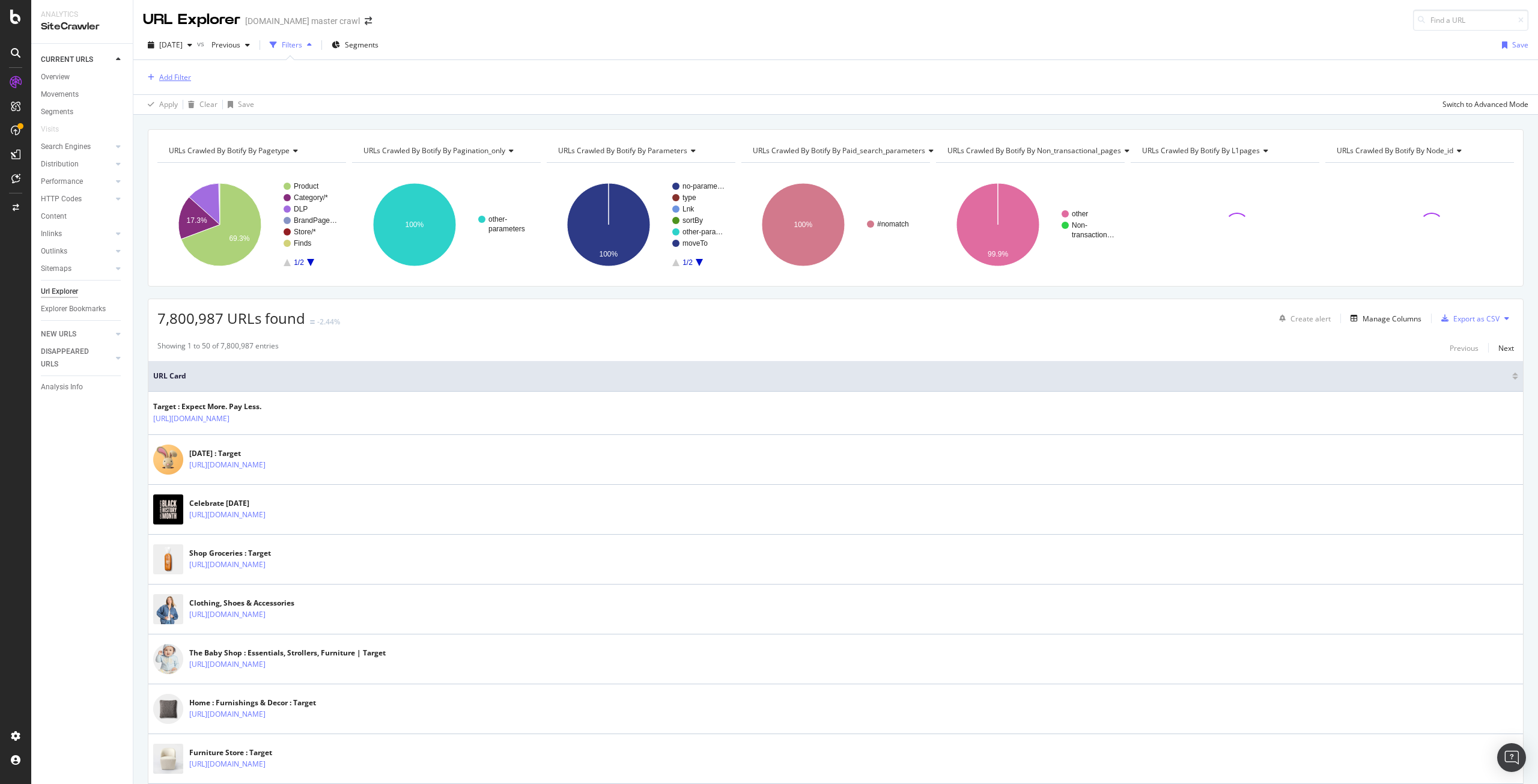
click at [184, 78] on div "Add Filter" at bounding box center [175, 77] width 32 height 11
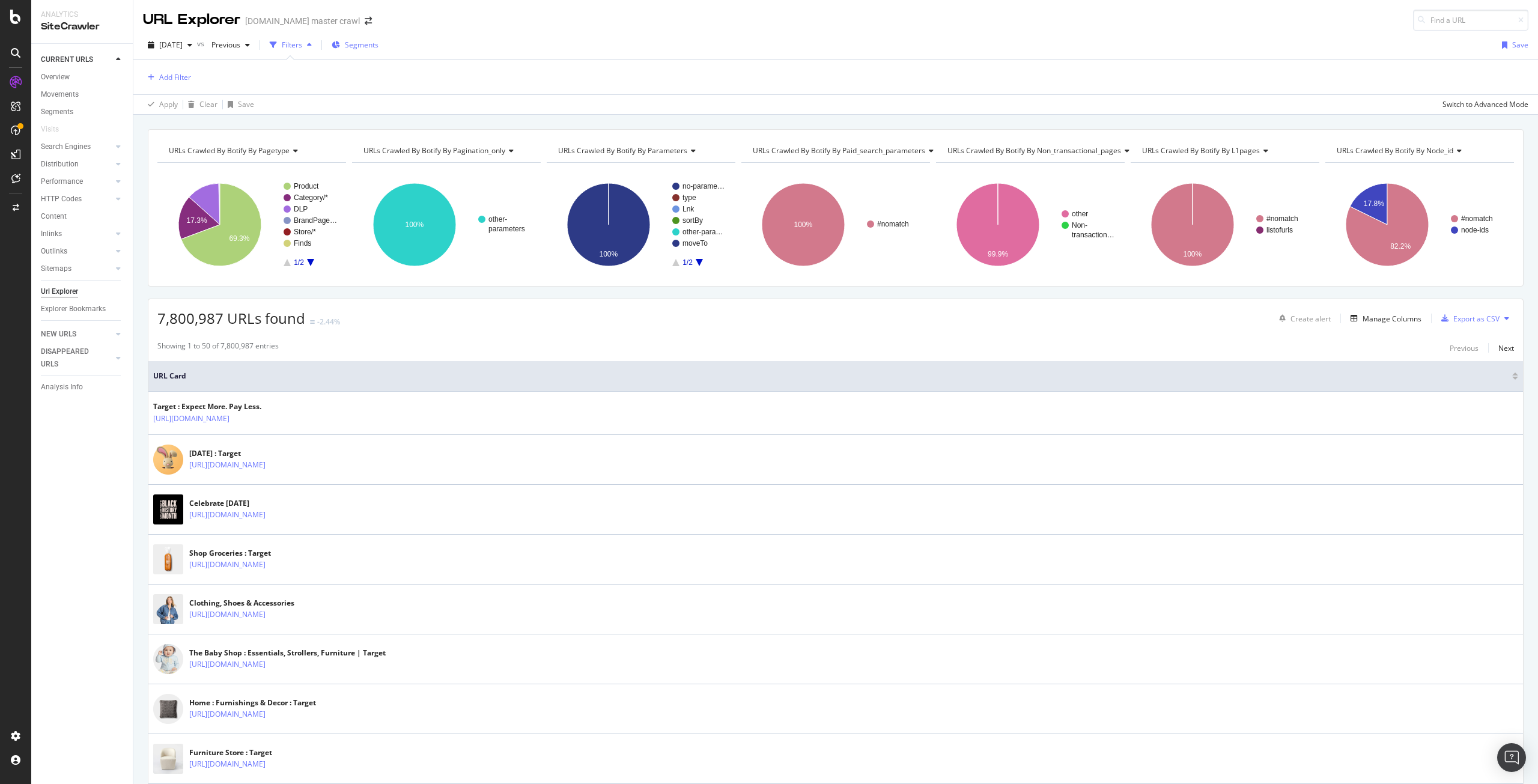
click at [376, 44] on span "Segments" at bounding box center [362, 45] width 34 height 11
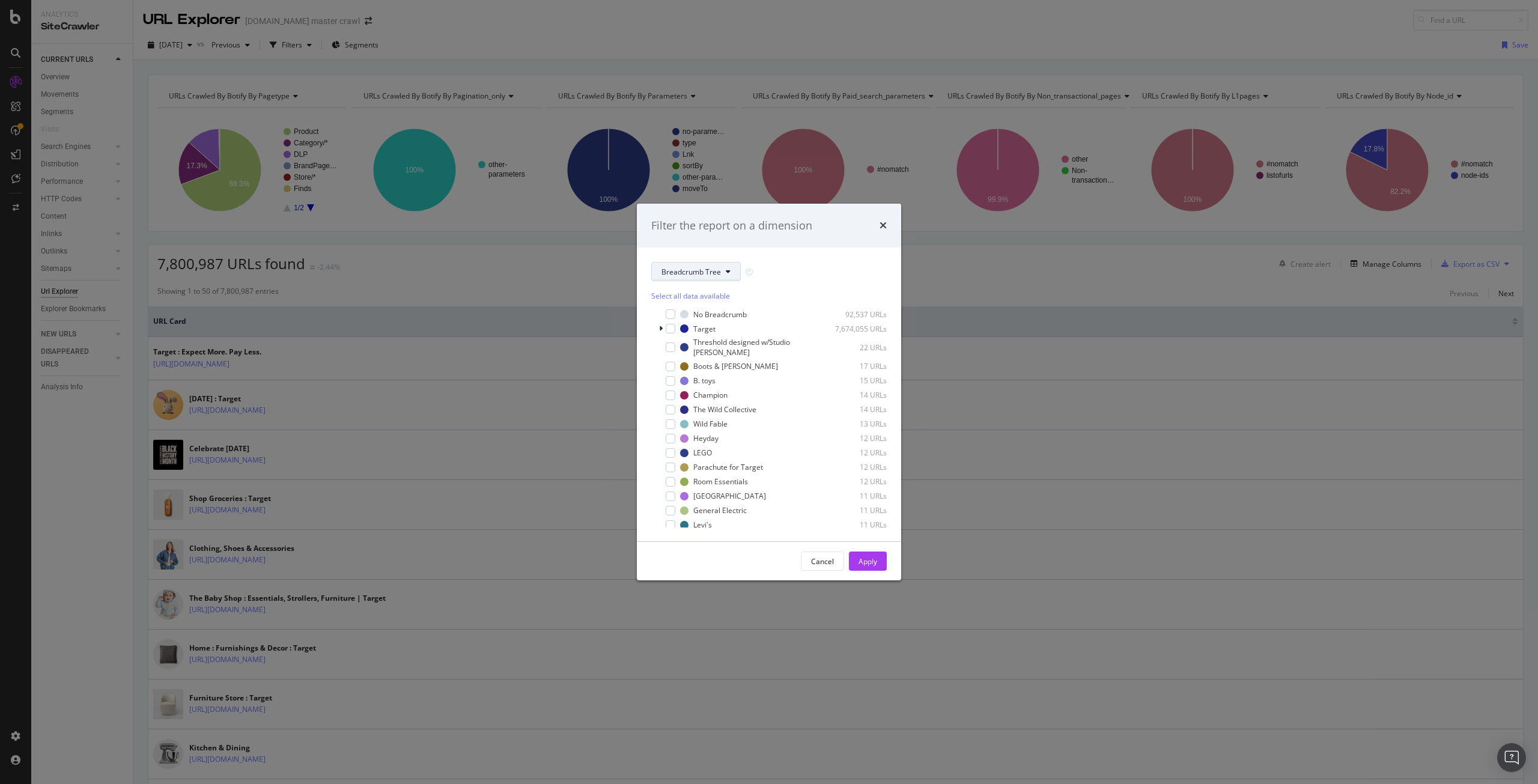
click at [689, 269] on span "Breadcrumb Tree" at bounding box center [691, 272] width 60 height 11
click at [688, 422] on span "dlpAItest1" at bounding box center [703, 417] width 83 height 11
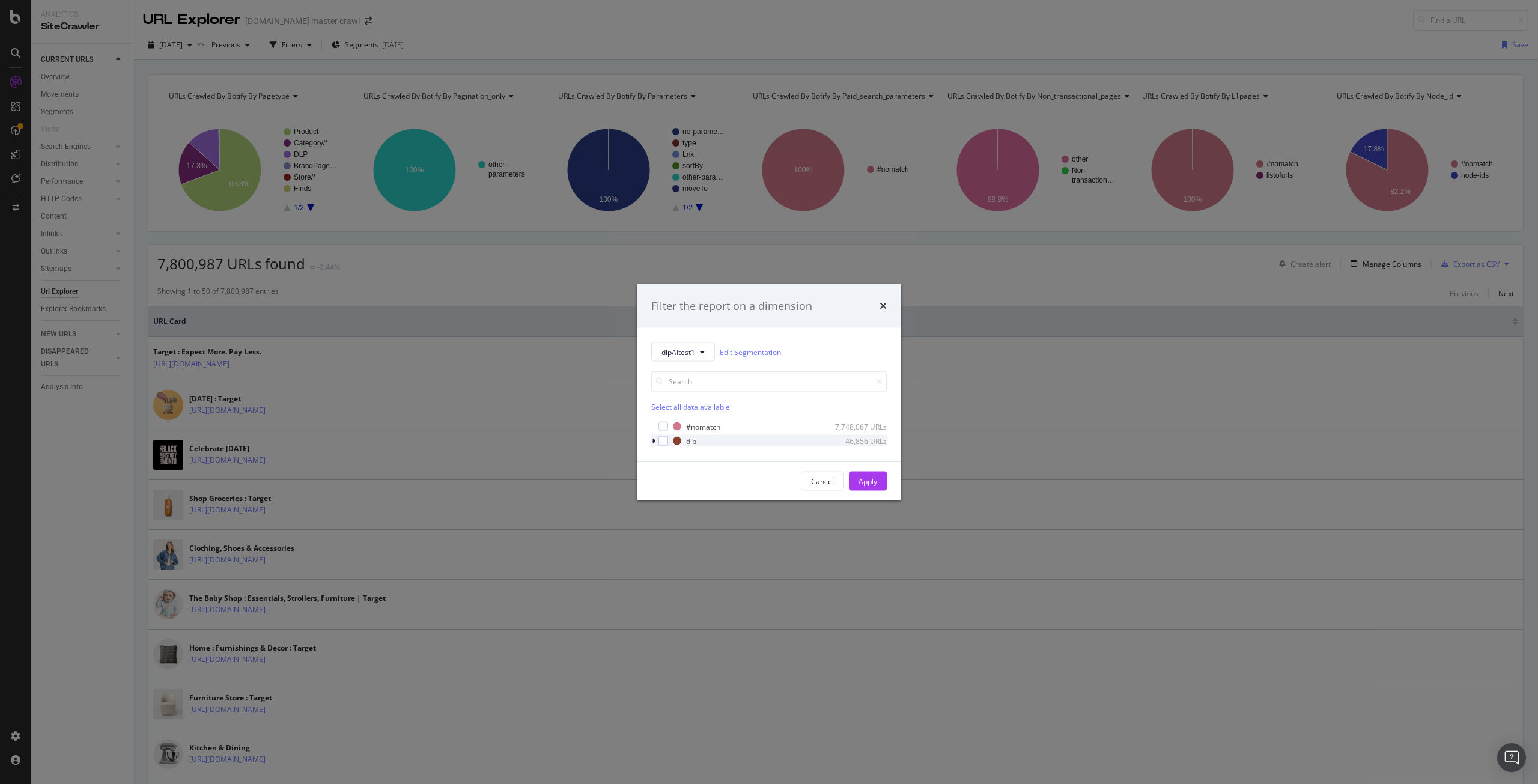
click at [652, 439] on icon "modal" at bounding box center [653, 441] width 4 height 7
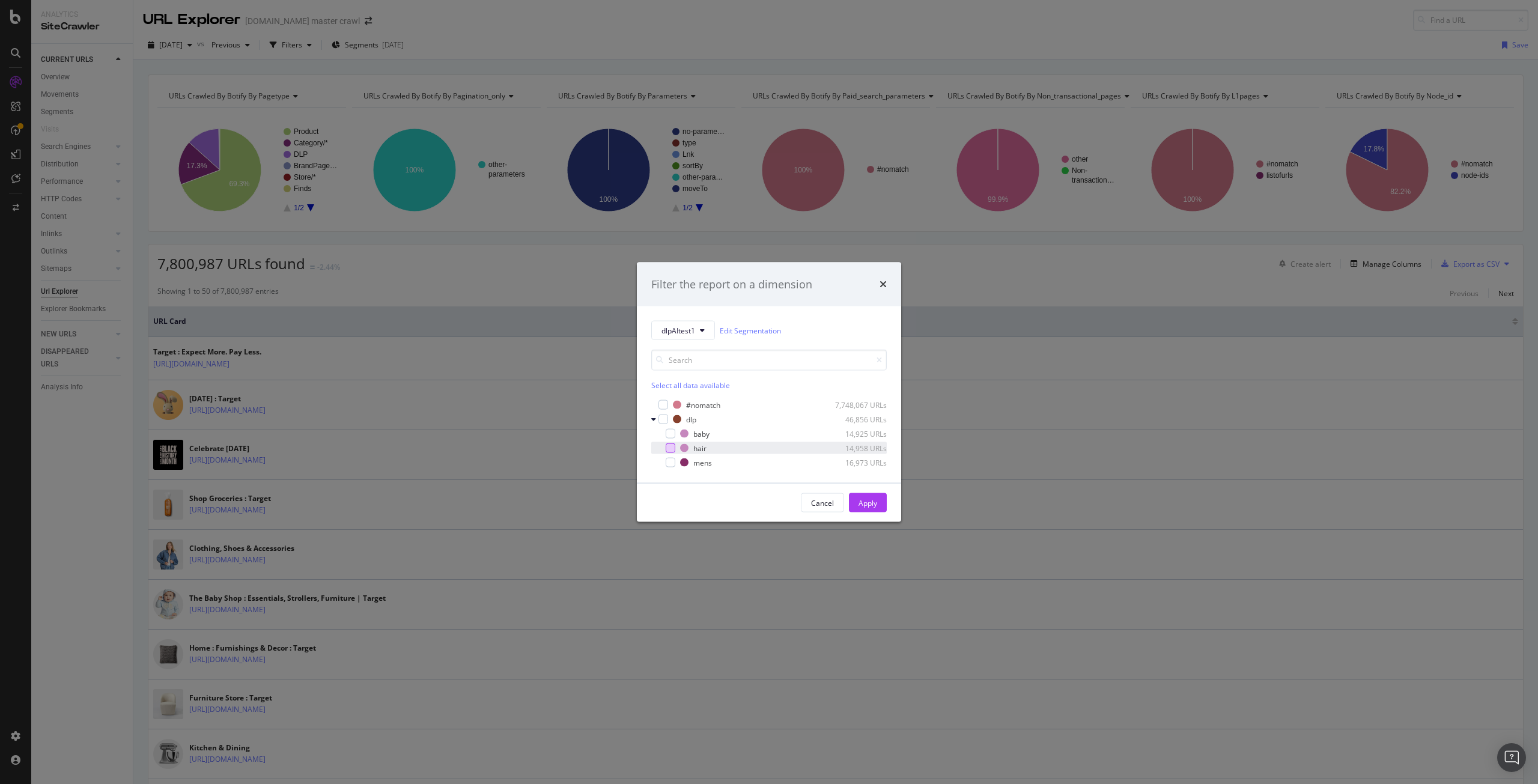
click at [668, 445] on div "modal" at bounding box center [671, 448] width 10 height 10
click at [859, 497] on div "Apply" at bounding box center [868, 502] width 19 height 11
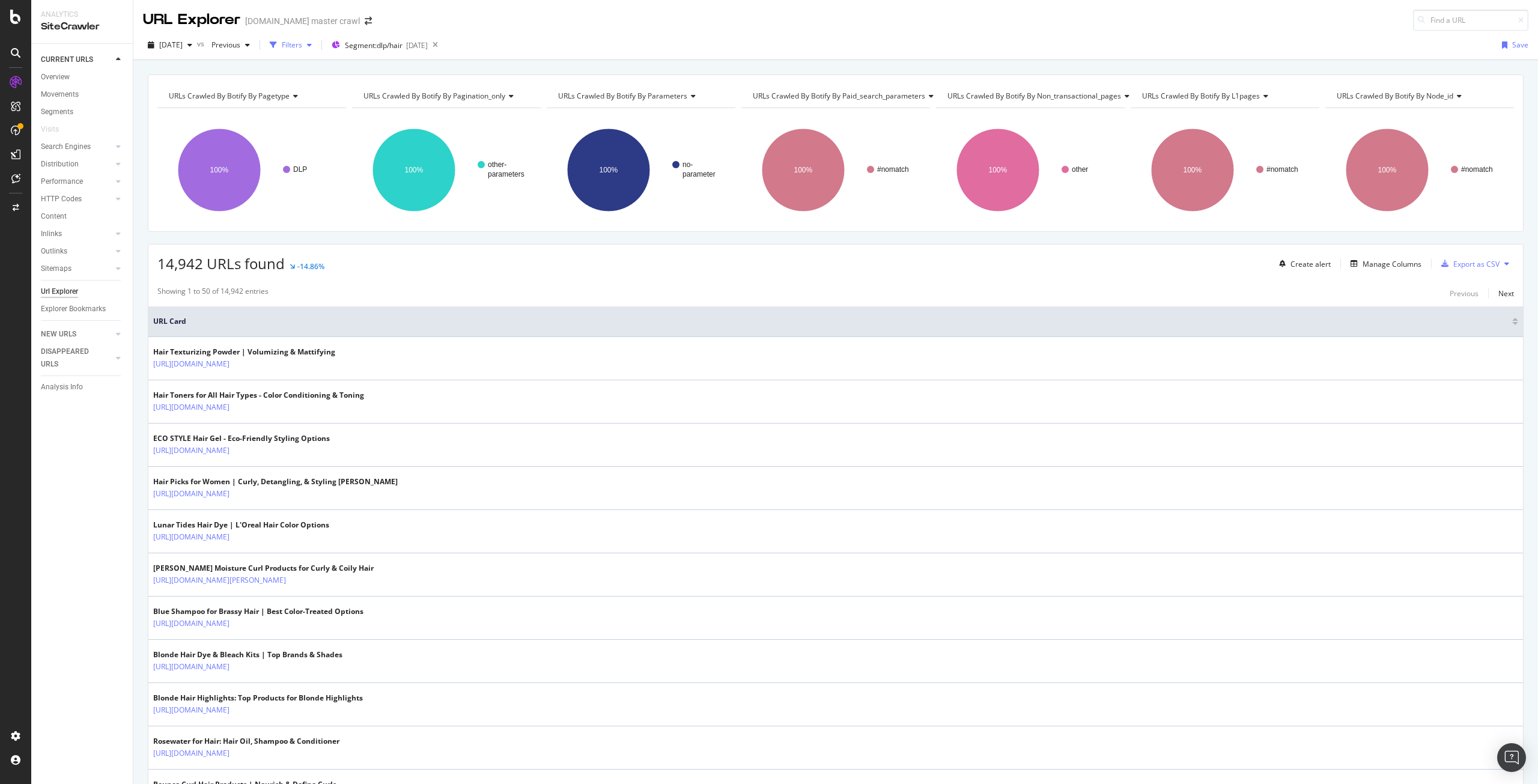
click at [317, 45] on div "button" at bounding box center [309, 45] width 15 height 7
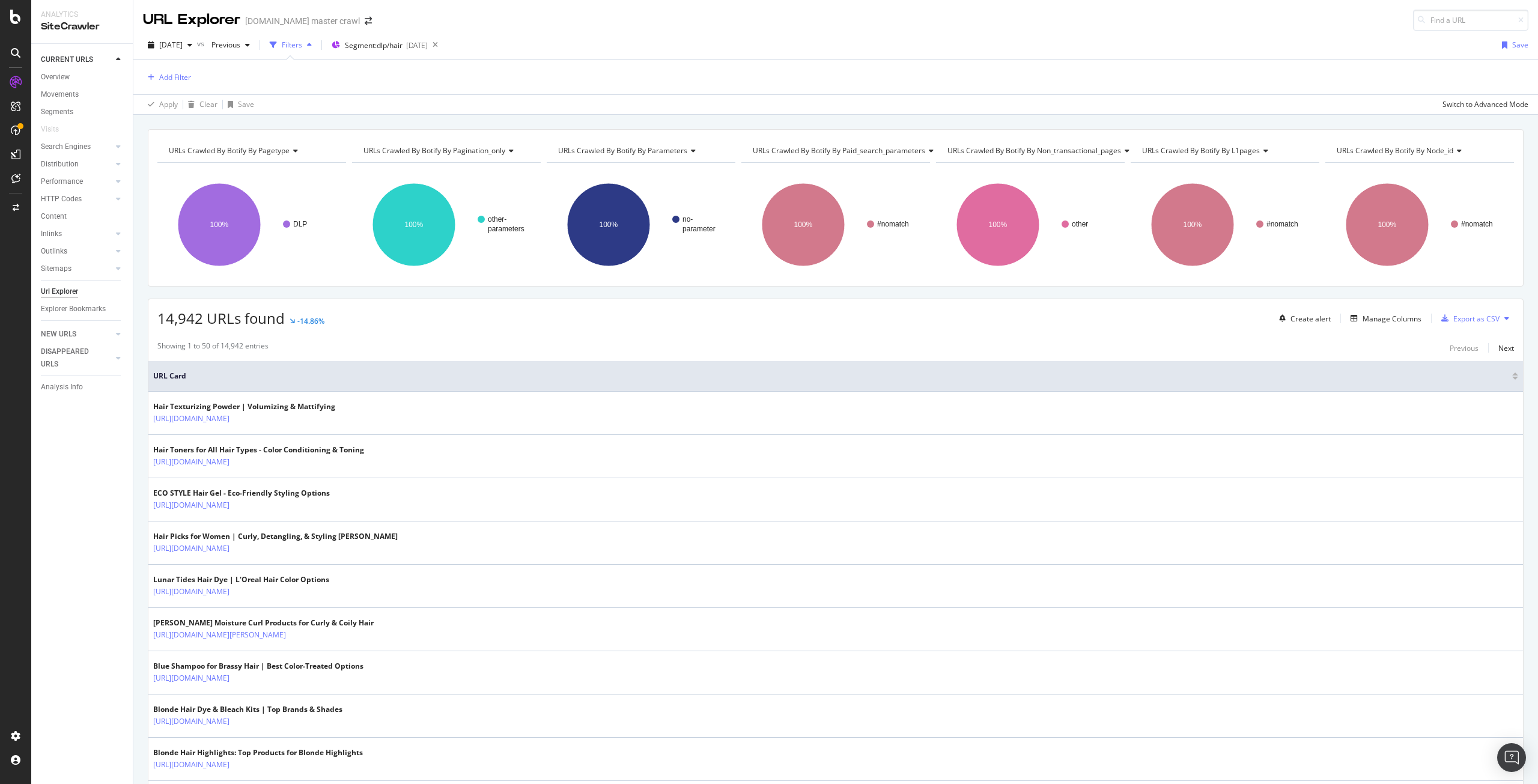
click at [317, 44] on div "button" at bounding box center [309, 45] width 15 height 7
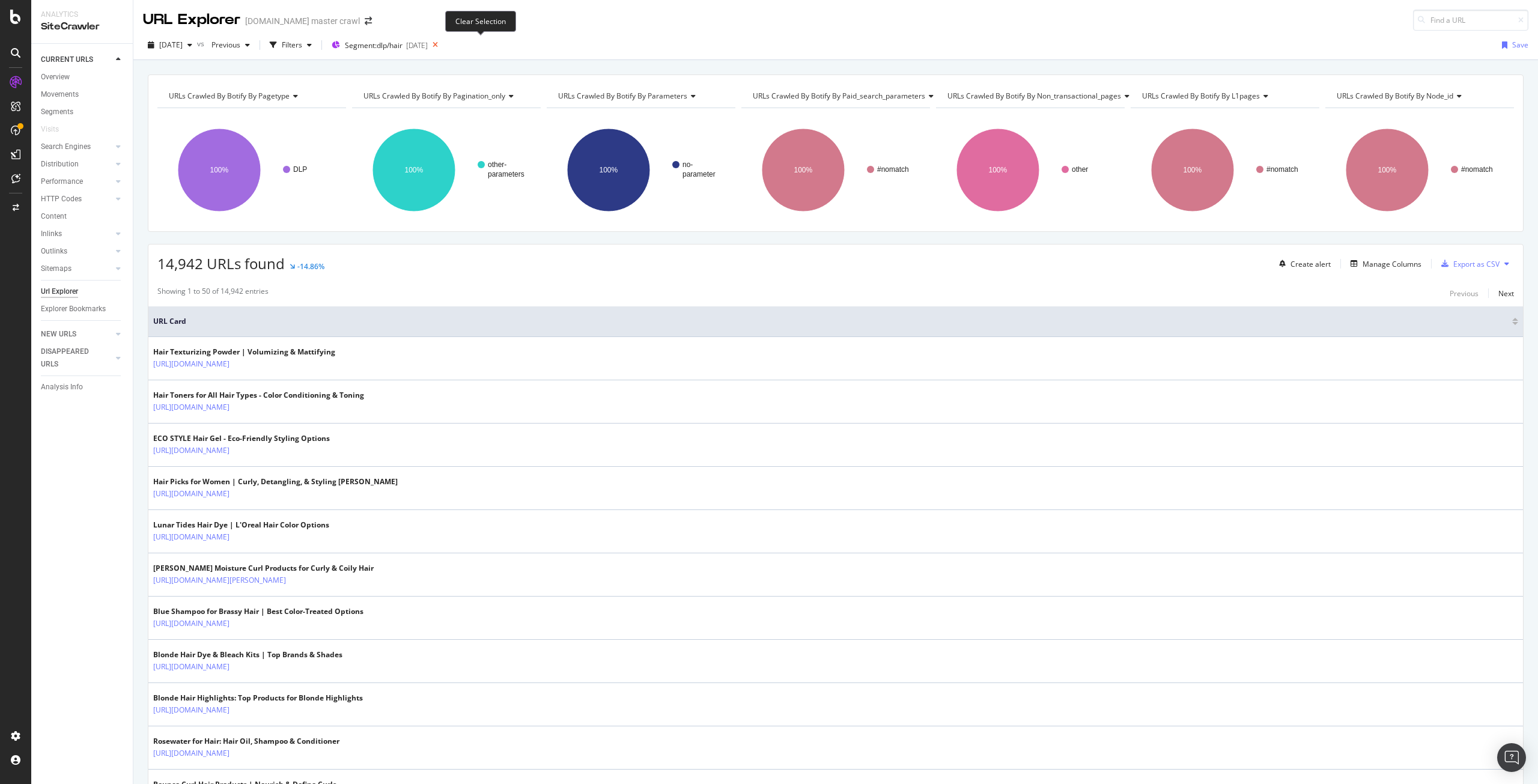
click at [443, 43] on icon at bounding box center [435, 45] width 15 height 17
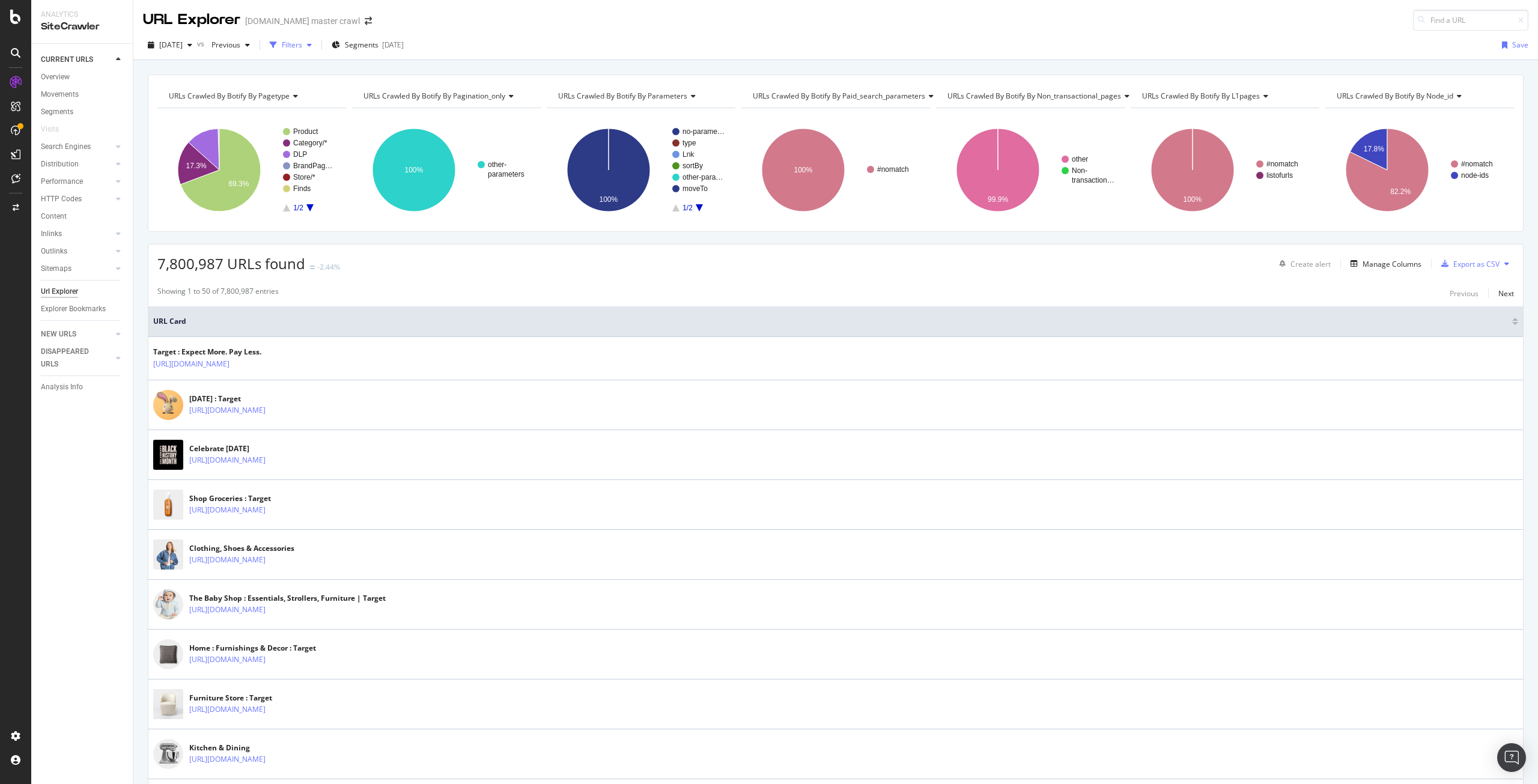
click at [302, 46] on div "Filters" at bounding box center [292, 45] width 20 height 11
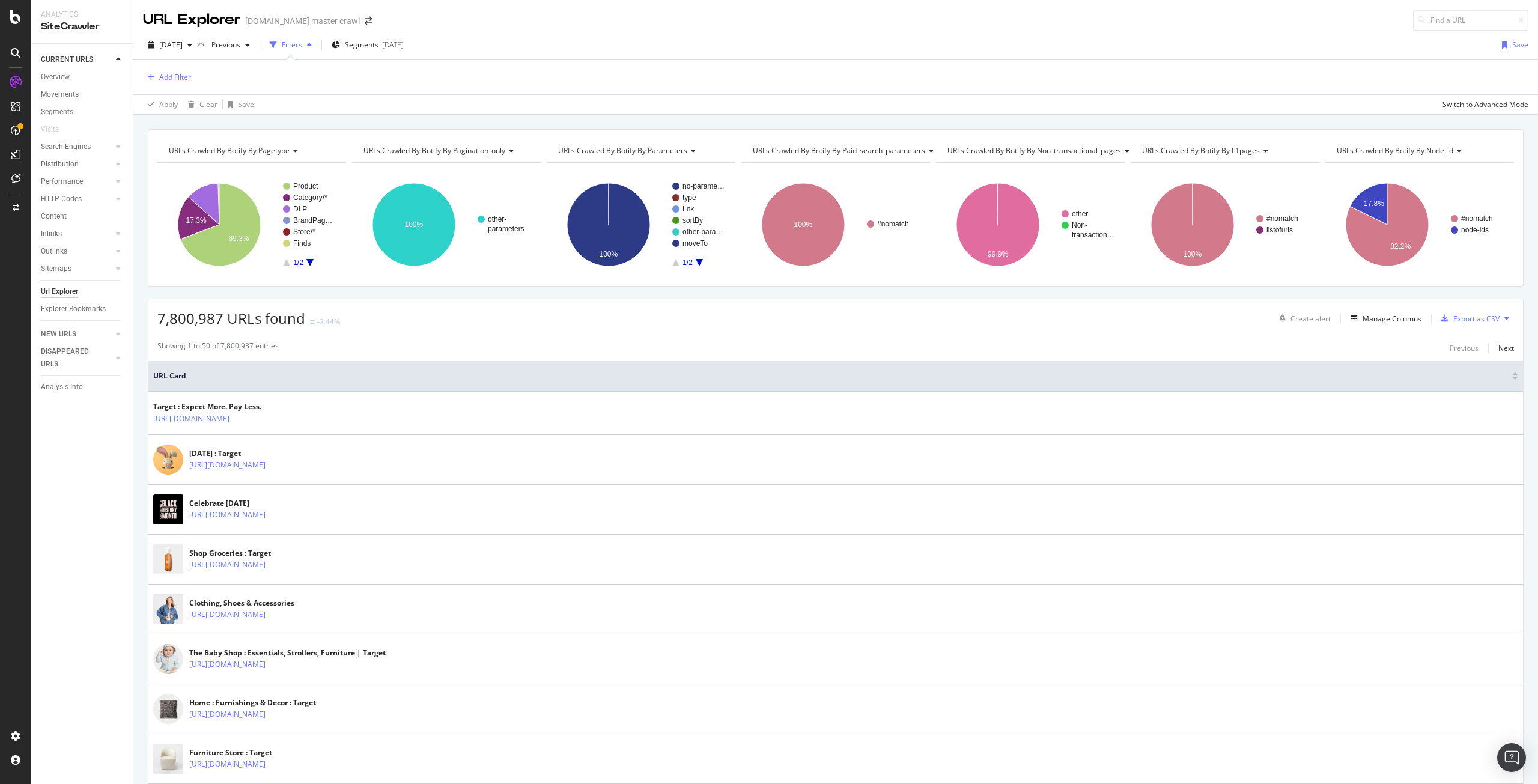
click at [175, 76] on div "Add Filter" at bounding box center [175, 77] width 32 height 11
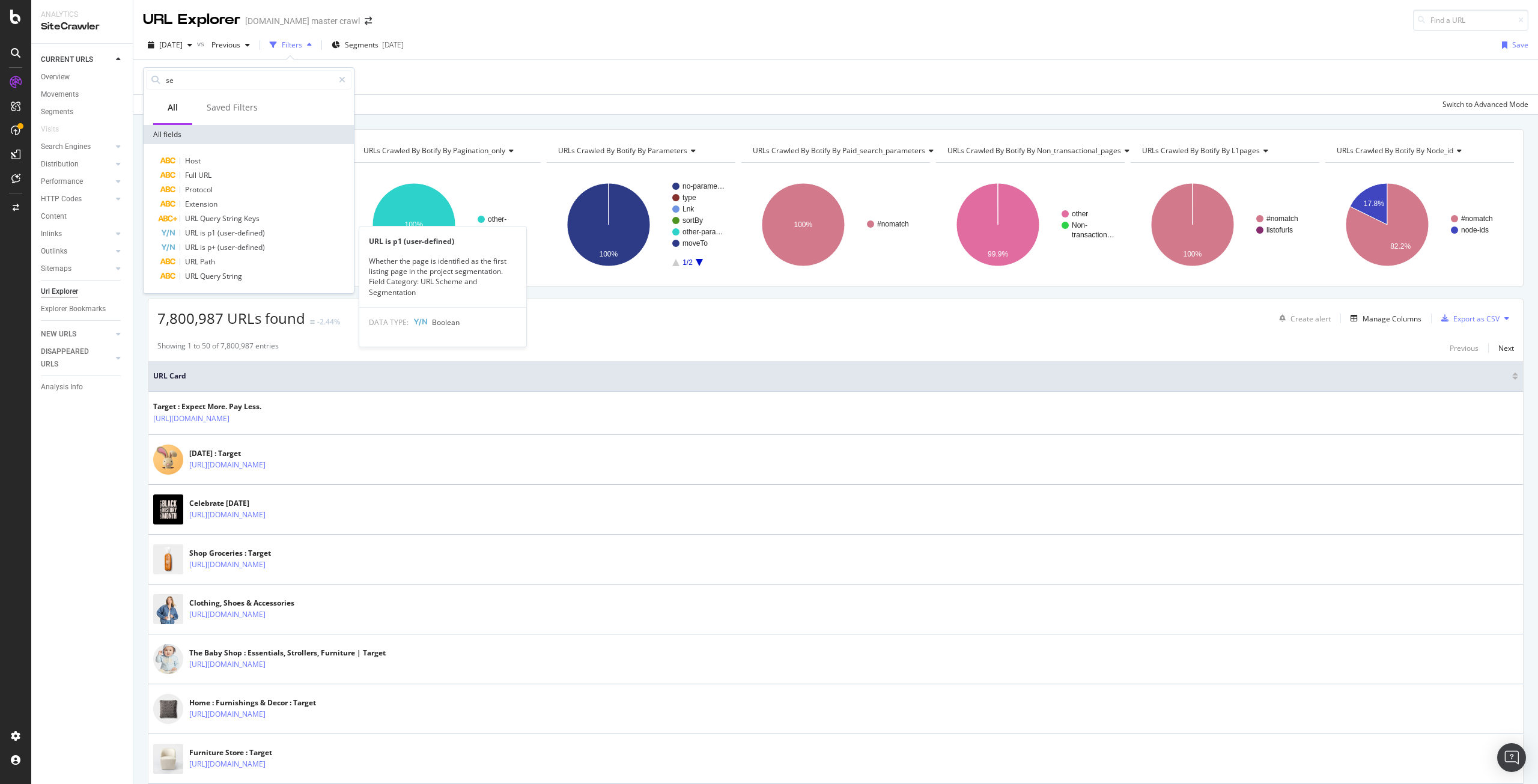
type input "s"
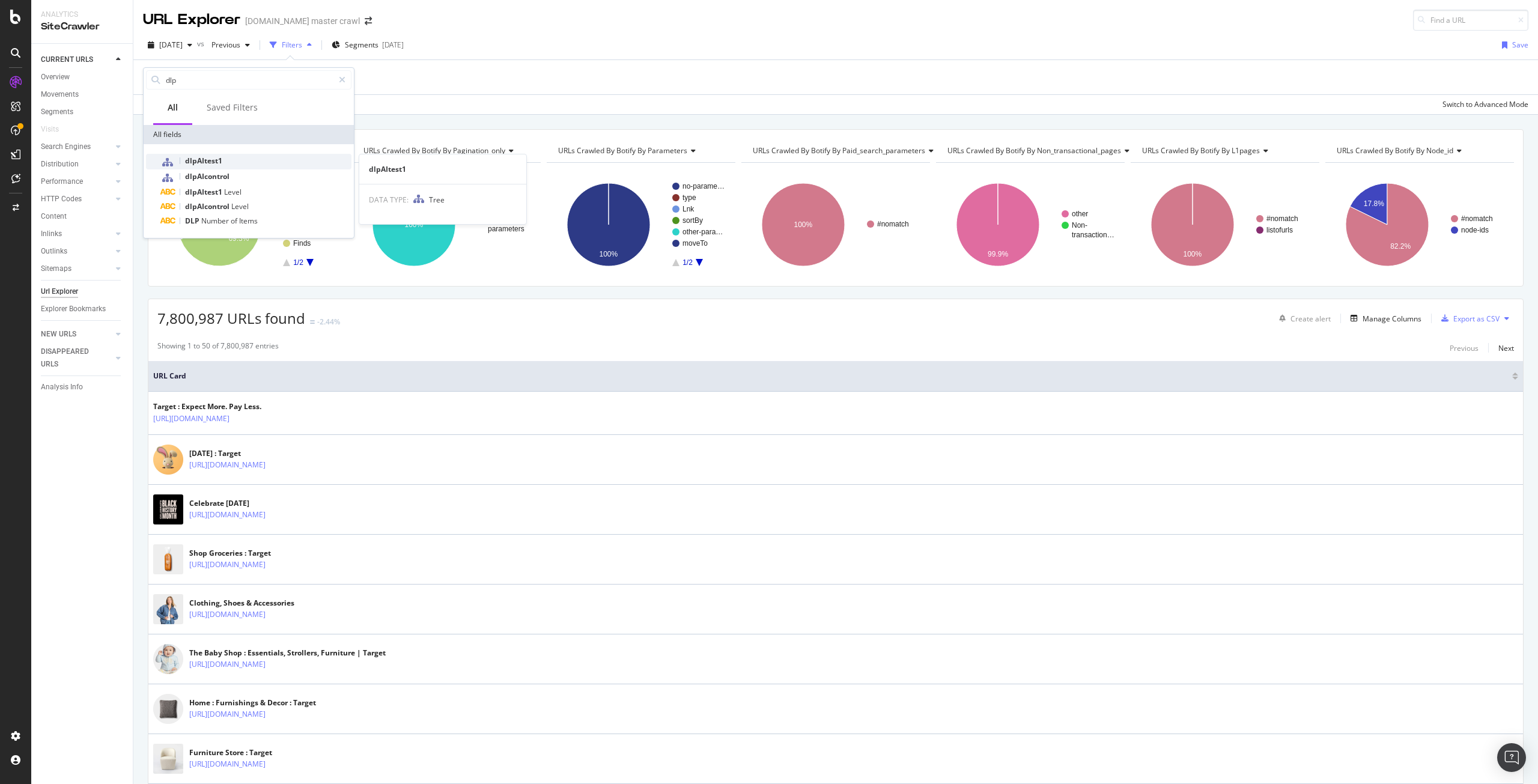
type input "dlp"
click at [197, 160] on span "dlpAItest1" at bounding box center [203, 160] width 37 height 11
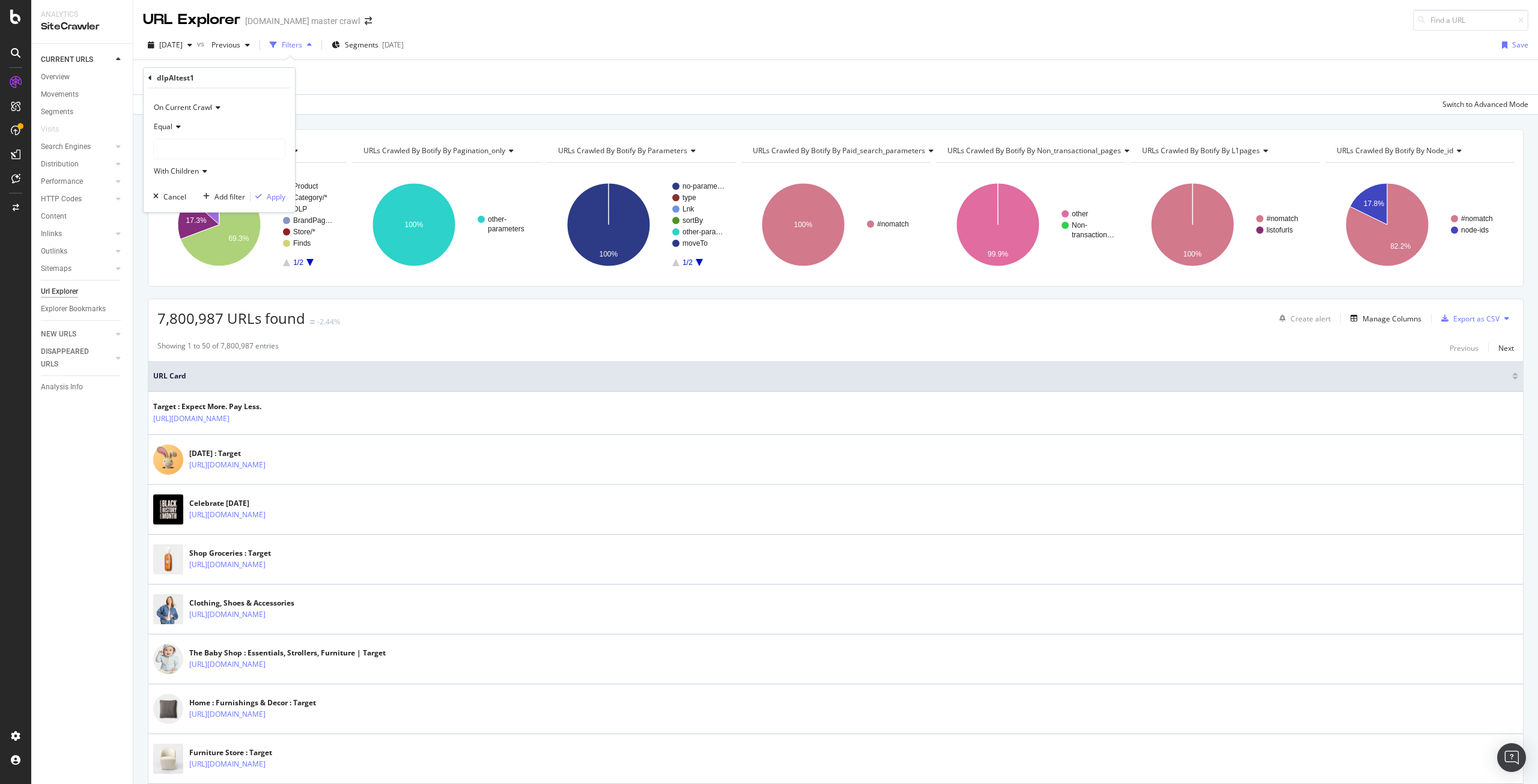
click at [175, 149] on div at bounding box center [219, 149] width 131 height 19
click at [161, 188] on icon at bounding box center [162, 188] width 4 height 7
click at [200, 216] on span "14,942 URLS" at bounding box center [210, 217] width 45 height 11
click at [274, 195] on div "Apply" at bounding box center [276, 196] width 19 height 11
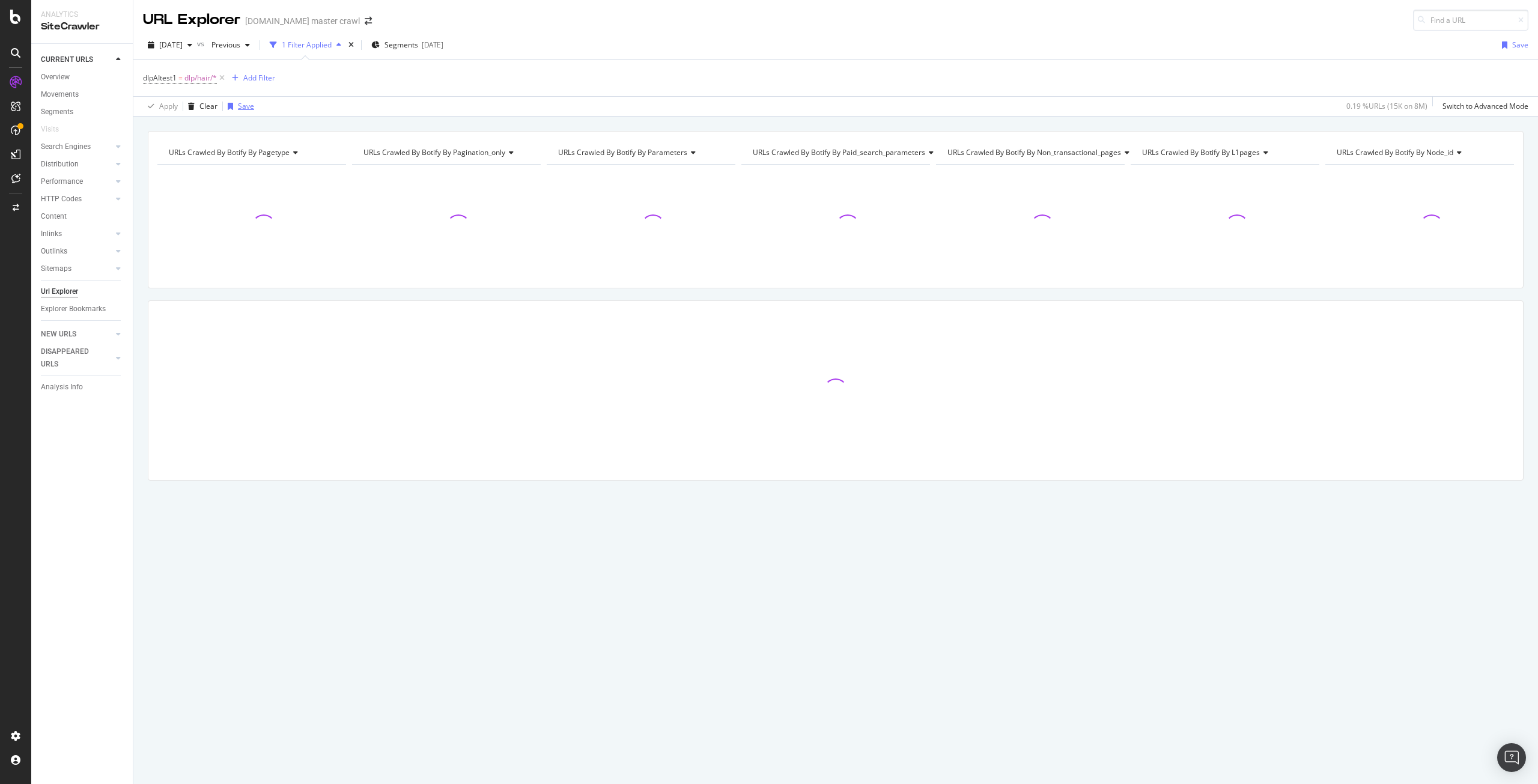
click at [240, 104] on div "Save" at bounding box center [245, 106] width 16 height 11
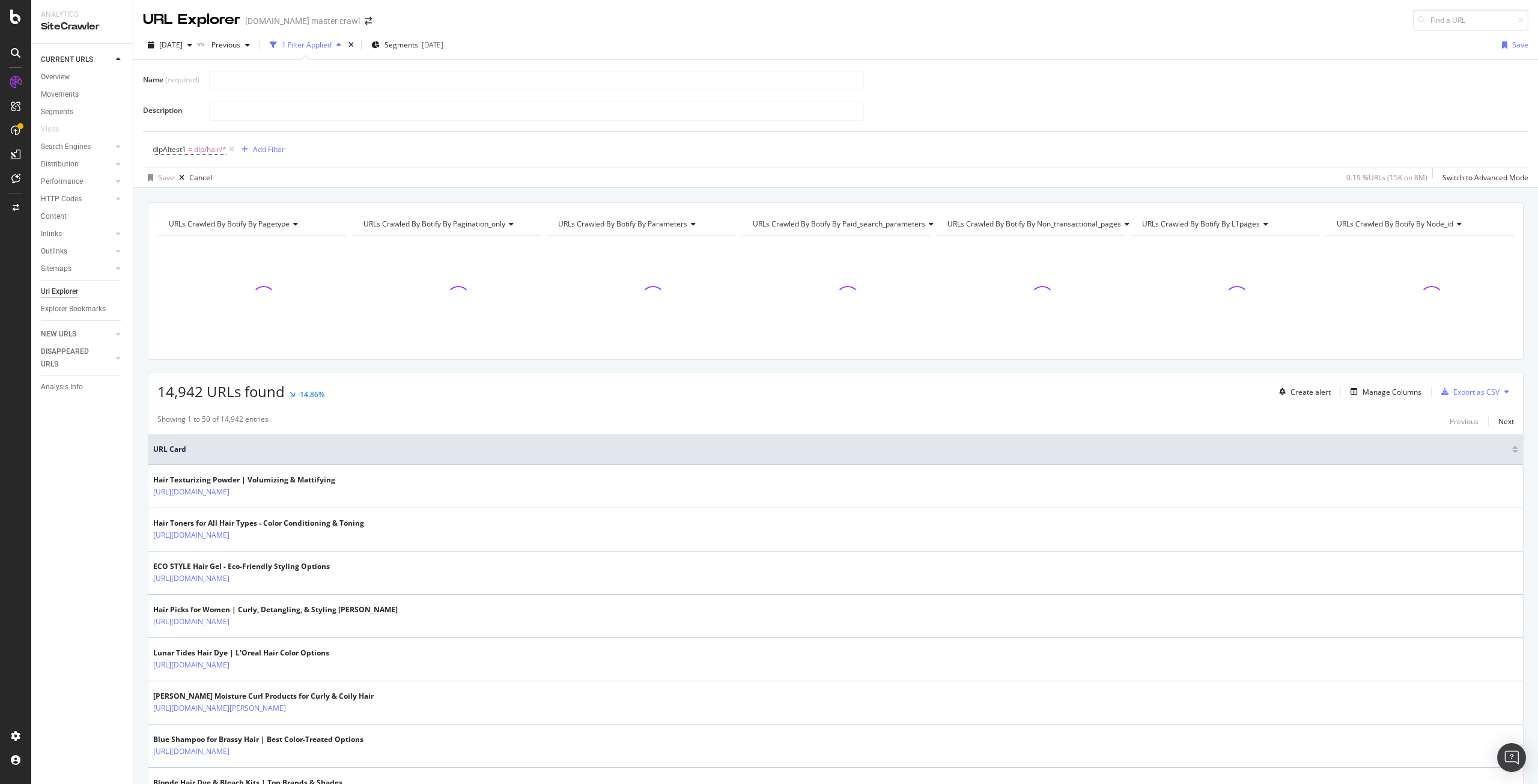
type input "S"
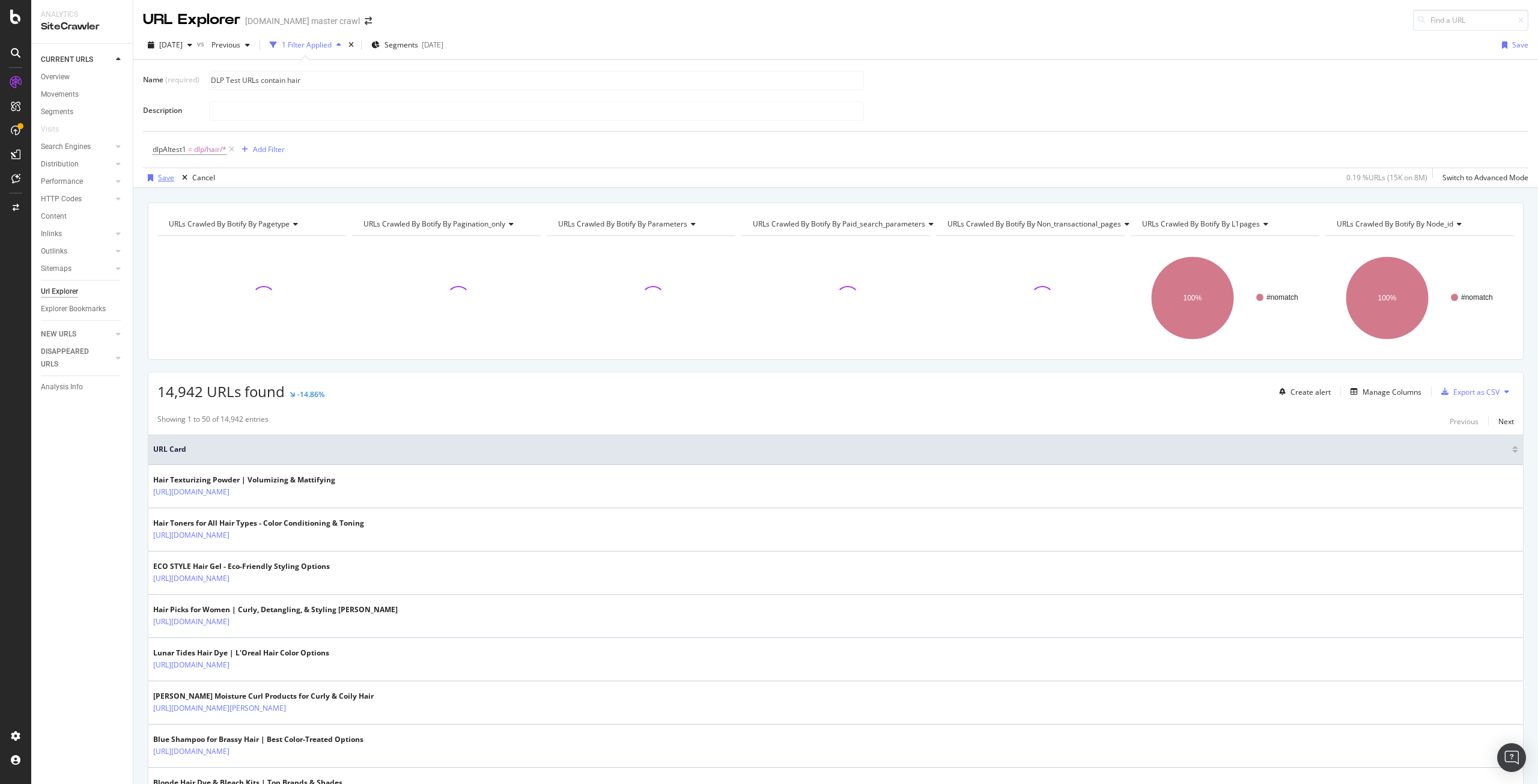
type input "DLP Test URLs contain hair"
click at [158, 179] on div "Save" at bounding box center [165, 177] width 16 height 11
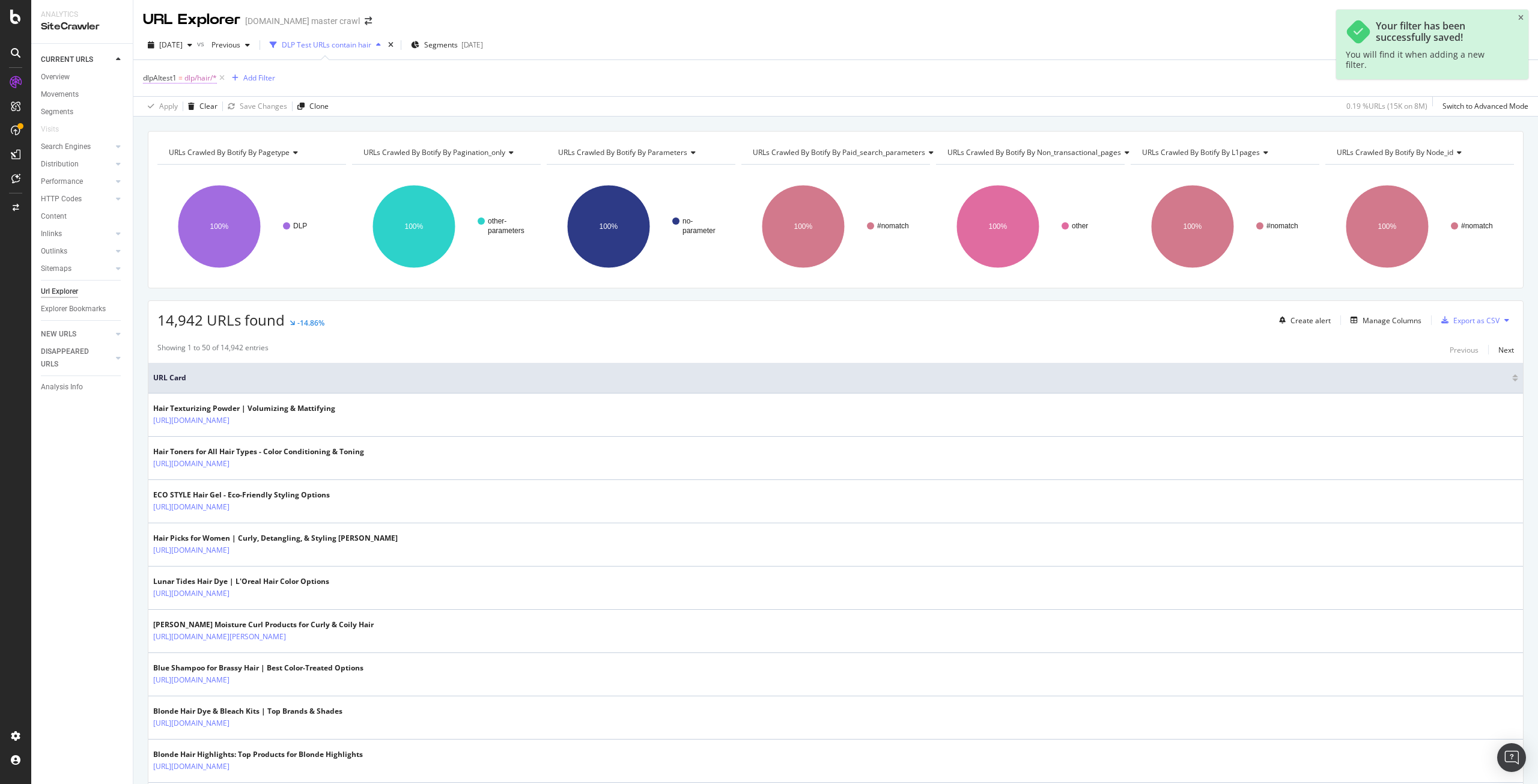
click at [191, 82] on span "dlp/hair/*" at bounding box center [200, 78] width 32 height 17
click at [182, 142] on div "dlp/hair" at bounding box center [219, 147] width 131 height 19
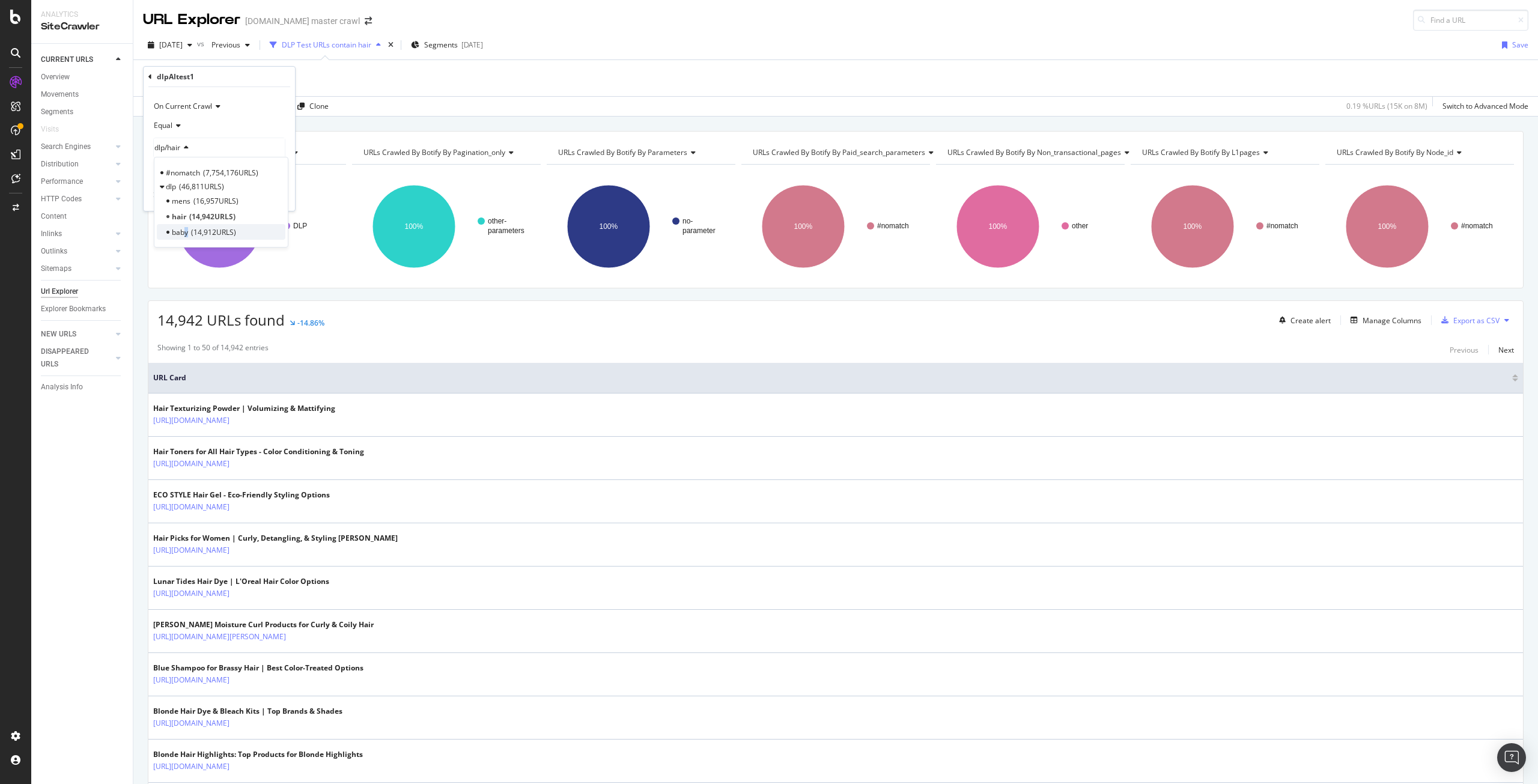
click at [187, 231] on span "baby" at bounding box center [179, 232] width 16 height 11
click at [274, 195] on div "Apply" at bounding box center [276, 195] width 19 height 11
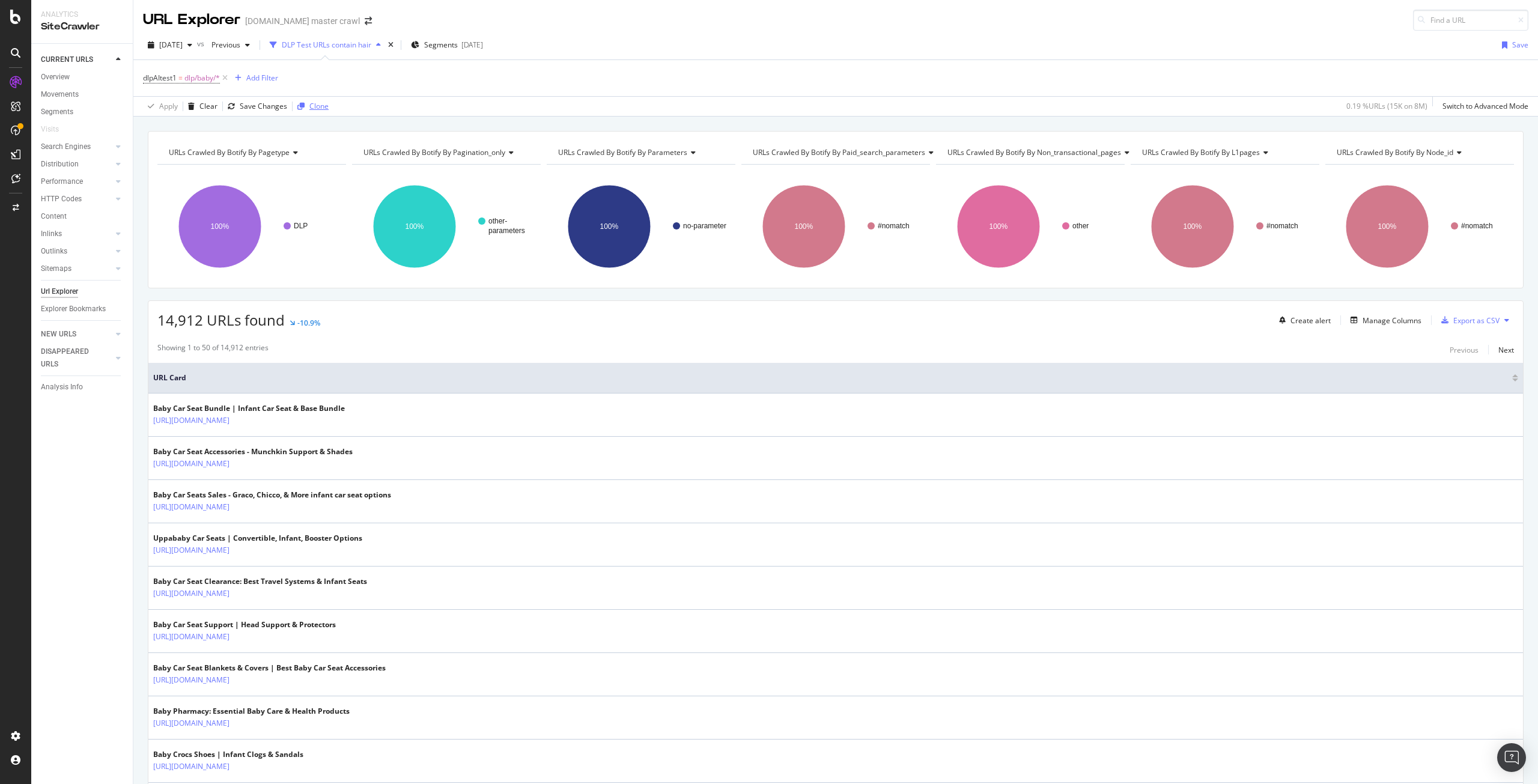
click at [315, 111] on div "Clone" at bounding box center [318, 106] width 19 height 11
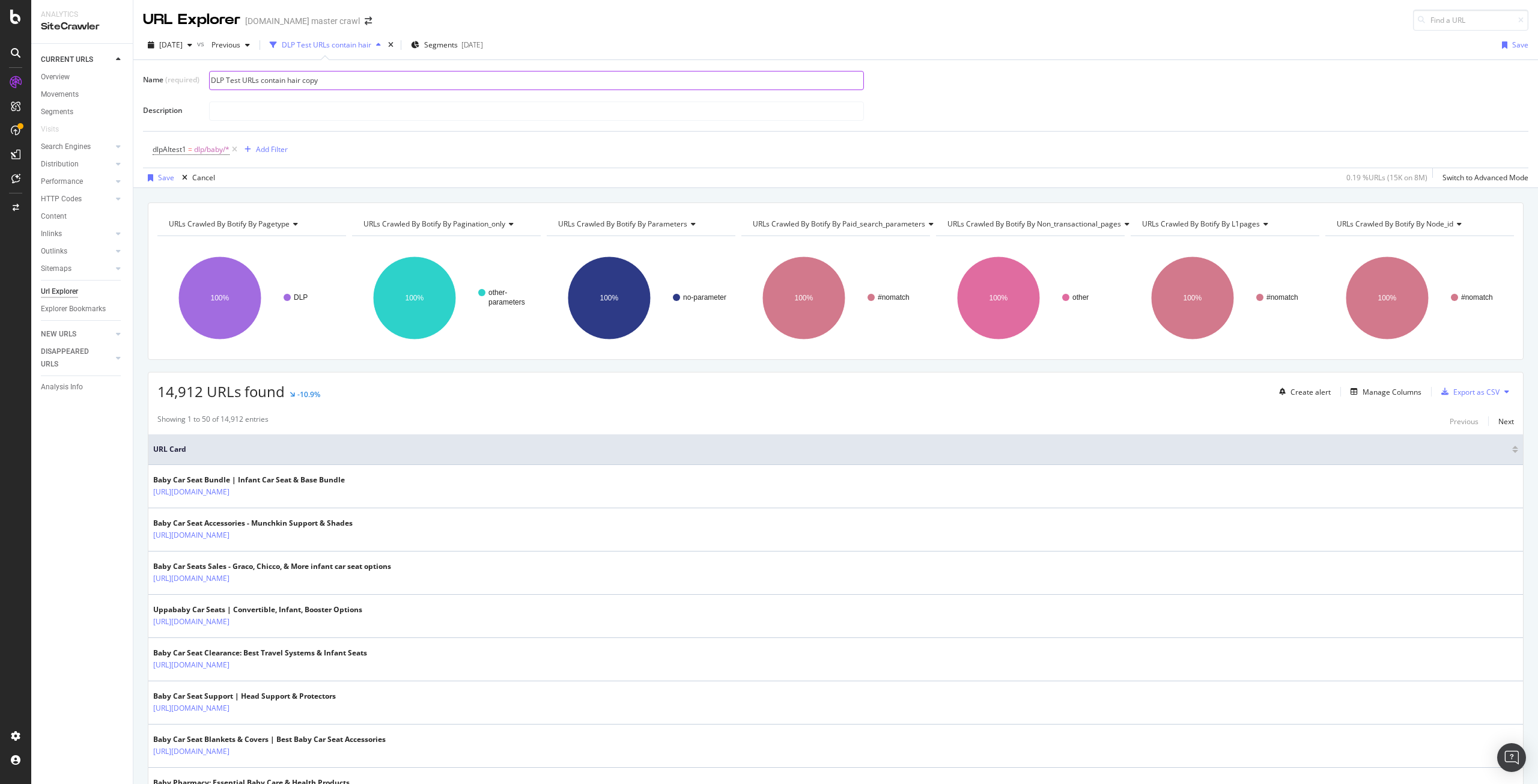
click at [364, 79] on input "DLP Test URLs contain hair copy" at bounding box center [536, 81] width 654 height 18
click at [358, 83] on input "DLP Test URLs contain hair copy" at bounding box center [536, 81] width 654 height 18
type input "DLP Test URLs contain baby"
click at [168, 183] on div "Save" at bounding box center [165, 177] width 16 height 11
